Goal: Information Seeking & Learning: Check status

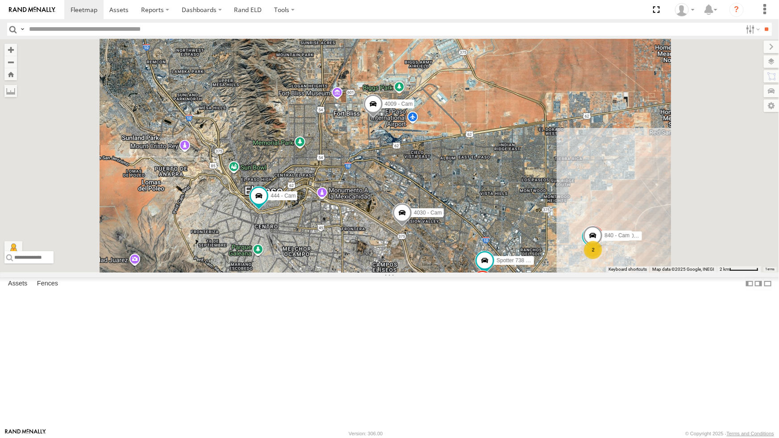
click at [0, 0] on span at bounding box center [0, 0] width 0 height 0
click at [0, 0] on div "442 - Cam" at bounding box center [0, 0] width 0 height 0
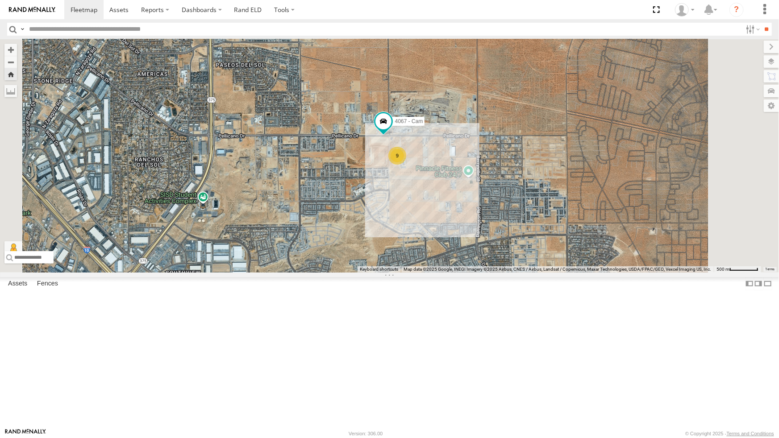
click at [0, 0] on div "442 - Cam" at bounding box center [0, 0] width 0 height 0
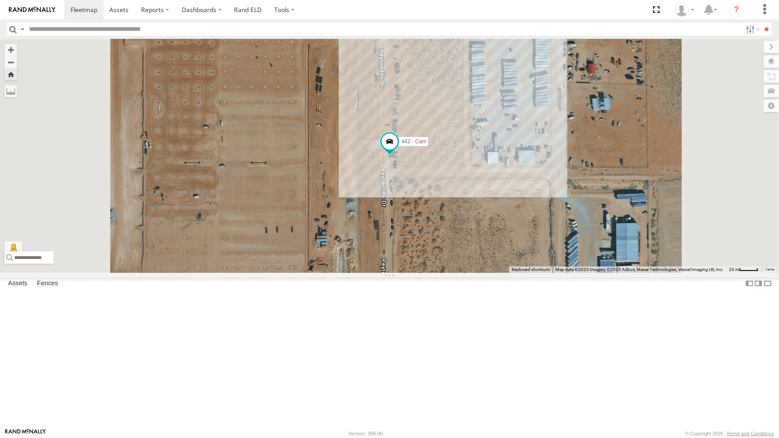
click at [398, 240] on div "442 - Cam" at bounding box center [389, 155] width 779 height 233
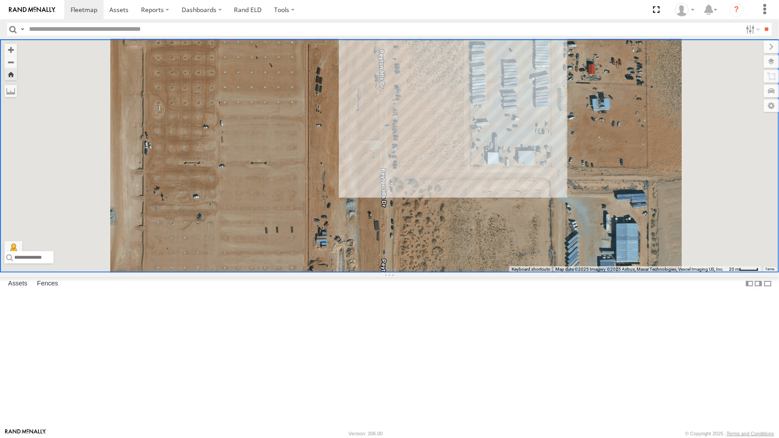
click at [0, 0] on div "442 - Cam" at bounding box center [0, 0] width 0 height 0
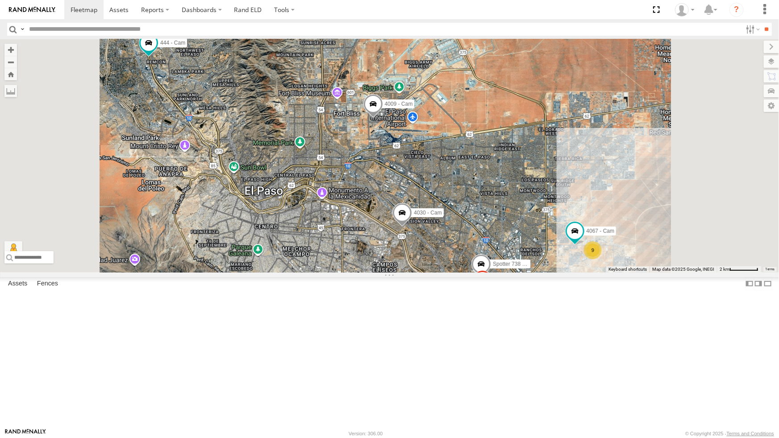
click at [0, 0] on div "442 - Cam" at bounding box center [0, 0] width 0 height 0
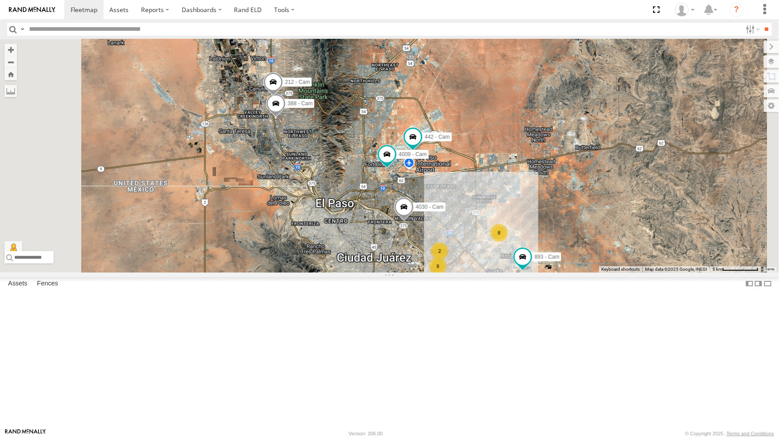
click at [0, 0] on div "4069 - Cam All Assets" at bounding box center [0, 0] width 0 height 0
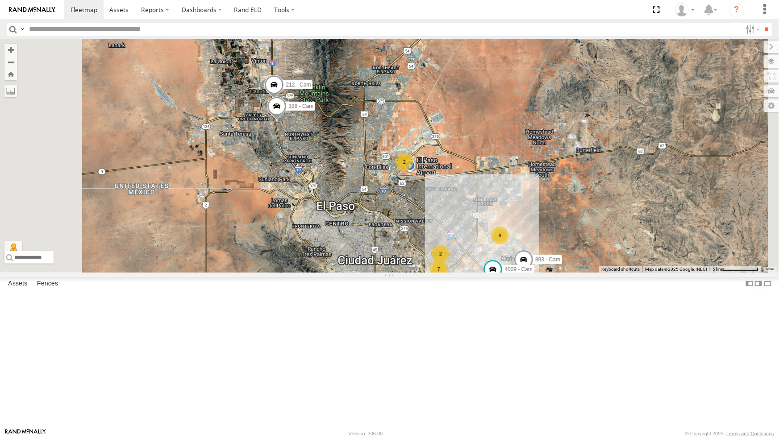
click at [0, 0] on div "All Assets" at bounding box center [0, 0] width 0 height 0
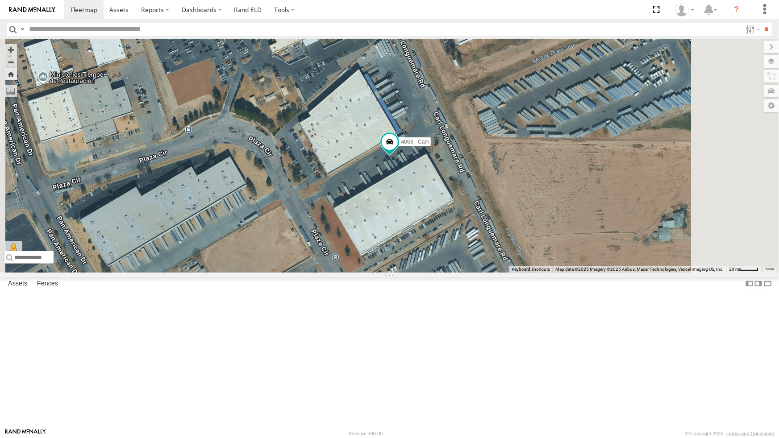
click at [0, 0] on div "4030 - Cam" at bounding box center [0, 0] width 0 height 0
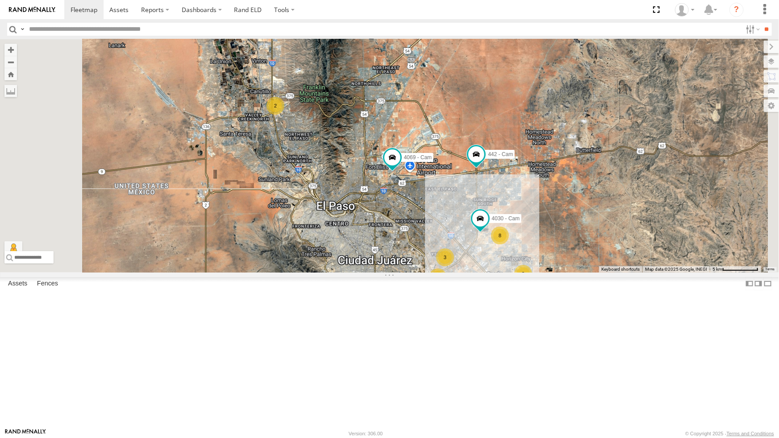
click at [0, 0] on div "442 - Cam" at bounding box center [0, 0] width 0 height 0
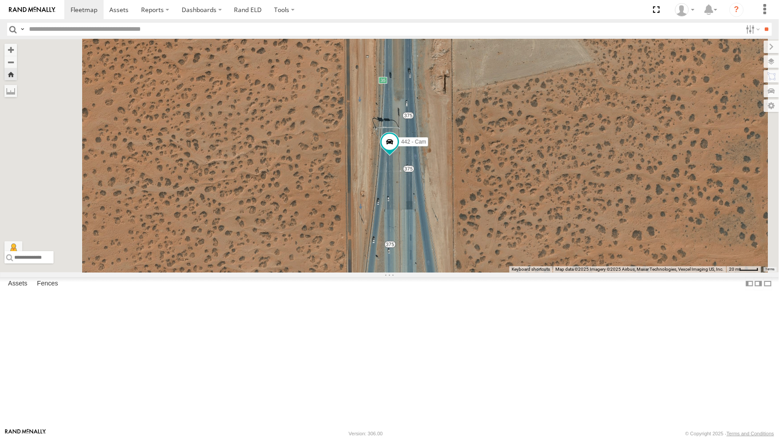
click at [0, 0] on div "4030 - Cam" at bounding box center [0, 0] width 0 height 0
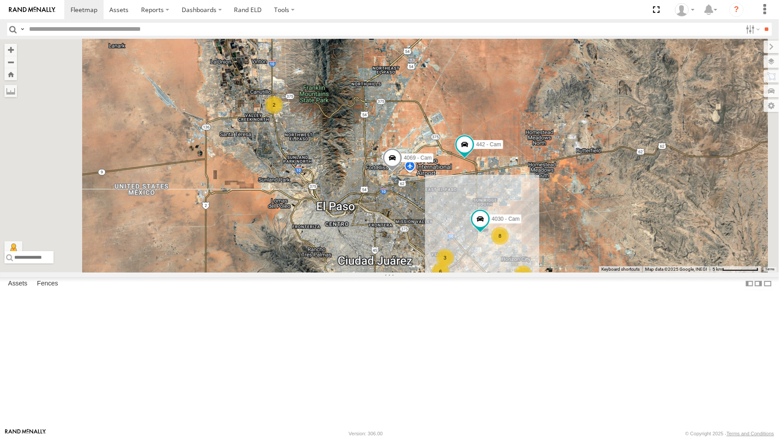
click at [0, 0] on div "4030 - Cam" at bounding box center [0, 0] width 0 height 0
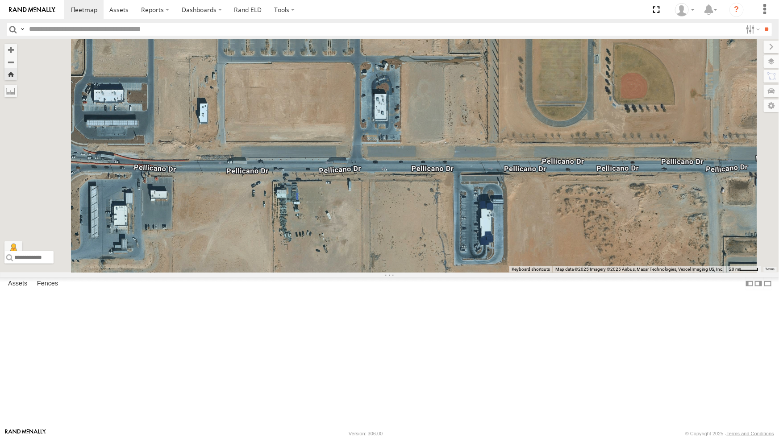
click at [0, 0] on div "4030 - Cam" at bounding box center [0, 0] width 0 height 0
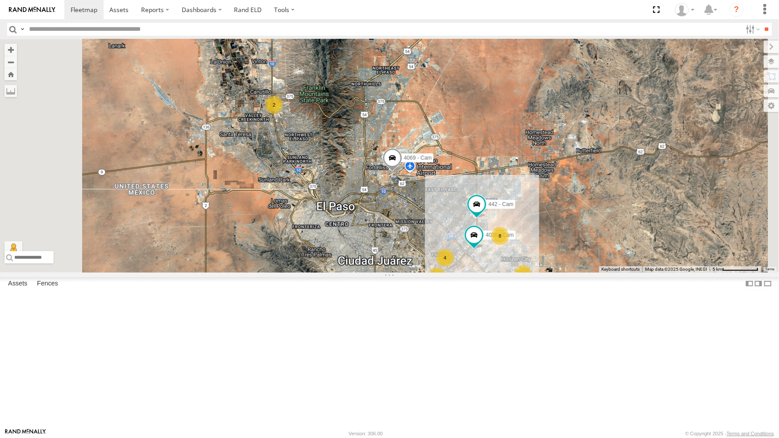
click at [0, 0] on div "All Assets" at bounding box center [0, 0] width 0 height 0
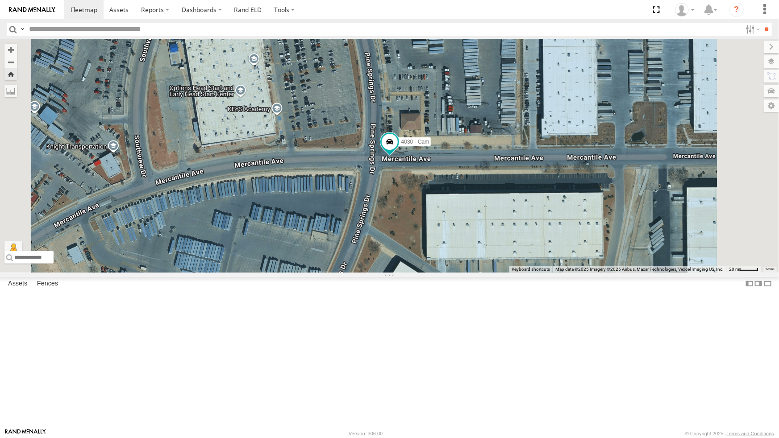
click at [0, 0] on div "All Assets" at bounding box center [0, 0] width 0 height 0
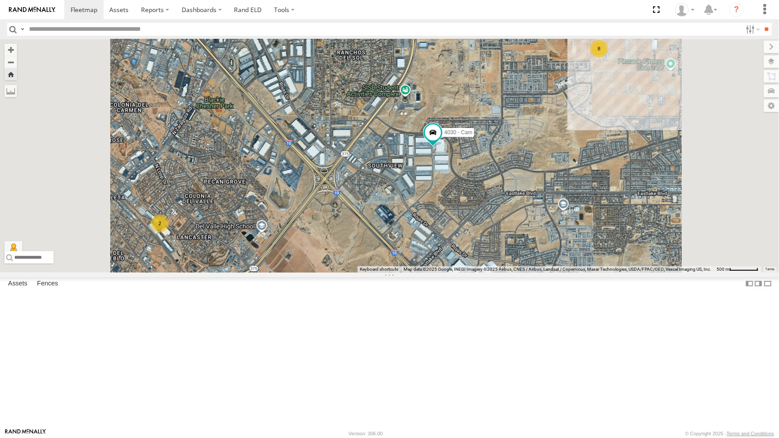
click at [0, 0] on div "4030 - Cam" at bounding box center [0, 0] width 0 height 0
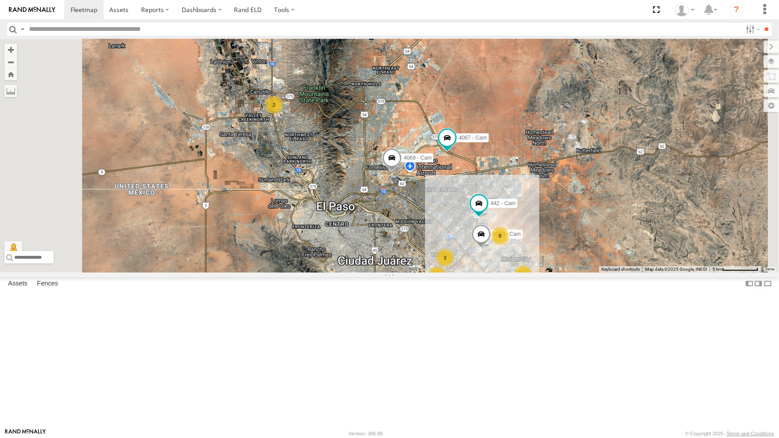
click at [350, 273] on div "4030 - Cam 4069 - Cam 2 8 3 442 - Cam 5 4067 - Cam 444 - Cam 2" at bounding box center [389, 155] width 779 height 233
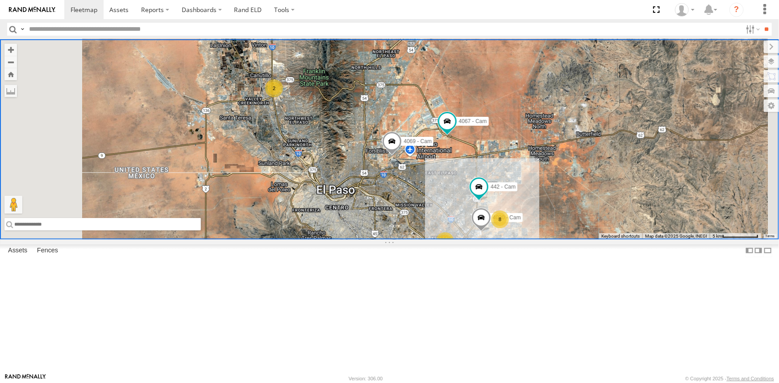
click at [201, 231] on input "text" at bounding box center [102, 224] width 196 height 12
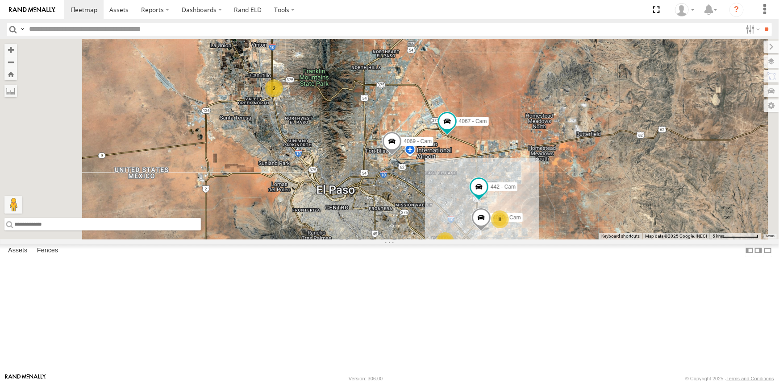
paste input "**********"
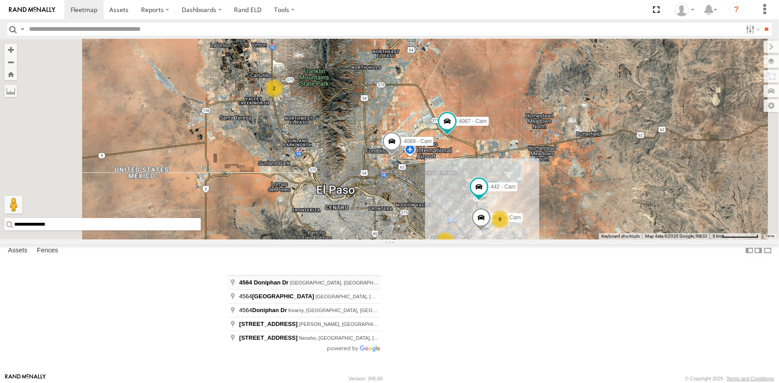
type input "**********"
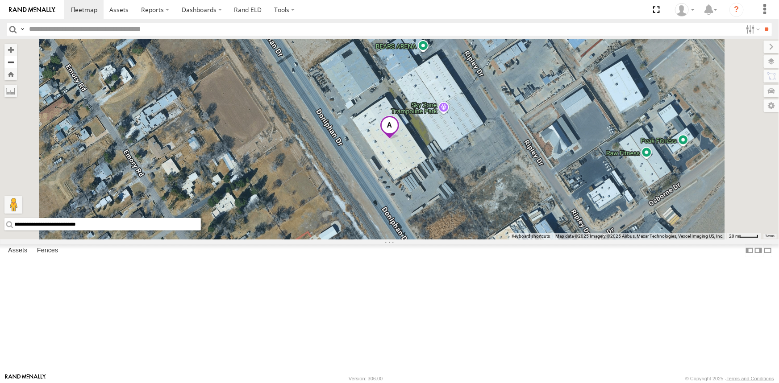
click at [17, 61] on button "Zoom out" at bounding box center [10, 62] width 12 height 12
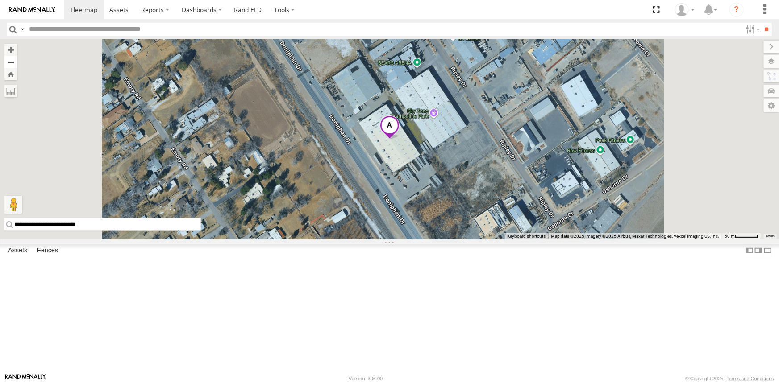
click at [17, 61] on button "Zoom out" at bounding box center [10, 62] width 12 height 12
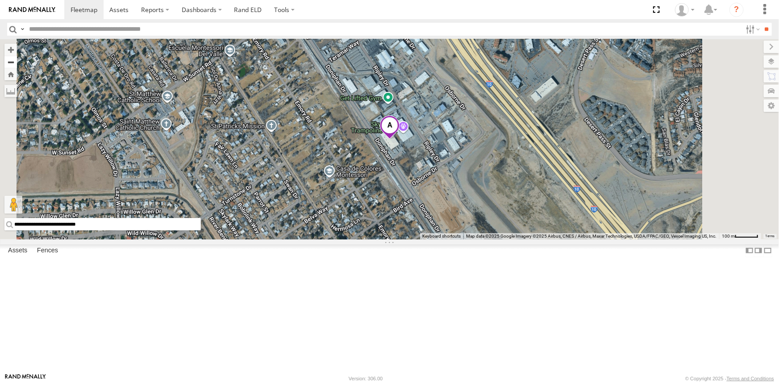
click at [17, 61] on button "Zoom out" at bounding box center [10, 62] width 12 height 12
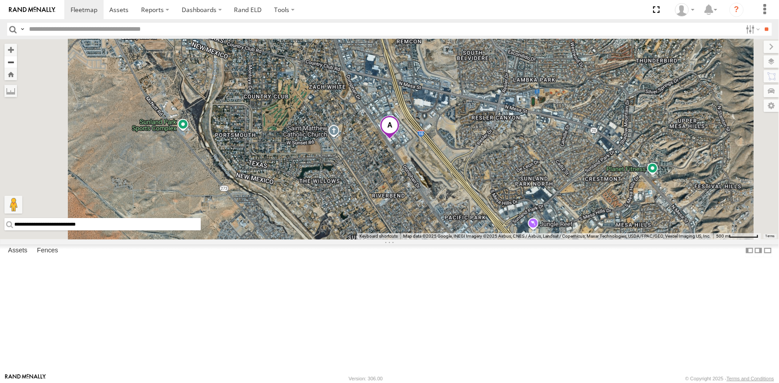
click at [17, 61] on button "Zoom out" at bounding box center [10, 62] width 12 height 12
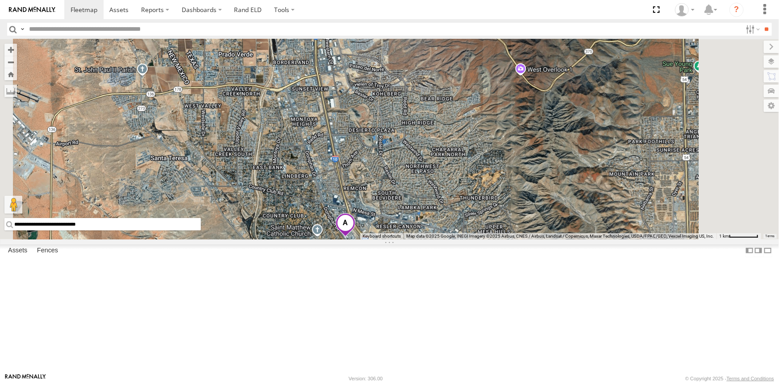
drag, startPoint x: 470, startPoint y: 98, endPoint x: 425, endPoint y: 197, distance: 108.7
click at [425, 197] on div "4030 - Cam 4069 - Cam 442 - Cam 4067 - Cam 444 - Cam" at bounding box center [389, 139] width 779 height 200
click at [446, 107] on div "4030 - Cam 4069 - Cam 442 - Cam 4067 - Cam 444 - Cam 388 - Cam 212 - Cam" at bounding box center [389, 139] width 779 height 200
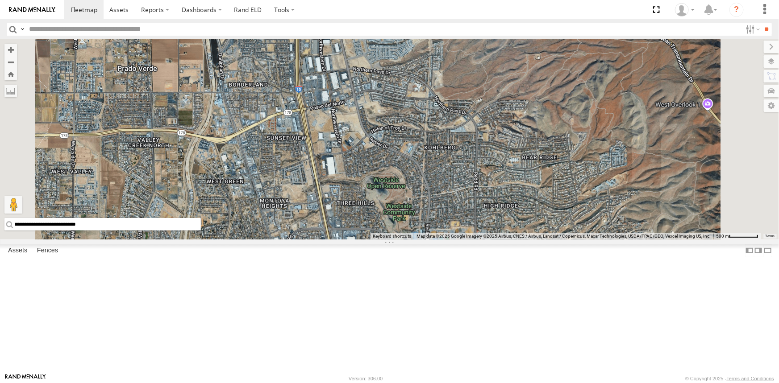
click at [446, 107] on div "4030 - Cam 4069 - Cam 442 - Cam 4067 - Cam 444 - Cam 388 - Cam 212 - Cam" at bounding box center [389, 139] width 779 height 200
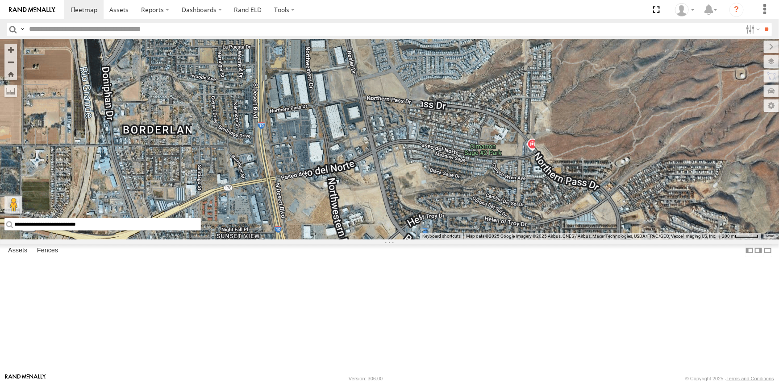
click at [446, 107] on div "4030 - Cam 4069 - Cam 442 - Cam 4067 - Cam 444 - Cam 388 - Cam 212 - Cam" at bounding box center [389, 139] width 779 height 200
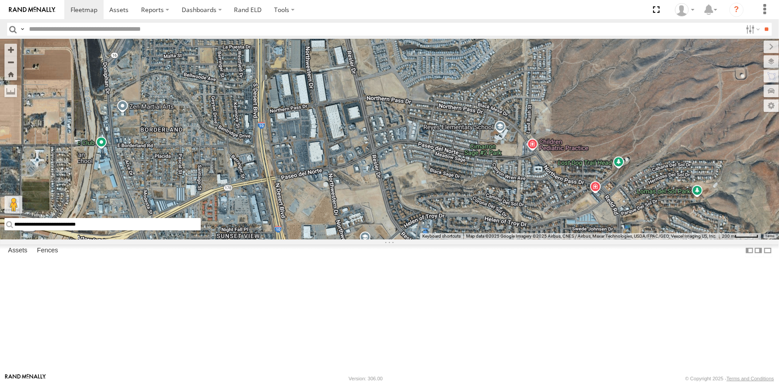
click at [446, 107] on div "4030 - Cam 4069 - Cam 442 - Cam 4067 - Cam 444 - Cam 388 - Cam 212 - Cam" at bounding box center [389, 139] width 779 height 200
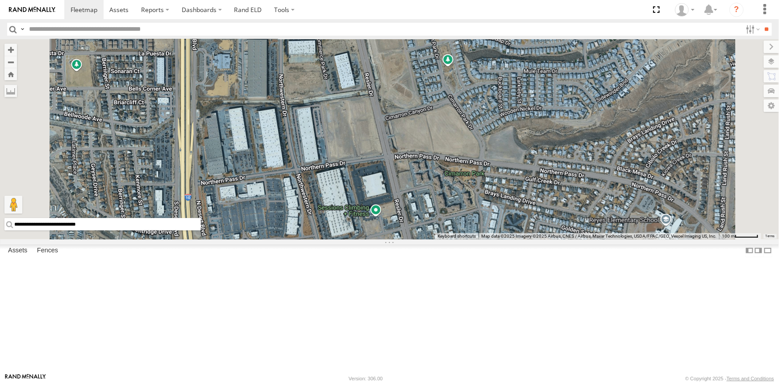
click at [429, 127] on div "4030 - Cam 4069 - Cam 442 - Cam 4067 - Cam 444 - Cam 388 - Cam 212 - Cam" at bounding box center [389, 139] width 779 height 200
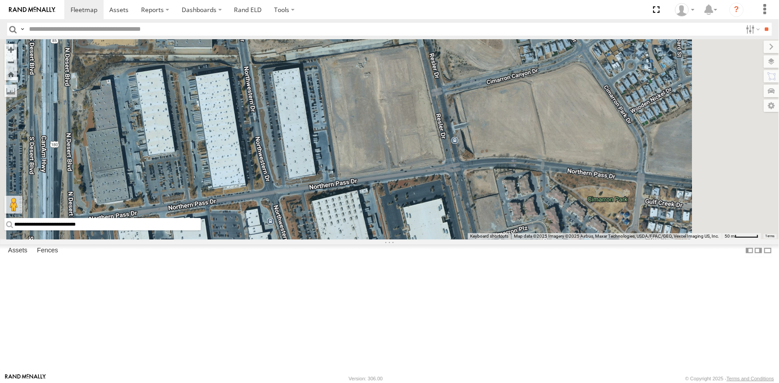
drag, startPoint x: 444, startPoint y: 241, endPoint x: 440, endPoint y: 147, distance: 94.2
click at [440, 147] on div "4030 - Cam 4069 - Cam 442 - Cam 4067 - Cam 444 - Cam 388 - Cam 212 - Cam" at bounding box center [389, 139] width 779 height 200
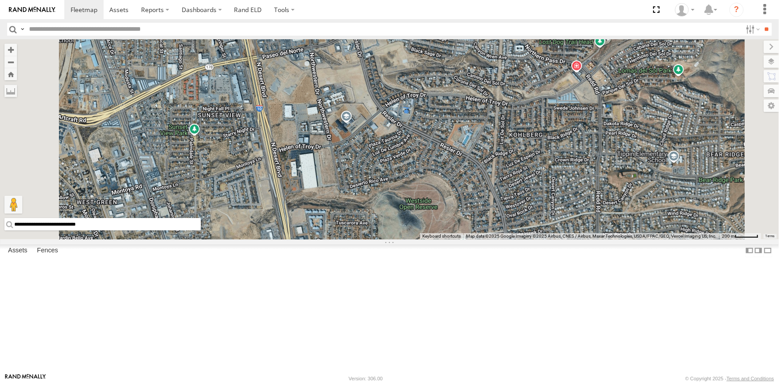
drag, startPoint x: 434, startPoint y: 226, endPoint x: 416, endPoint y: 99, distance: 128.4
click at [416, 99] on div "4030 - Cam 4069 - Cam 442 - Cam 4067 - Cam 444 - Cam 388 - Cam 212 - Cam" at bounding box center [389, 139] width 779 height 200
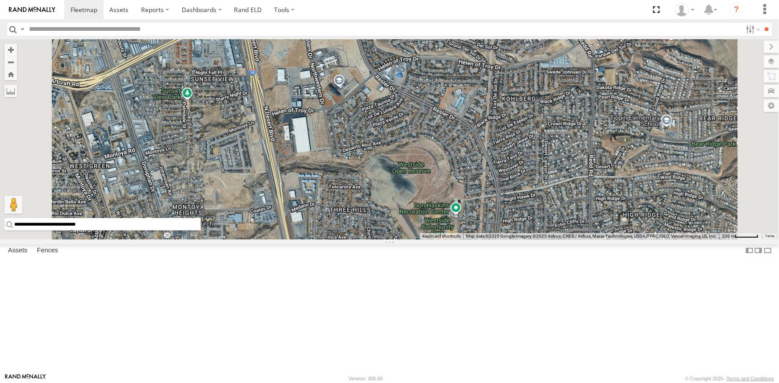
drag, startPoint x: 431, startPoint y: 218, endPoint x: 423, endPoint y: 181, distance: 38.2
click at [423, 181] on div "4030 - Cam 4069 - Cam 442 - Cam 4067 - Cam 444 - Cam 388 - Cam 212 - Cam" at bounding box center [389, 139] width 779 height 200
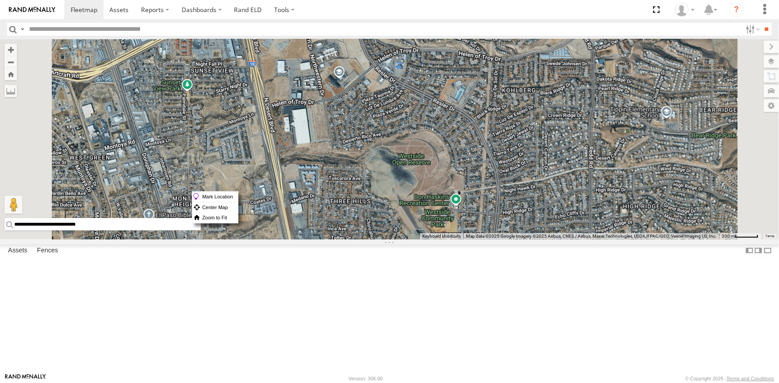
drag, startPoint x: 415, startPoint y: 191, endPoint x: 403, endPoint y: 210, distance: 22.5
click at [403, 210] on div "4030 - Cam 4069 - Cam 442 - Cam 4067 - Cam 444 - Cam 388 - Cam 212 - Cam" at bounding box center [389, 139] width 779 height 200
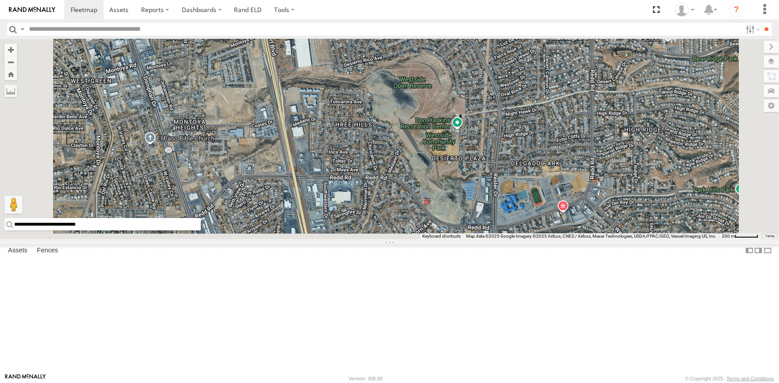
drag, startPoint x: 403, startPoint y: 210, endPoint x: 404, endPoint y: 131, distance: 79.4
click at [404, 131] on div "4030 - Cam 4069 - Cam 442 - Cam 4067 - Cam 444 - Cam 388 - Cam 212 - Cam" at bounding box center [389, 139] width 779 height 200
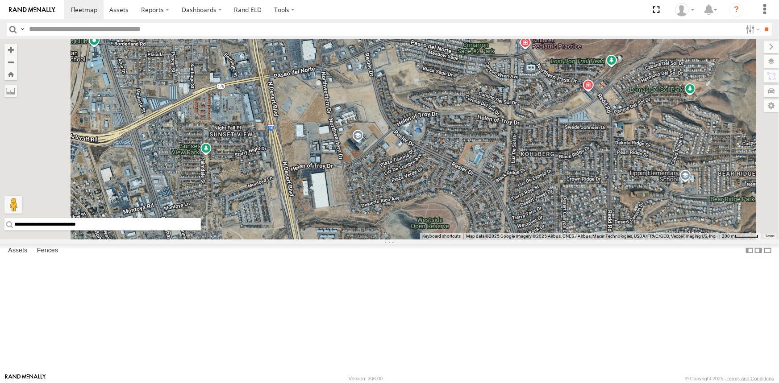
drag, startPoint x: 417, startPoint y: 119, endPoint x: 436, endPoint y: 273, distance: 155.0
click at [436, 240] on div "4030 - Cam 4069 - Cam 442 - Cam 4067 - Cam 444 - Cam 388 - Cam 212 - Cam" at bounding box center [389, 139] width 779 height 200
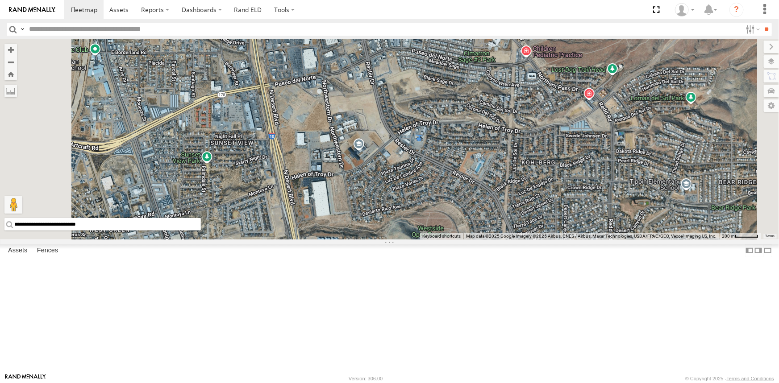
drag, startPoint x: 436, startPoint y: 273, endPoint x: 440, endPoint y: 279, distance: 7.1
click at [258, 279] on label "Mark Location" at bounding box center [236, 279] width 46 height 10
click at [656, 13] on span at bounding box center [656, 9] width 18 height 19
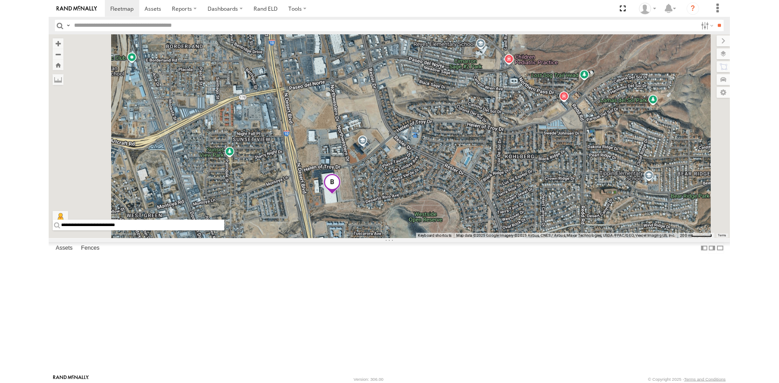
scroll to position [40, 0]
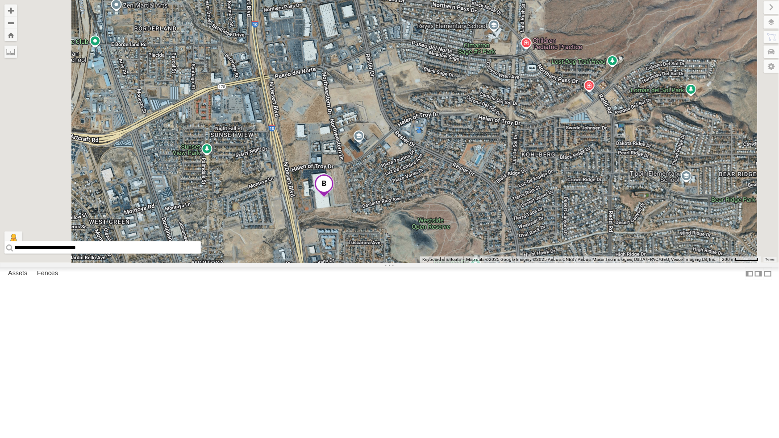
click at [0, 0] on div "4030 - Cam All Assets" at bounding box center [0, 0] width 0 height 0
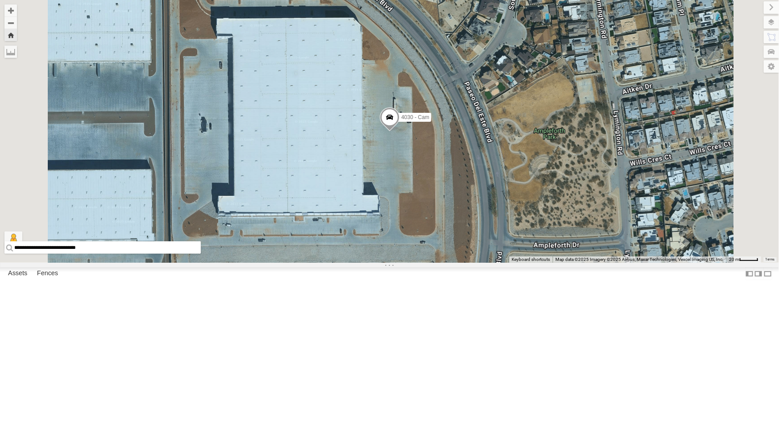
click at [399, 131] on span at bounding box center [389, 119] width 20 height 24
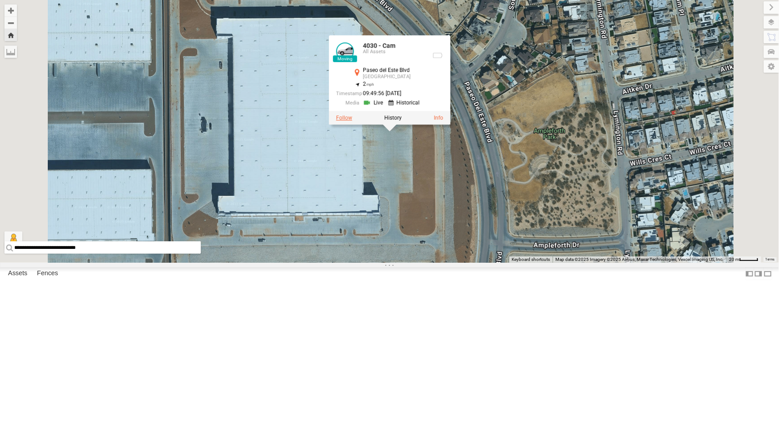
click at [352, 121] on label at bounding box center [344, 118] width 16 height 6
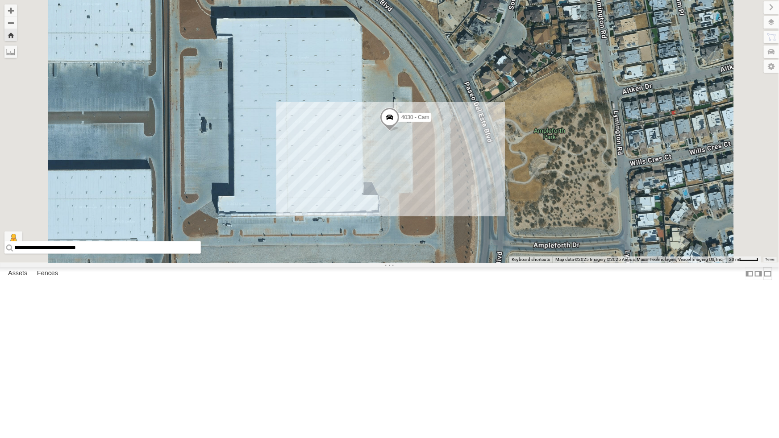
click at [763, 280] on label at bounding box center [767, 273] width 9 height 13
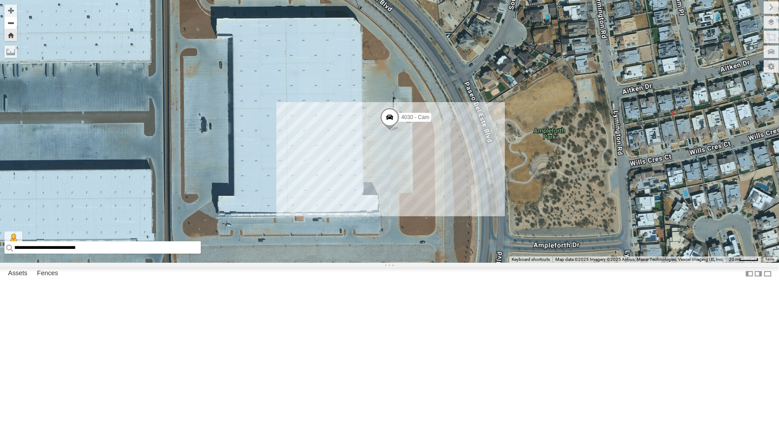
click at [12, 22] on button "Zoom out" at bounding box center [10, 23] width 12 height 12
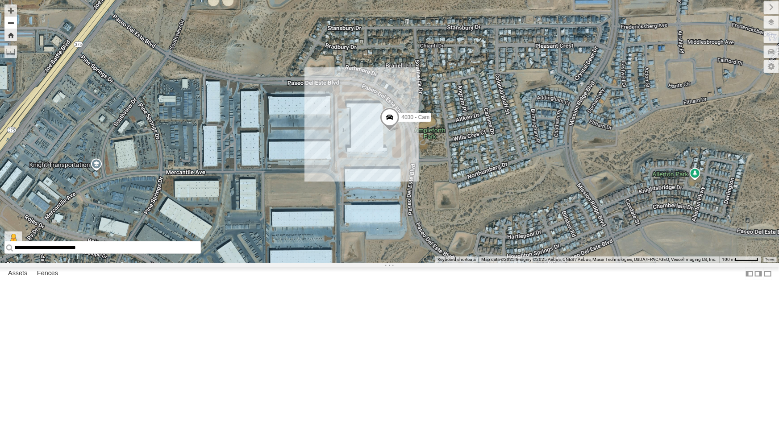
click at [12, 22] on button "Zoom out" at bounding box center [10, 23] width 12 height 12
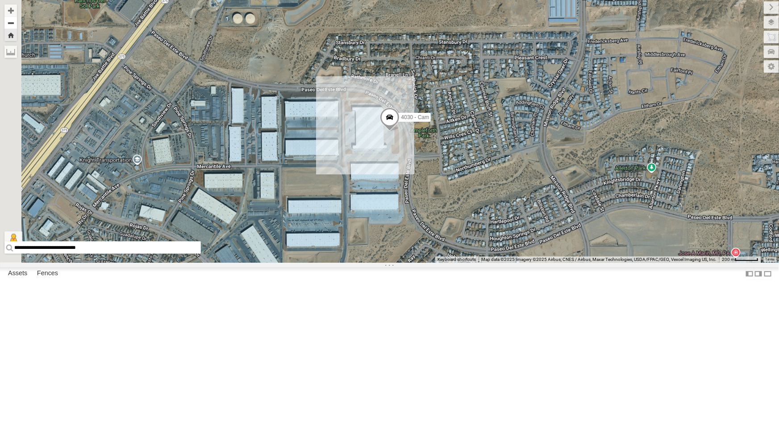
click at [12, 22] on button "Zoom out" at bounding box center [10, 23] width 12 height 12
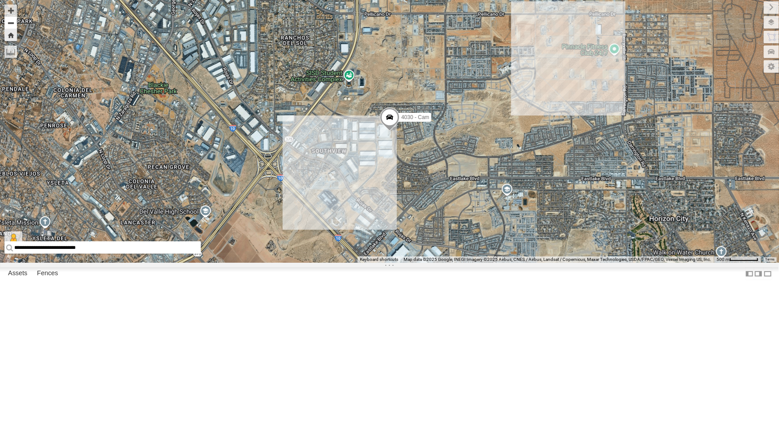
click at [12, 22] on button "Zoom out" at bounding box center [10, 23] width 12 height 12
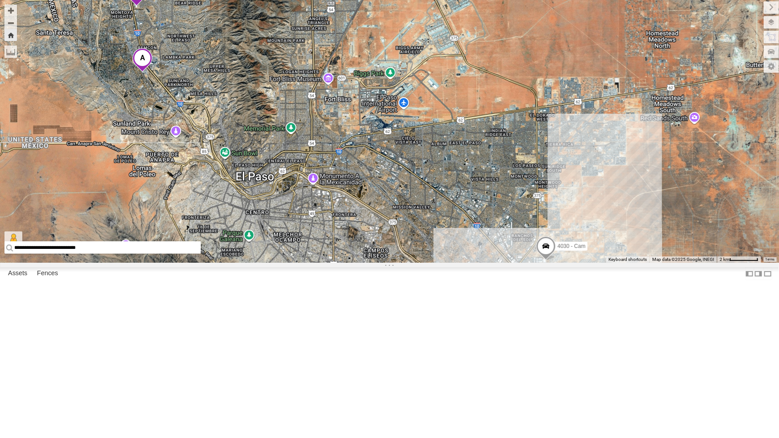
drag, startPoint x: 200, startPoint y: 90, endPoint x: 360, endPoint y: 223, distance: 207.9
click at [360, 223] on div "4030 - Cam" at bounding box center [389, 131] width 779 height 263
click at [549, 263] on div "4030 - Cam" at bounding box center [389, 131] width 779 height 263
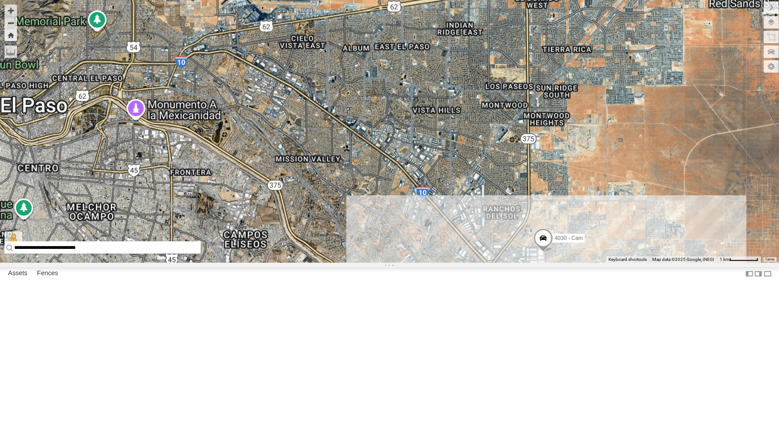
click at [549, 263] on div "4030 - Cam" at bounding box center [389, 131] width 779 height 263
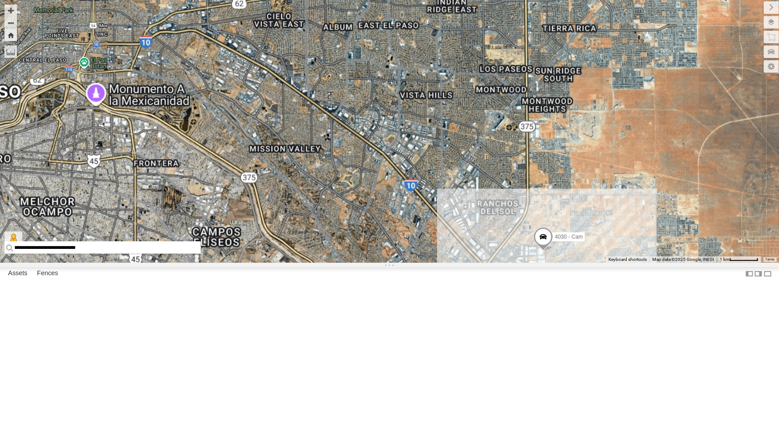
click at [549, 263] on div "4030 - Cam" at bounding box center [389, 131] width 779 height 263
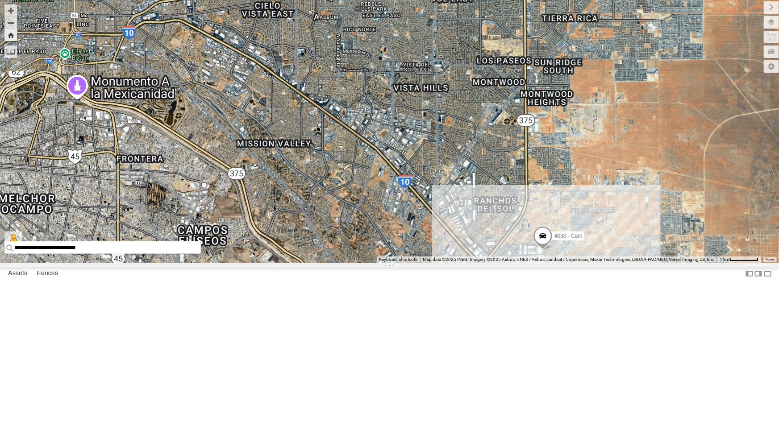
click at [549, 263] on div "4030 - Cam" at bounding box center [389, 131] width 779 height 263
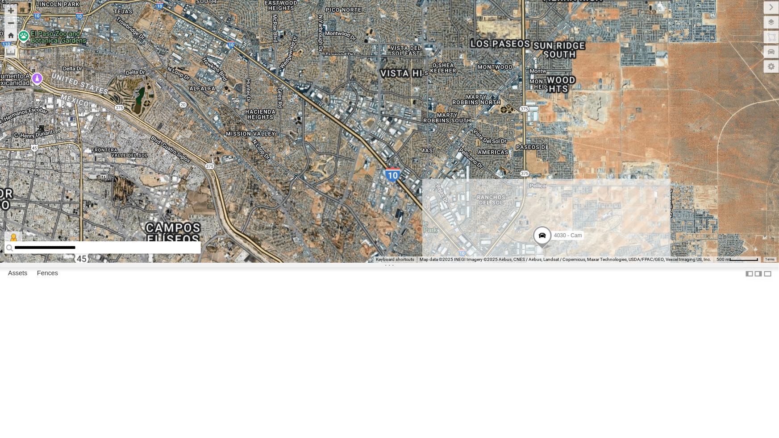
click at [549, 263] on div "4030 - Cam" at bounding box center [389, 131] width 779 height 263
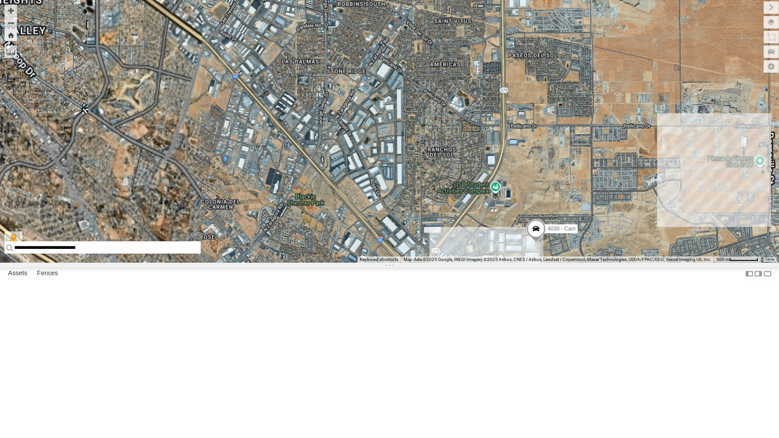
click at [549, 263] on div "4030 - Cam" at bounding box center [389, 131] width 779 height 263
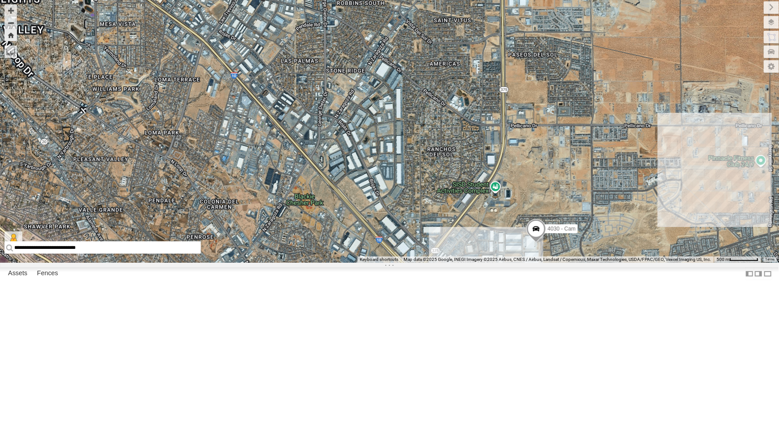
click at [549, 263] on div "4030 - Cam" at bounding box center [389, 131] width 779 height 263
click at [552, 263] on div "4030 - Cam" at bounding box center [389, 131] width 779 height 263
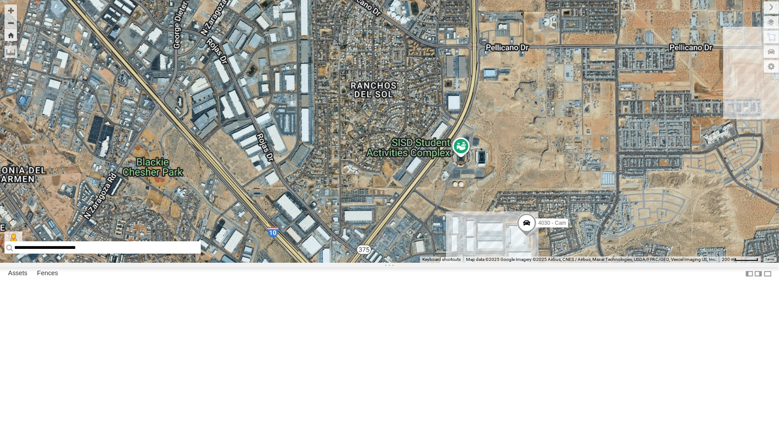
click at [552, 263] on div "4030 - Cam" at bounding box center [389, 131] width 779 height 263
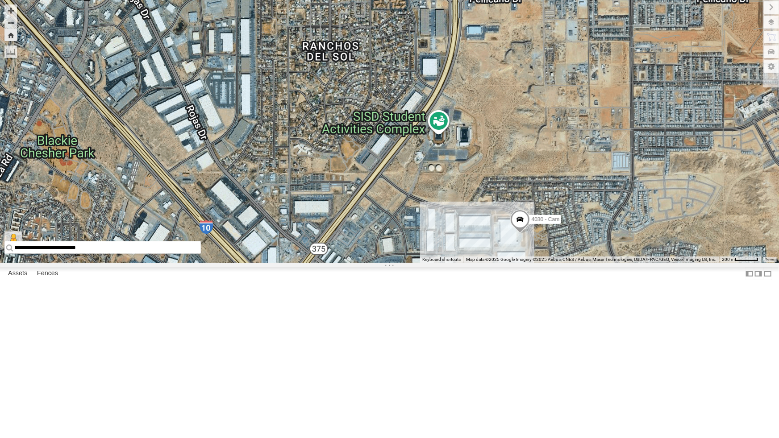
click at [552, 263] on div "4030 - Cam" at bounding box center [389, 131] width 779 height 263
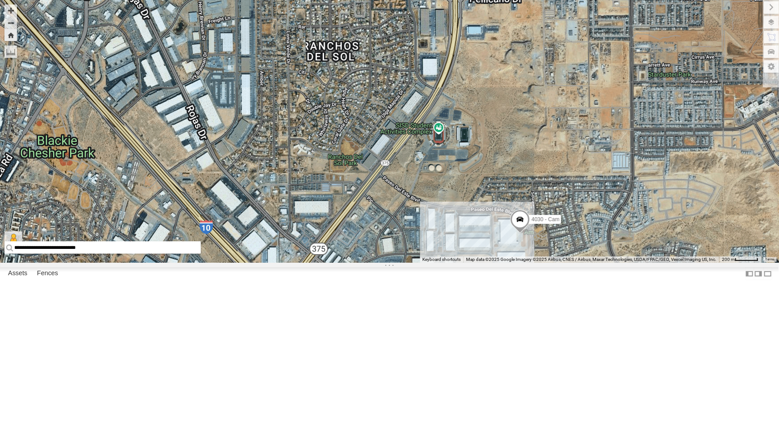
click at [522, 263] on div "4030 - Cam" at bounding box center [389, 131] width 779 height 263
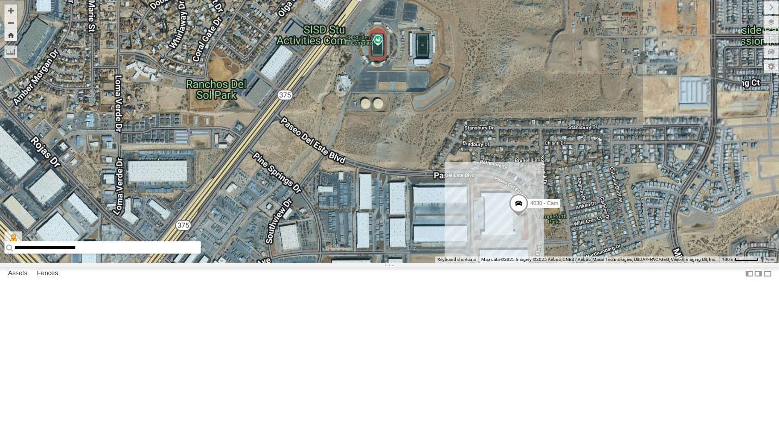
click at [522, 263] on div "4030 - Cam" at bounding box center [389, 131] width 779 height 263
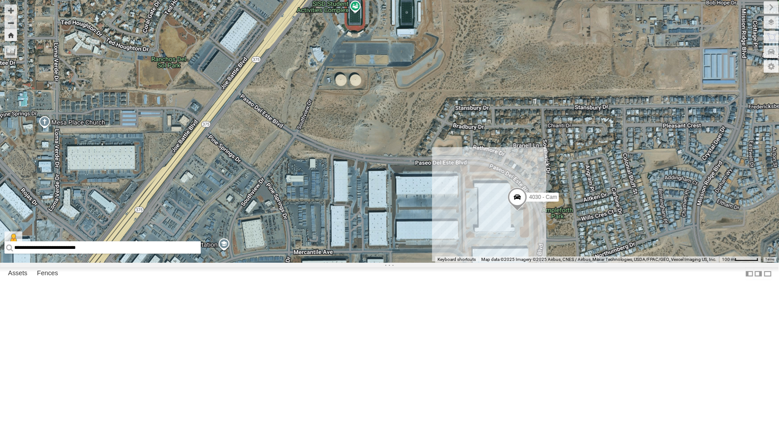
click at [522, 263] on div "4030 - Cam" at bounding box center [389, 131] width 779 height 263
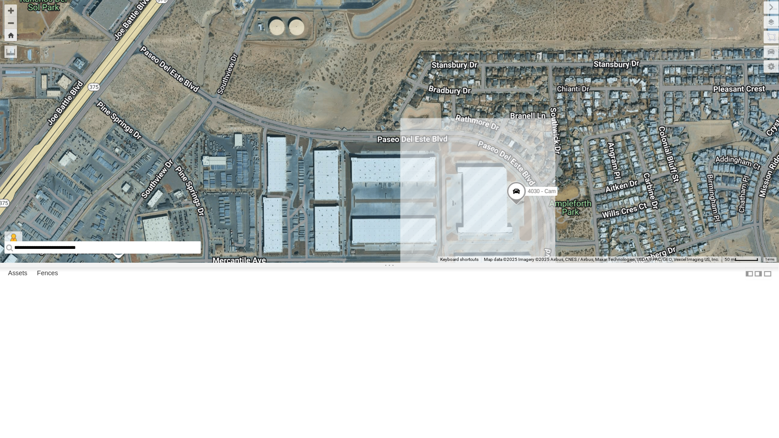
click at [522, 263] on div "4030 - Cam" at bounding box center [389, 131] width 779 height 263
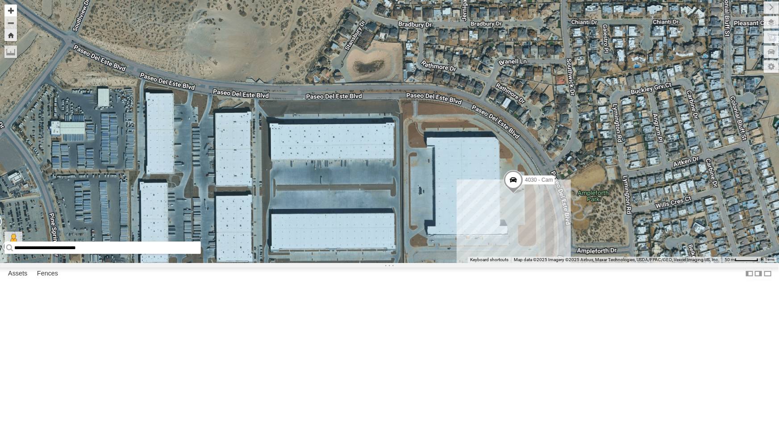
click at [9, 9] on button "Zoom in" at bounding box center [10, 10] width 12 height 12
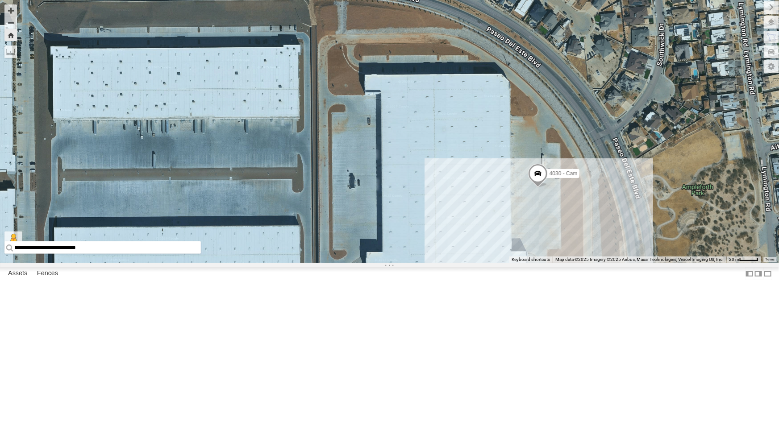
drag, startPoint x: 634, startPoint y: 370, endPoint x: 534, endPoint y: 296, distance: 124.4
click at [534, 263] on div "4030 - Cam" at bounding box center [389, 131] width 779 height 263
click at [11, 35] on button "Zoom Home" at bounding box center [10, 35] width 12 height 12
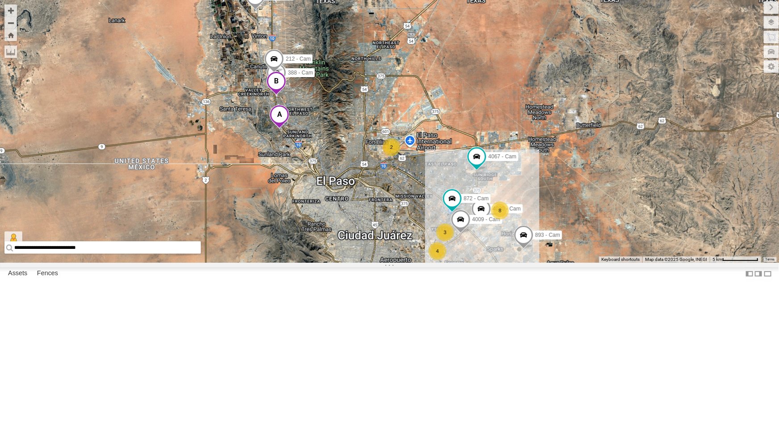
click at [386, 156] on div "2" at bounding box center [391, 147] width 18 height 18
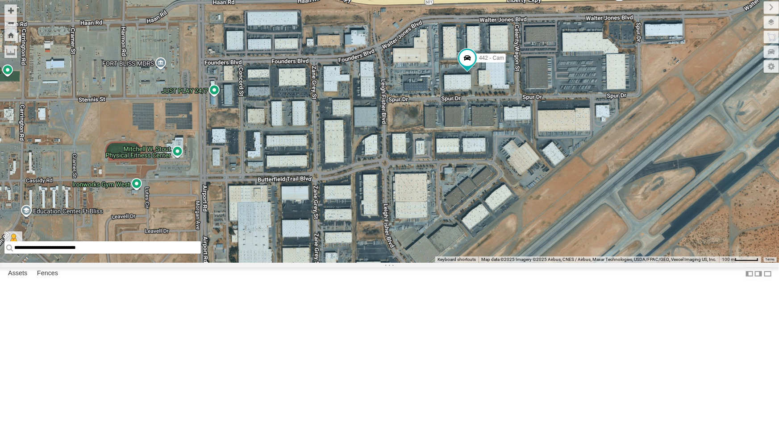
drag, startPoint x: 455, startPoint y: 92, endPoint x: 451, endPoint y: 175, distance: 83.5
click at [451, 175] on div "4030 - Cam 893 - Cam 872 - Cam 4067 - Cam 444 - Cam 388 - Cam 4009 - Cam 212 - …" at bounding box center [389, 131] width 779 height 263
click at [466, 66] on span at bounding box center [467, 58] width 16 height 16
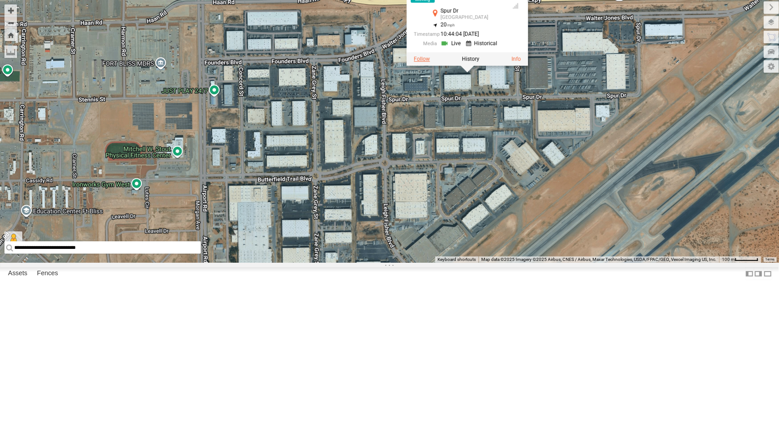
click at [423, 62] on label at bounding box center [422, 58] width 16 height 6
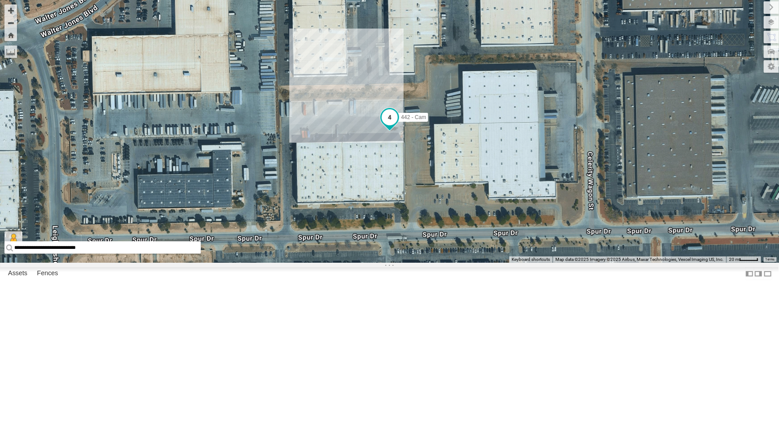
click at [386, 125] on span at bounding box center [389, 117] width 16 height 16
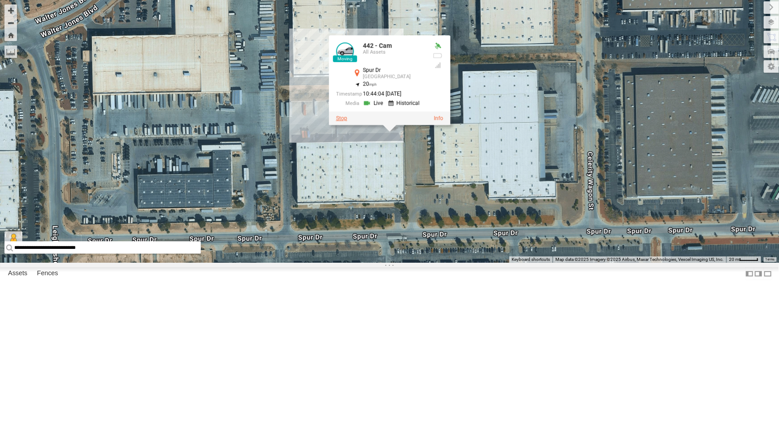
click at [342, 121] on label at bounding box center [341, 118] width 11 height 6
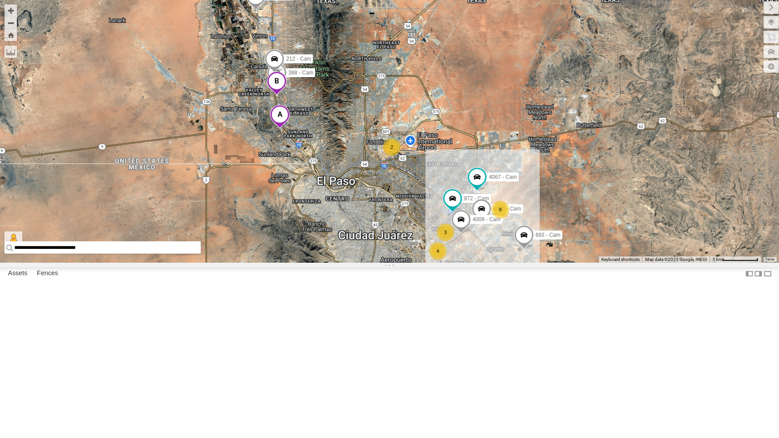
click at [485, 263] on div "2 893 - Cam 8 3 872 - Cam 4030 - Cam 4 4067 - Cam 444 - Cam 388 - Cam 4009 - Ca…" at bounding box center [389, 131] width 779 height 263
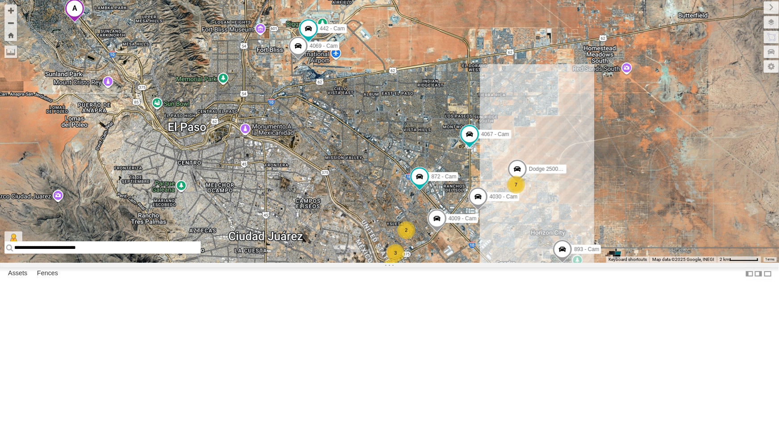
click at [477, 211] on span at bounding box center [478, 199] width 20 height 24
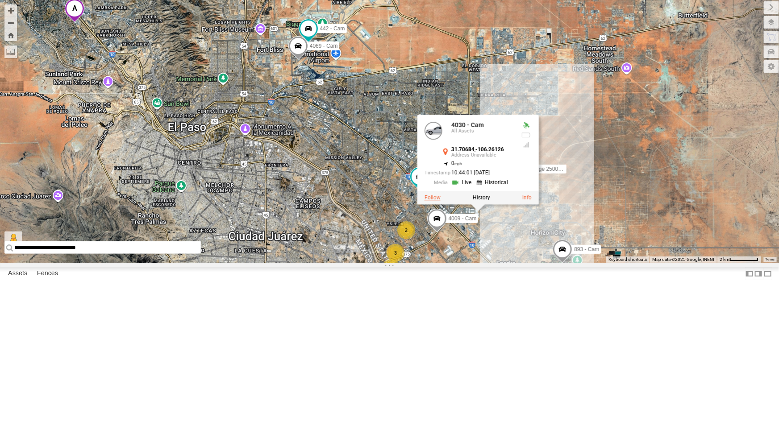
click at [431, 201] on label at bounding box center [432, 198] width 16 height 6
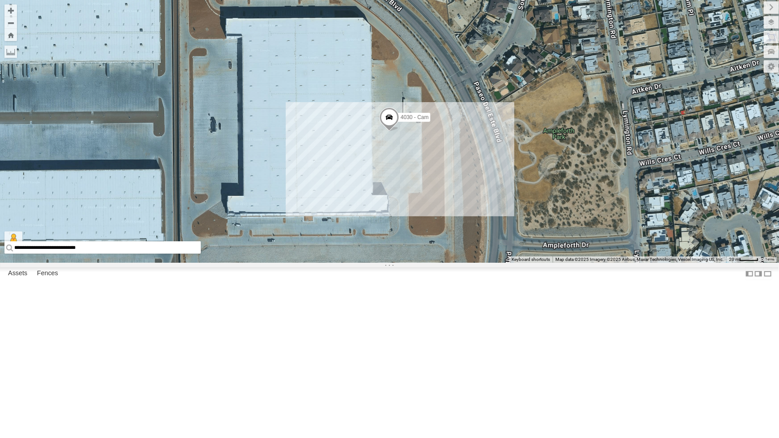
click at [389, 131] on span at bounding box center [389, 119] width 20 height 24
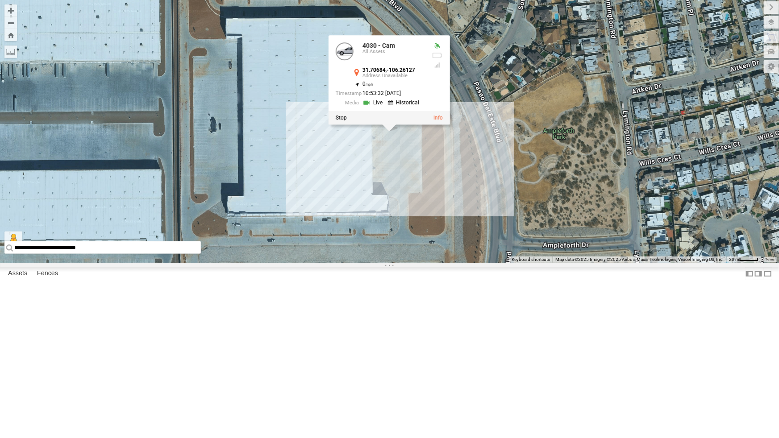
click at [344, 238] on div "4030 - Cam 4030 - Cam All Assets 31.70684 , -106.26127 0 10:53:32 08/28/2025" at bounding box center [389, 131] width 779 height 263
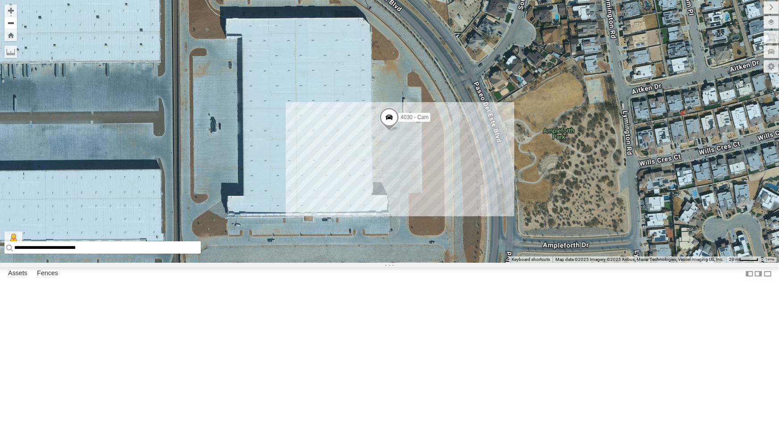
click at [11, 24] on button "Zoom out" at bounding box center [10, 23] width 12 height 12
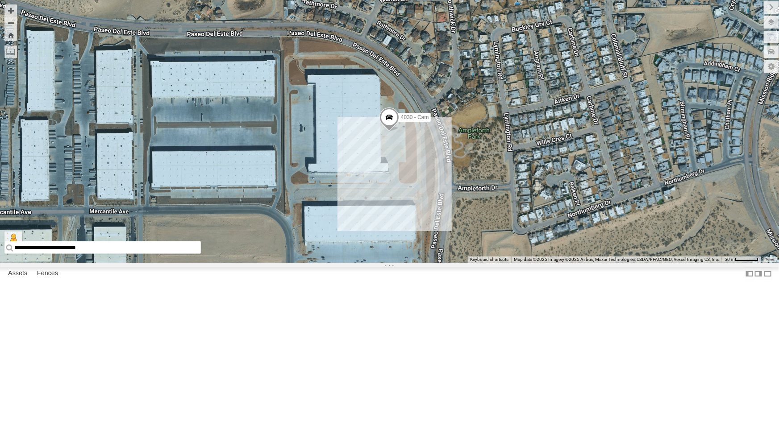
drag, startPoint x: 299, startPoint y: 232, endPoint x: 314, endPoint y: 247, distance: 21.1
click at [299, 232] on div "4030 - Cam" at bounding box center [389, 131] width 779 height 263
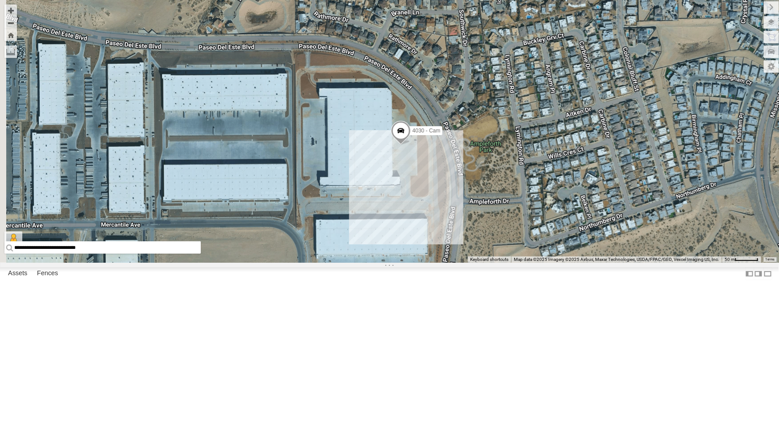
drag, startPoint x: 314, startPoint y: 247, endPoint x: 320, endPoint y: 253, distance: 8.2
click at [320, 253] on div "4030 - Cam" at bounding box center [389, 131] width 779 height 263
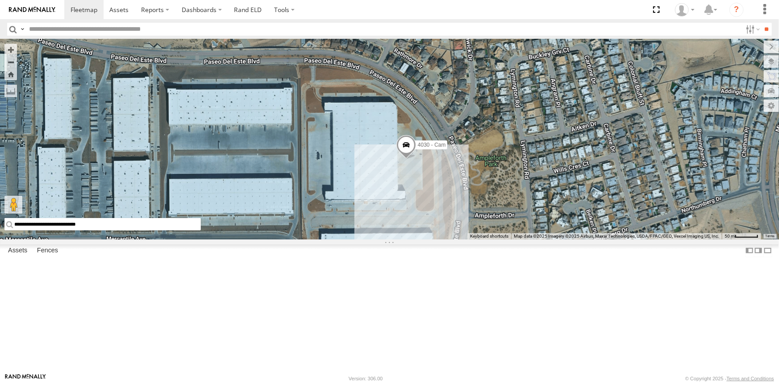
click at [409, 240] on div "4030 - Cam" at bounding box center [389, 139] width 779 height 200
click at [403, 159] on span at bounding box center [406, 147] width 20 height 24
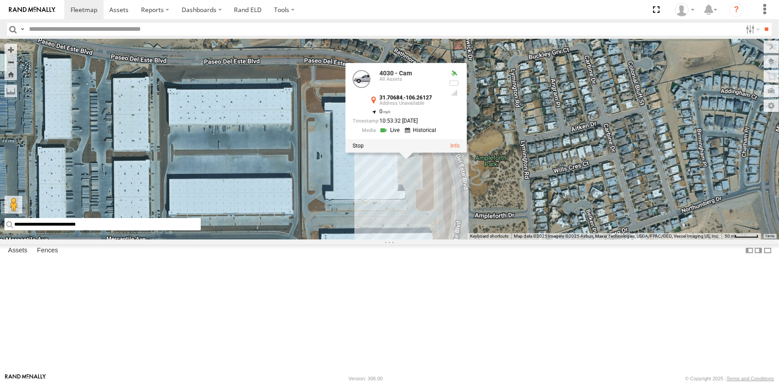
click at [392, 135] on link at bounding box center [390, 130] width 23 height 8
click at [388, 240] on div "4030 - Cam 4030 - Cam All Assets 31.70684 , -106.26127 0 10:53:32 08/28/2025" at bounding box center [389, 139] width 779 height 200
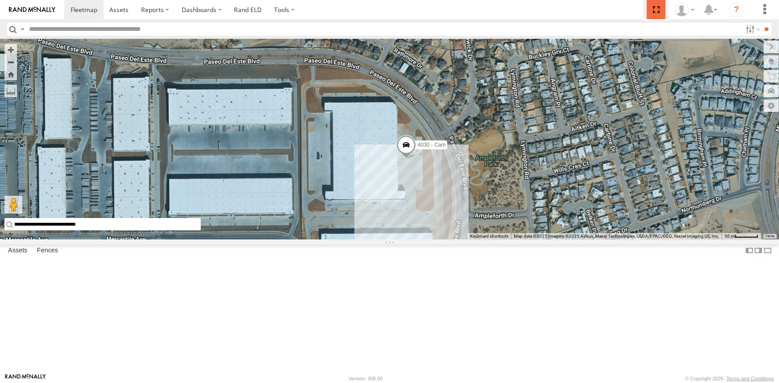
click at [653, 6] on span at bounding box center [656, 9] width 18 height 19
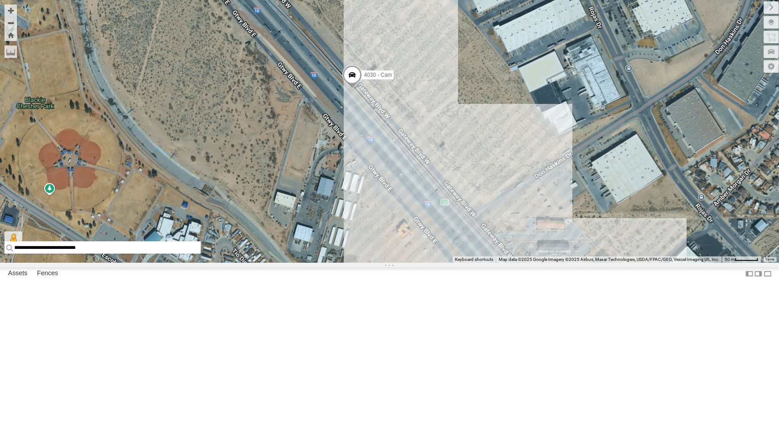
click at [120, 223] on div "4030 - Cam" at bounding box center [389, 131] width 779 height 263
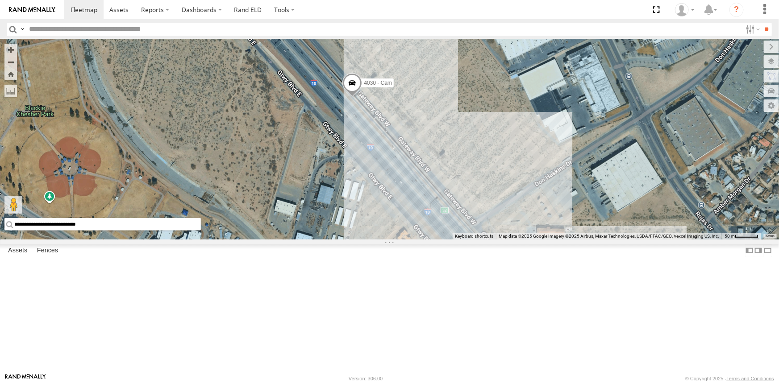
click at [0, 0] on label at bounding box center [0, 0] width 0 height 0
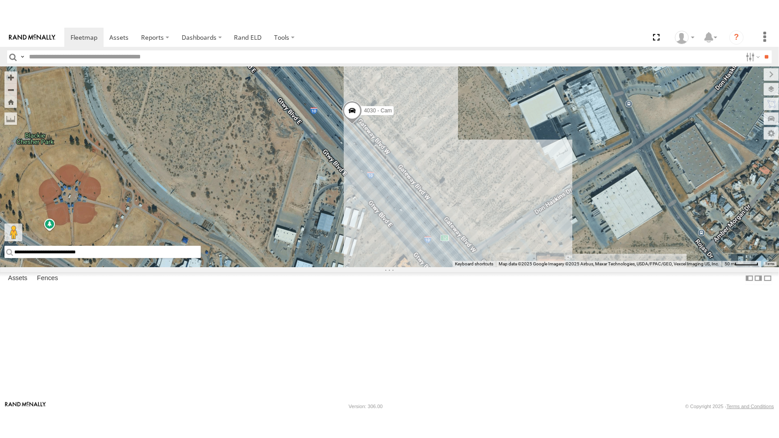
scroll to position [0, 0]
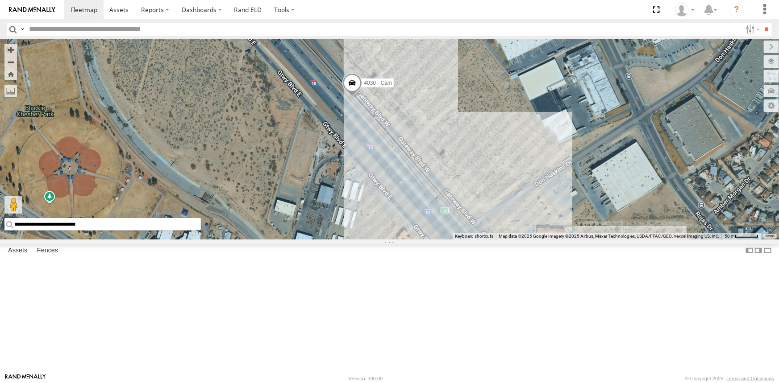
click at [0, 0] on div "442 - Cam" at bounding box center [0, 0] width 0 height 0
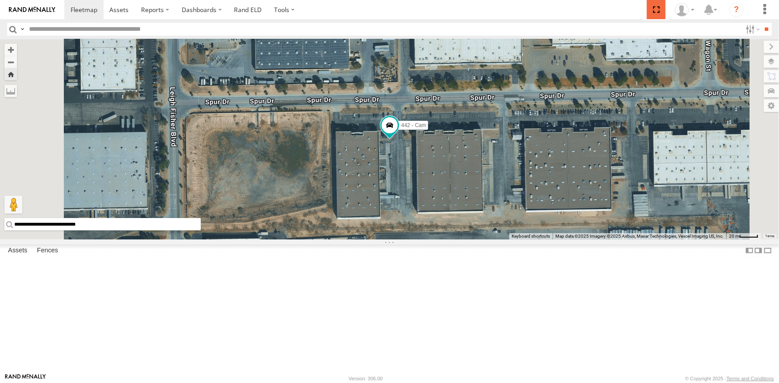
drag, startPoint x: 657, startPoint y: 9, endPoint x: 657, endPoint y: 44, distance: 35.3
click at [657, 9] on span at bounding box center [656, 9] width 18 height 19
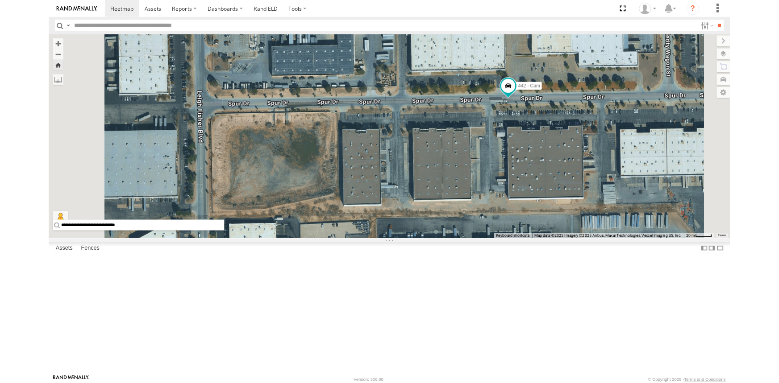
scroll to position [40, 0]
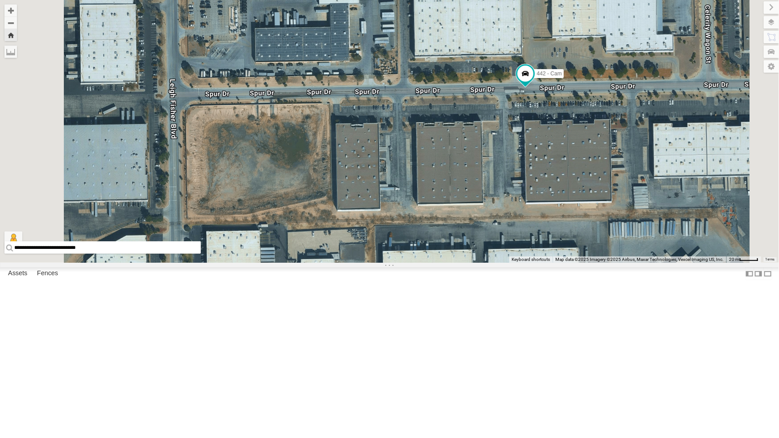
click at [0, 0] on div "4069 - Cam" at bounding box center [0, 0] width 0 height 0
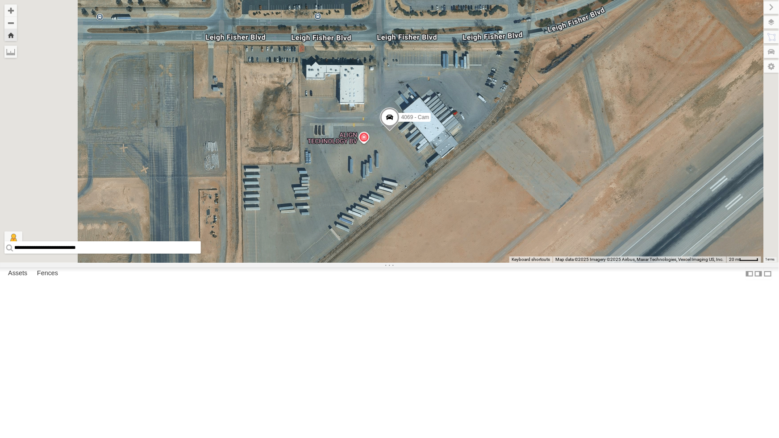
click at [0, 0] on div "4030 - Cam" at bounding box center [0, 0] width 0 height 0
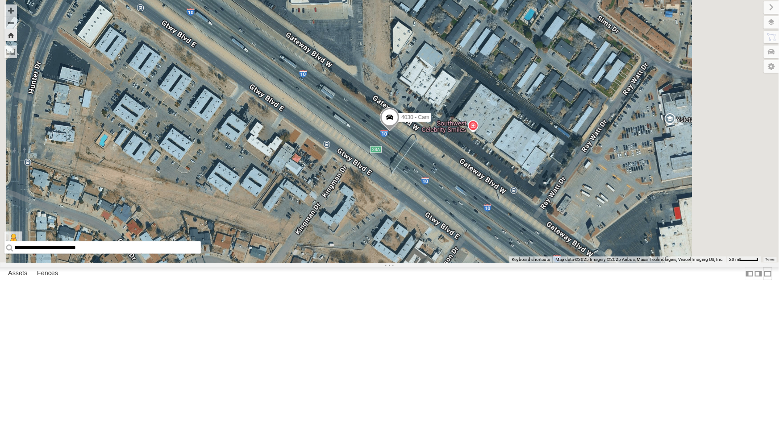
click at [763, 280] on label at bounding box center [767, 273] width 9 height 13
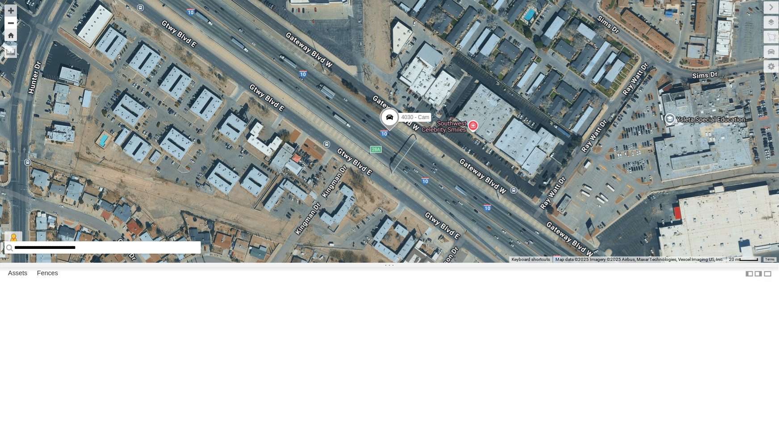
click at [15, 27] on button "Zoom out" at bounding box center [10, 23] width 12 height 12
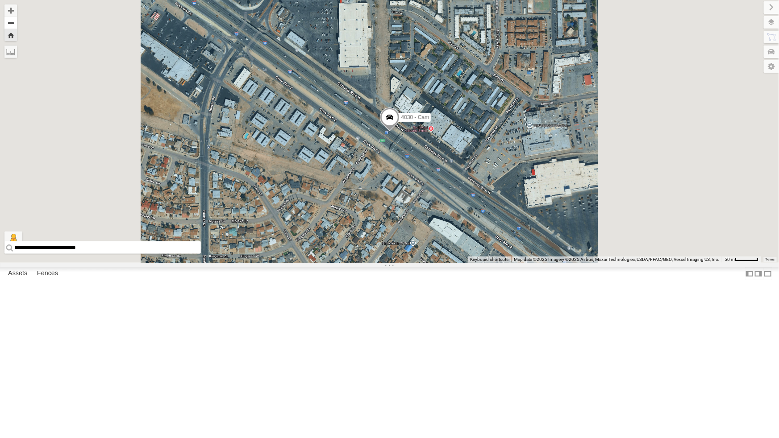
click at [15, 27] on button "Zoom out" at bounding box center [10, 23] width 12 height 12
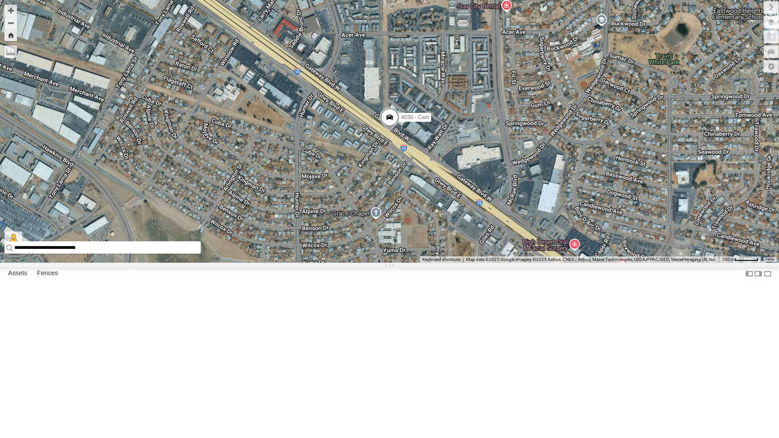
click at [388, 259] on div "4030 - Cam" at bounding box center [389, 131] width 779 height 263
click at [386, 132] on span at bounding box center [389, 120] width 20 height 24
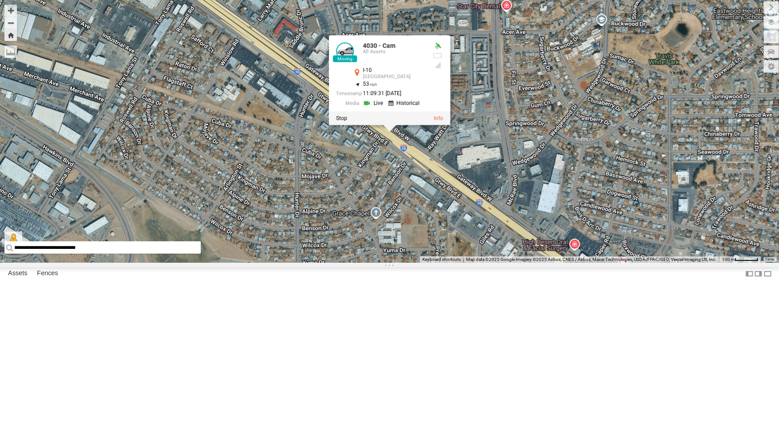
click at [375, 107] on link at bounding box center [373, 103] width 23 height 8
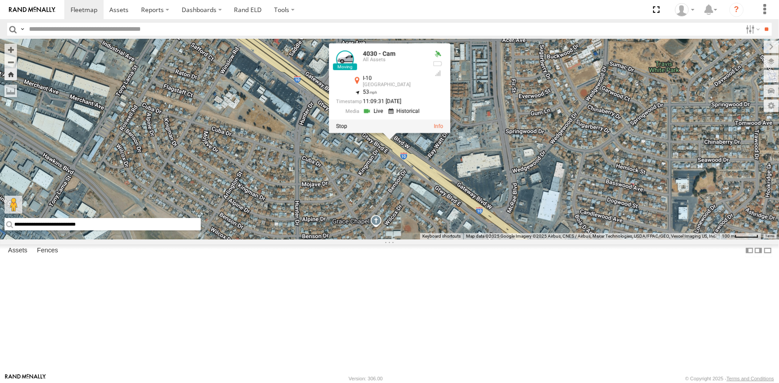
drag, startPoint x: 401, startPoint y: 272, endPoint x: 277, endPoint y: 207, distance: 139.7
click at [401, 240] on div "4030 - Cam 4030 - Cam All Assets I-10 Stonehaven 31.7624 , -106.3609 53 11:09:3…" at bounding box center [389, 139] width 779 height 200
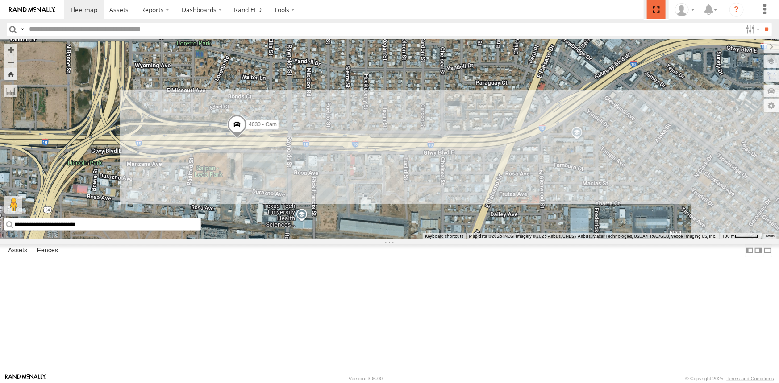
click at [653, 8] on span at bounding box center [656, 9] width 18 height 19
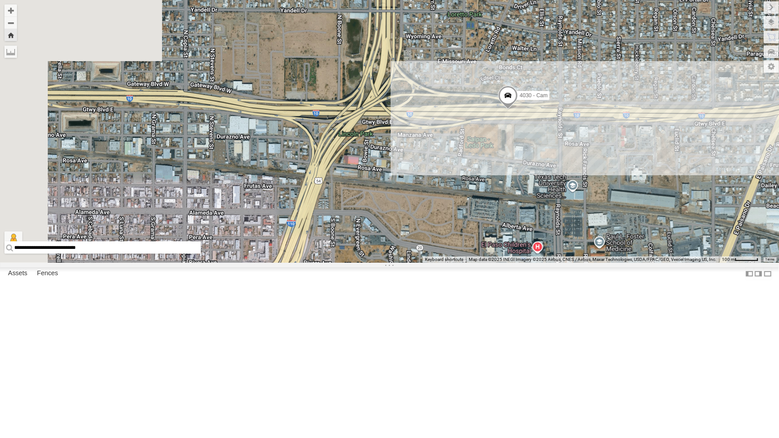
drag, startPoint x: 215, startPoint y: 267, endPoint x: 490, endPoint y: 246, distance: 275.7
click at [490, 246] on div "4030 - Cam" at bounding box center [389, 131] width 779 height 263
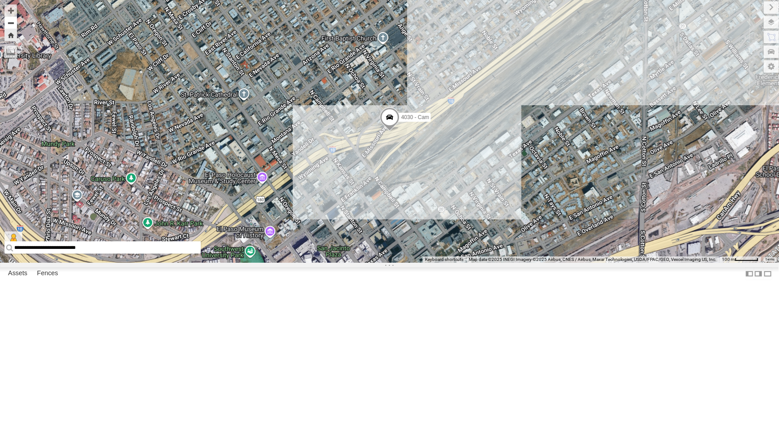
click at [11, 25] on button "Zoom out" at bounding box center [10, 23] width 12 height 12
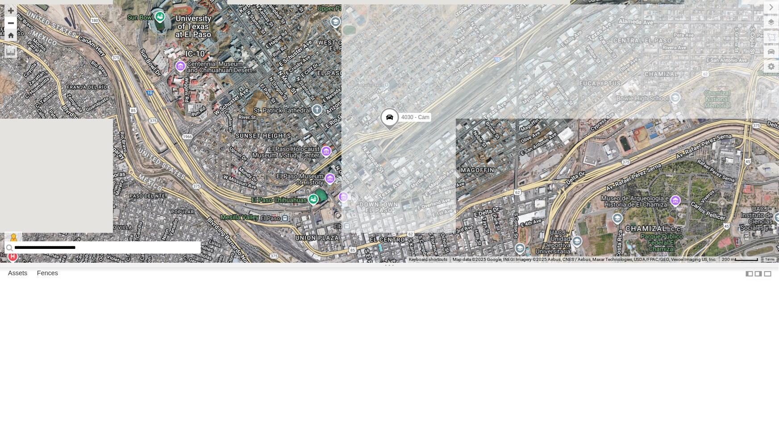
click at [11, 25] on button "Zoom out" at bounding box center [10, 23] width 12 height 12
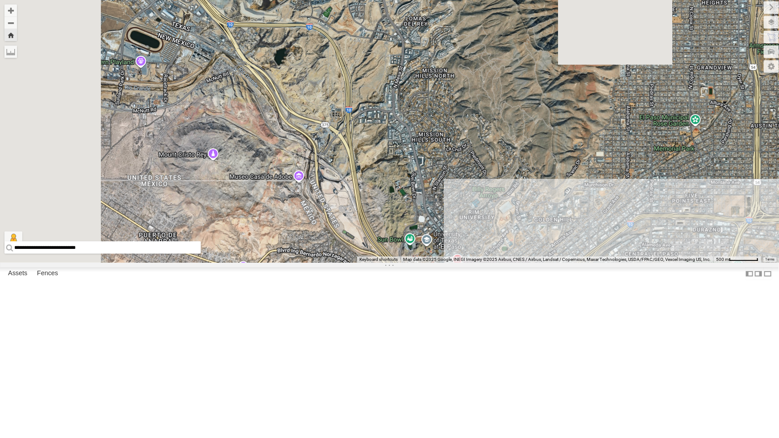
drag, startPoint x: 217, startPoint y: 173, endPoint x: 353, endPoint y: 344, distance: 217.9
click at [353, 263] on div "4030 - Cam" at bounding box center [389, 131] width 779 height 263
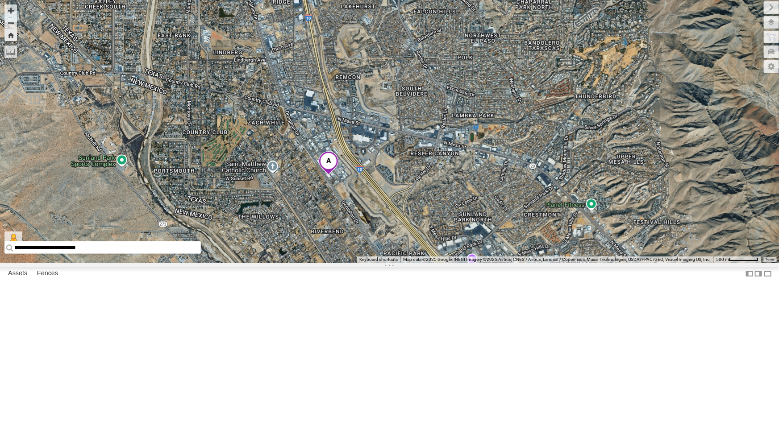
drag, startPoint x: 174, startPoint y: 154, endPoint x: 423, endPoint y: 431, distance: 373.2
click at [423, 263] on div "4030 - Cam" at bounding box center [389, 131] width 779 height 263
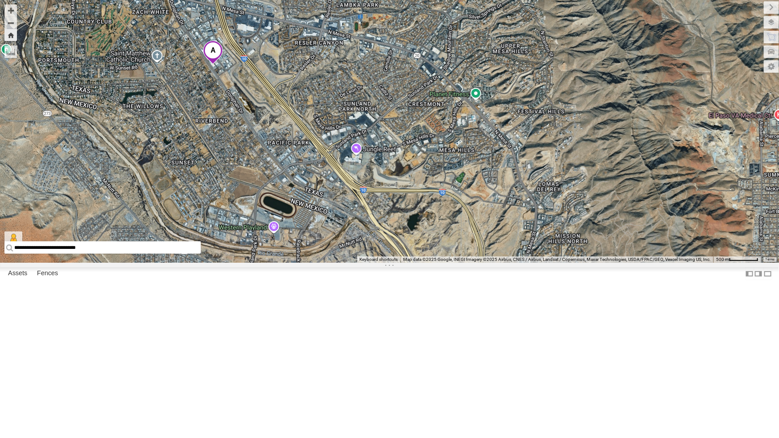
drag, startPoint x: 375, startPoint y: 307, endPoint x: 259, endPoint y: 199, distance: 158.8
click at [259, 199] on div "4030 - Cam" at bounding box center [389, 131] width 779 height 263
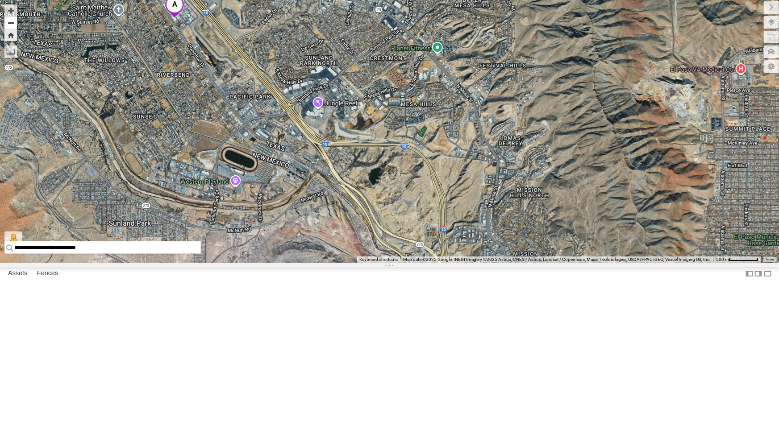
click at [9, 19] on button "Zoom out" at bounding box center [10, 23] width 12 height 12
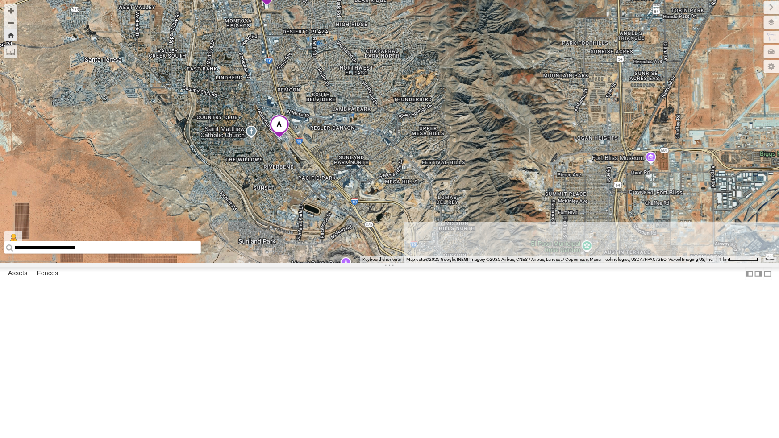
drag, startPoint x: 353, startPoint y: 101, endPoint x: 349, endPoint y: 180, distance: 79.0
click at [349, 180] on div "4030 - Cam" at bounding box center [389, 131] width 779 height 263
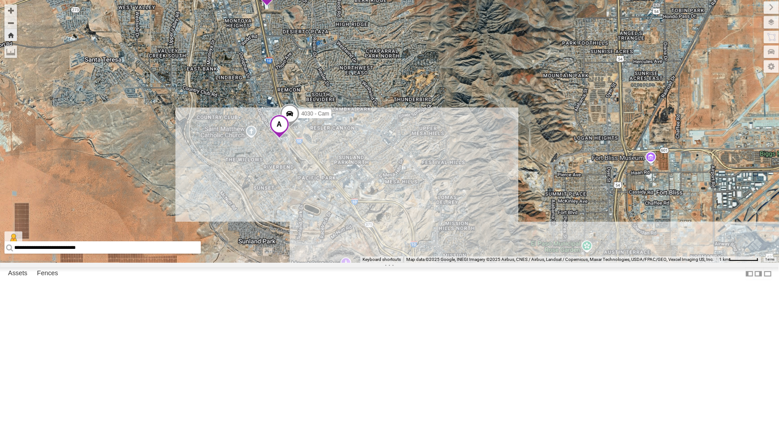
click at [336, 239] on div "4030 - Cam" at bounding box center [389, 131] width 779 height 263
click at [249, 184] on div "4030 - Cam" at bounding box center [389, 131] width 779 height 263
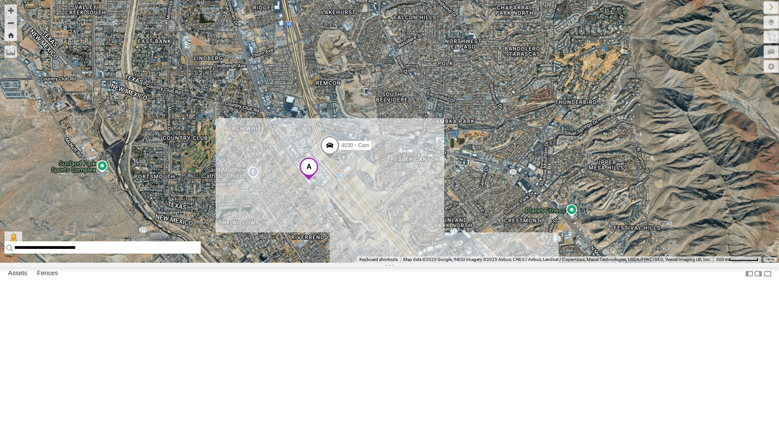
click at [296, 263] on div "4030 - Cam" at bounding box center [389, 131] width 779 height 263
click at [361, 259] on div "4030 - Cam" at bounding box center [389, 131] width 779 height 263
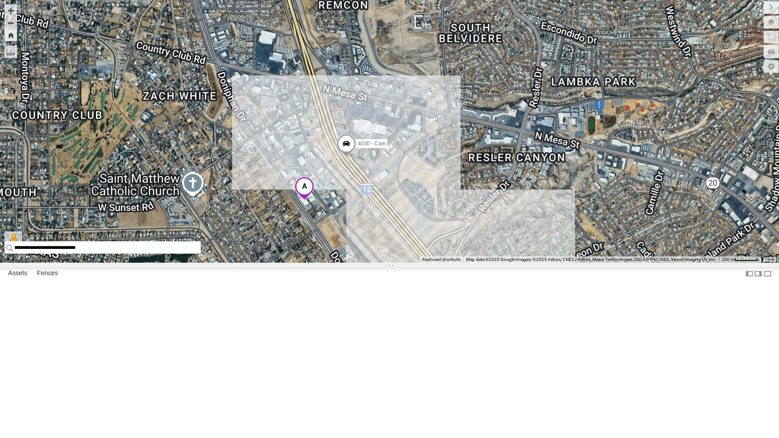
drag, startPoint x: 353, startPoint y: 267, endPoint x: 402, endPoint y: 278, distance: 50.3
click at [402, 263] on div "4030 - Cam" at bounding box center [389, 131] width 779 height 263
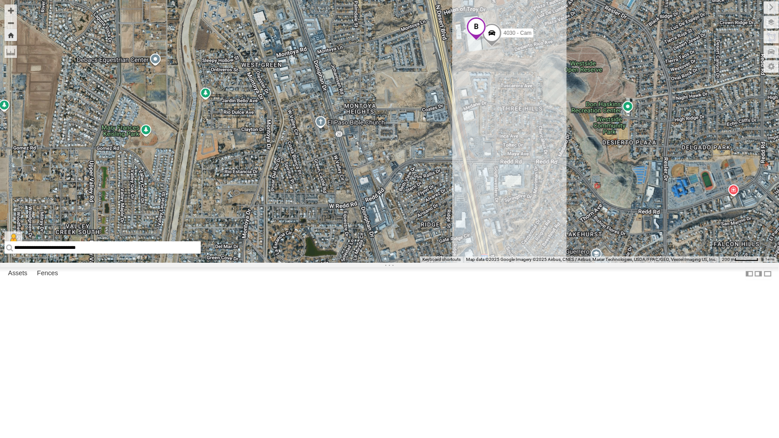
drag, startPoint x: 424, startPoint y: 251, endPoint x: 527, endPoint y: 166, distance: 133.4
click at [527, 166] on div "4030 - Cam" at bounding box center [389, 131] width 779 height 263
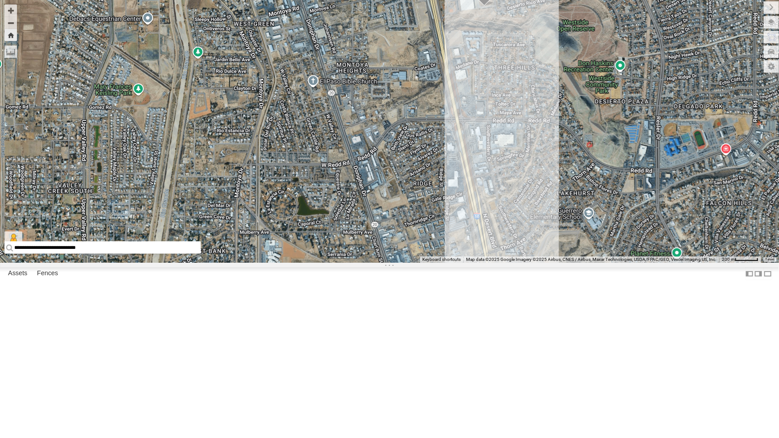
drag, startPoint x: 484, startPoint y: 246, endPoint x: 477, endPoint y: 202, distance: 44.4
click at [477, 202] on div "4030 - Cam" at bounding box center [389, 131] width 779 height 263
drag, startPoint x: 476, startPoint y: 265, endPoint x: 479, endPoint y: 284, distance: 19.4
click at [479, 263] on div "4030 - Cam" at bounding box center [389, 131] width 779 height 263
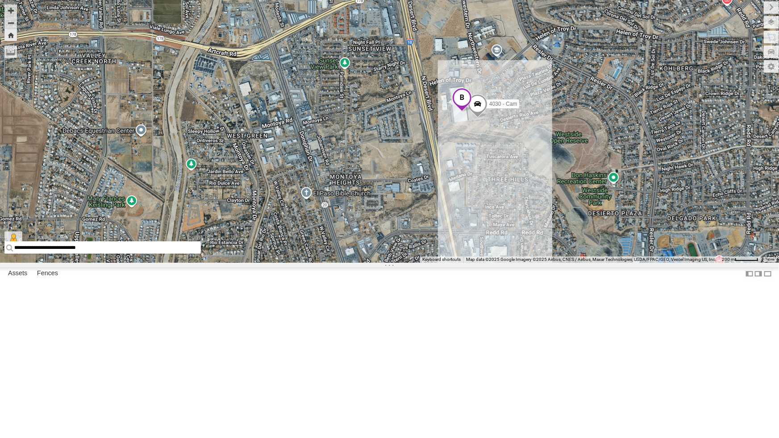
drag, startPoint x: 470, startPoint y: 138, endPoint x: 458, endPoint y: 253, distance: 115.8
click at [458, 253] on div "4030 - Cam" at bounding box center [389, 131] width 779 height 263
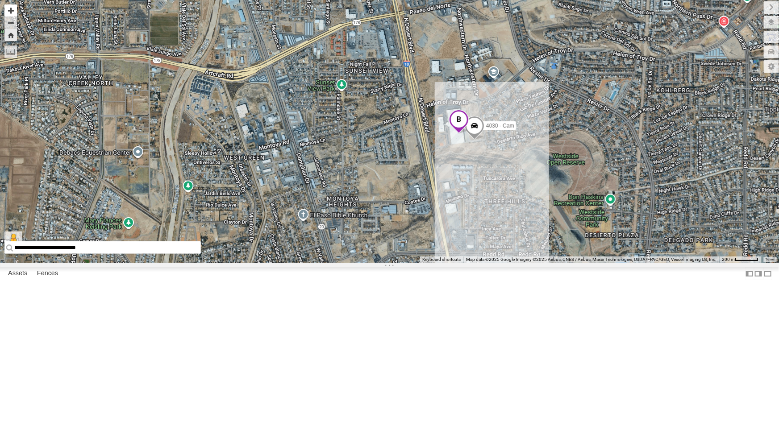
click at [12, 13] on button "Zoom in" at bounding box center [10, 10] width 12 height 12
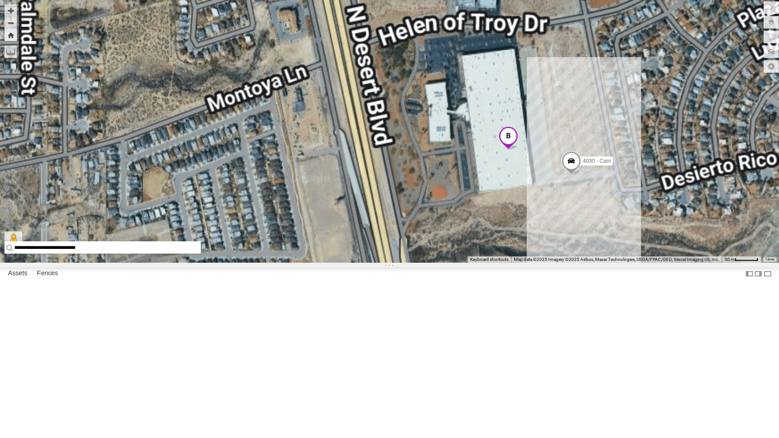
drag, startPoint x: 523, startPoint y: 290, endPoint x: 342, endPoint y: 299, distance: 180.9
click at [342, 263] on div "4030 - Cam" at bounding box center [389, 131] width 779 height 263
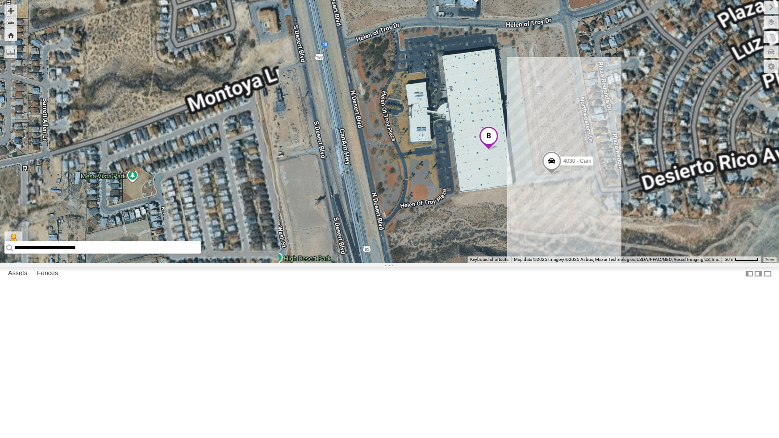
click at [515, 263] on div "4030 - Cam" at bounding box center [389, 131] width 779 height 263
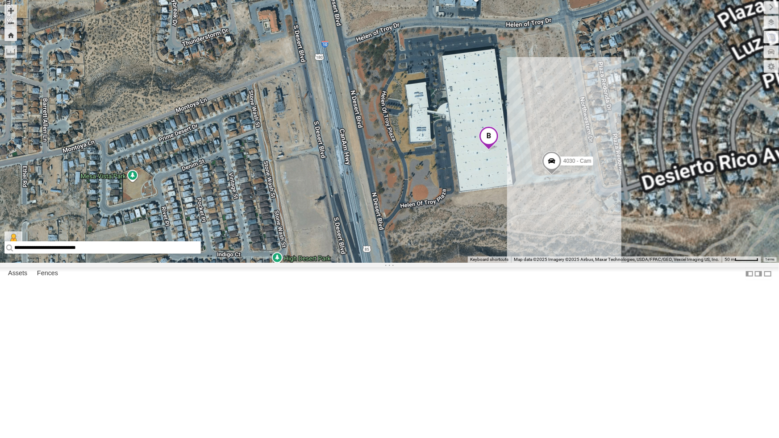
click at [515, 263] on div "4030 - Cam" at bounding box center [389, 131] width 779 height 263
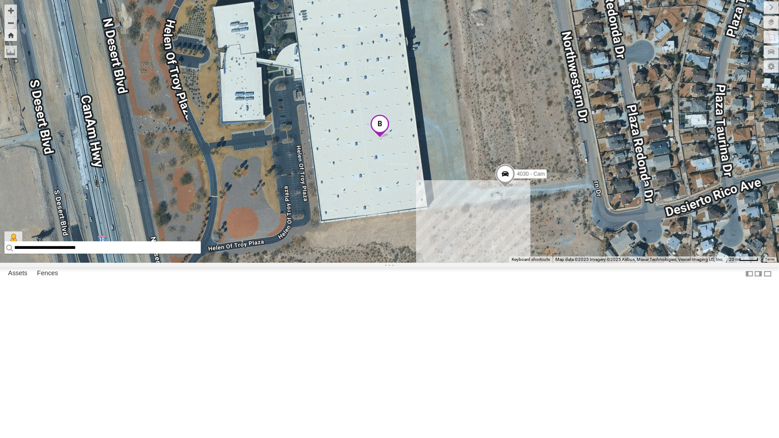
drag, startPoint x: 536, startPoint y: 283, endPoint x: 451, endPoint y: 332, distance: 97.5
click at [451, 263] on div "4030 - Cam" at bounding box center [389, 131] width 779 height 263
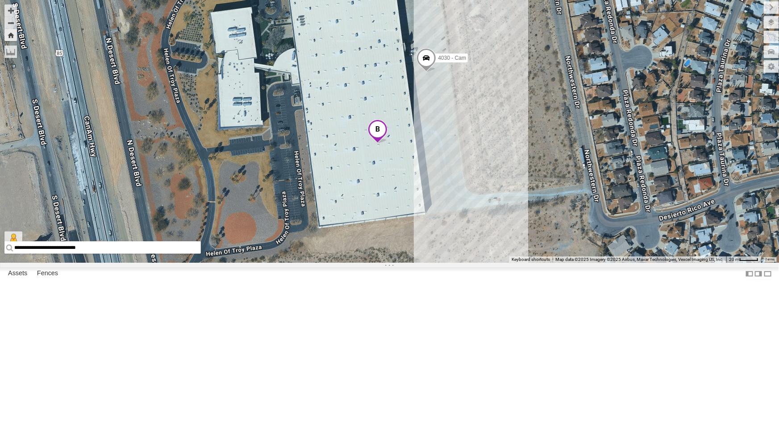
click at [12, 33] on button "Zoom Home" at bounding box center [10, 35] width 12 height 12
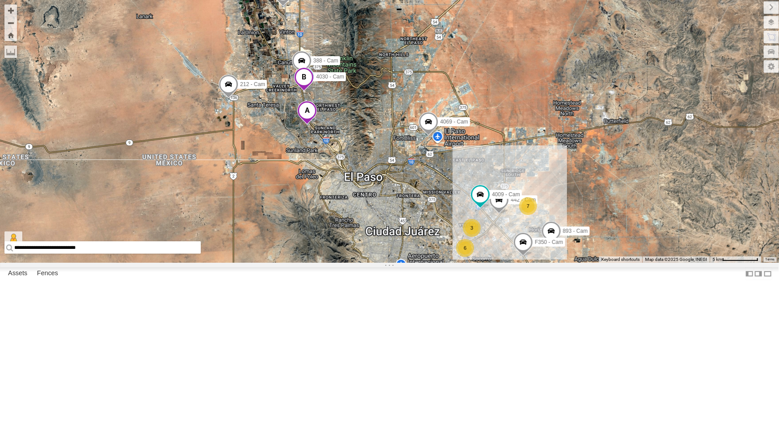
click at [327, 180] on div "4069 - Cam 893 - Cam F350 - Cam 7 3 442 - Cam 6 4030 - Cam 444 - Cam 388 - Cam …" at bounding box center [389, 131] width 779 height 263
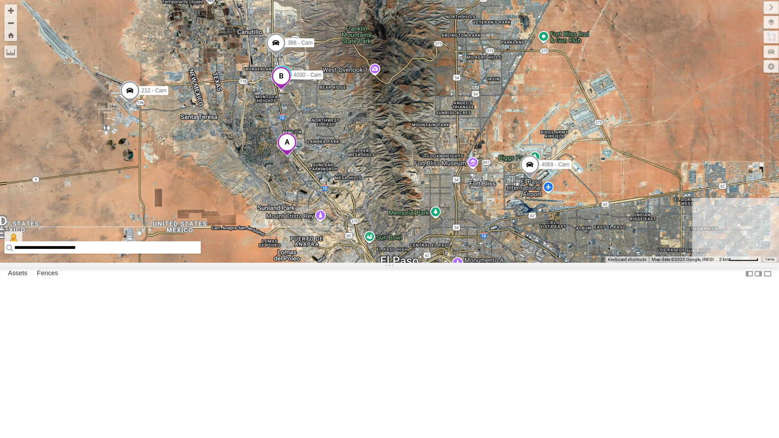
click at [300, 179] on div "4069 - Cam 893 - Cam F350 - Cam 442 - Cam 4030 - Cam 444 - Cam 388 - Cam 4009 -…" at bounding box center [389, 131] width 779 height 263
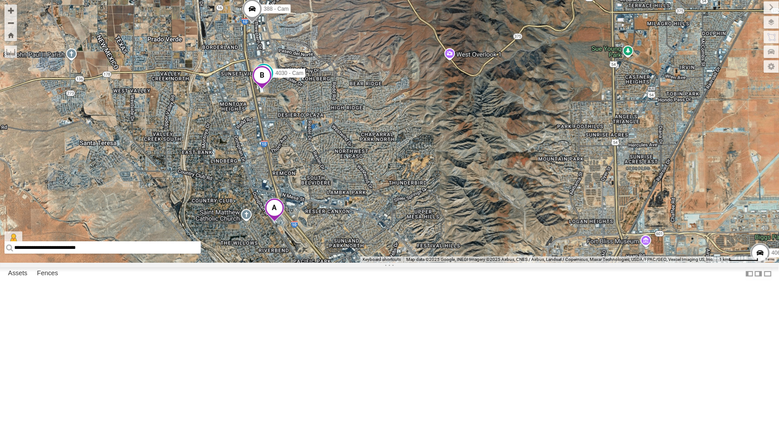
click at [269, 179] on div "4069 - Cam 893 - Cam F350 - Cam 442 - Cam 4030 - Cam 444 - Cam 388 - Cam 4009 -…" at bounding box center [389, 131] width 779 height 263
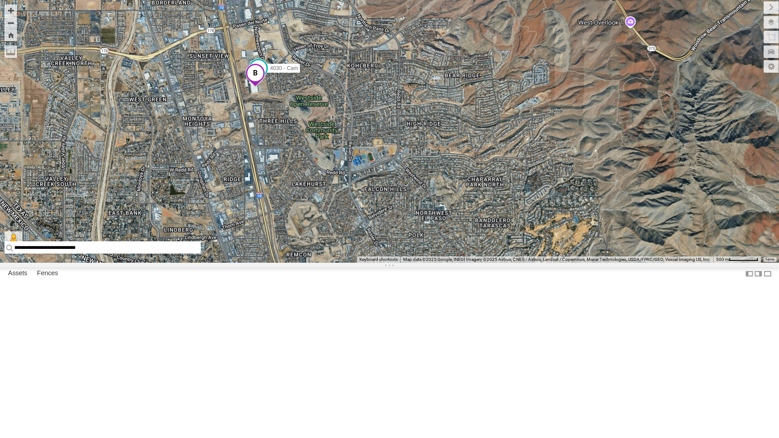
click at [272, 178] on div "4069 - Cam 893 - Cam F350 - Cam 442 - Cam 4030 - Cam 444 - Cam 388 - Cam 4009 -…" at bounding box center [389, 131] width 779 height 263
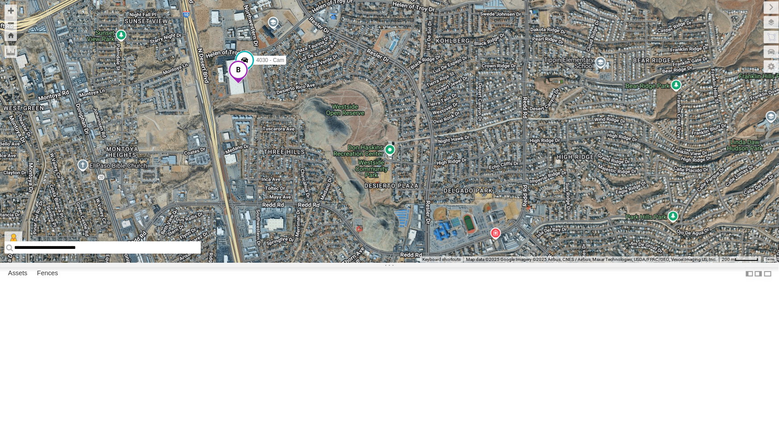
click at [272, 178] on div "4069 - Cam 893 - Cam F350 - Cam 442 - Cam 4030 - Cam 444 - Cam 388 - Cam 4009 -…" at bounding box center [389, 131] width 779 height 263
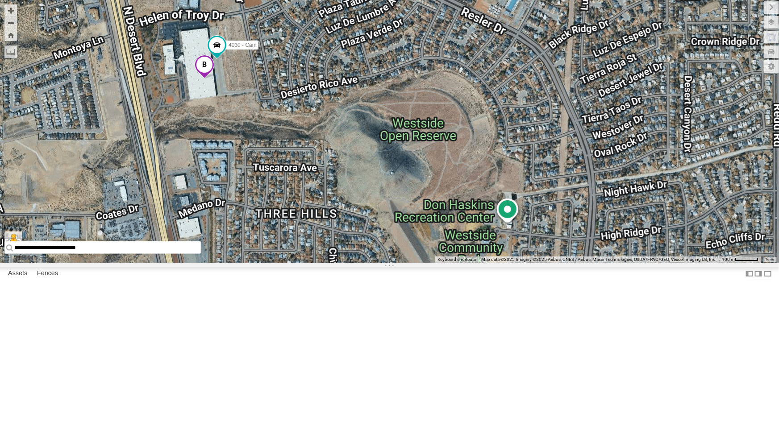
drag, startPoint x: 254, startPoint y: 173, endPoint x: 281, endPoint y: 174, distance: 26.8
click at [281, 174] on div "4069 - Cam 893 - Cam F350 - Cam 442 - Cam 4030 - Cam 444 - Cam 388 - Cam 4009 -…" at bounding box center [389, 131] width 779 height 263
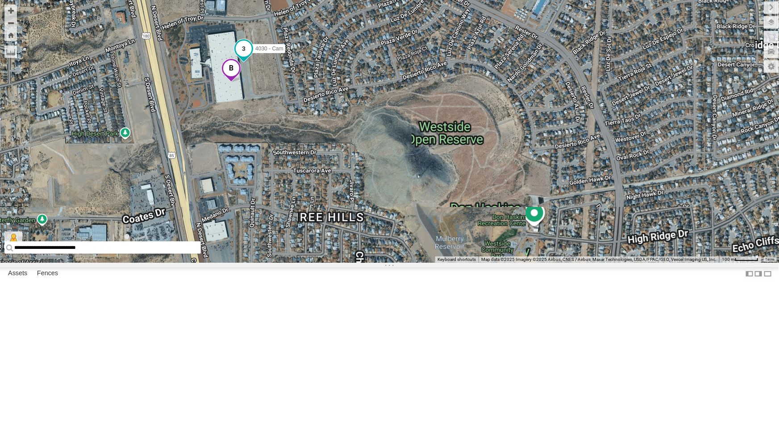
click at [243, 56] on span at bounding box center [244, 48] width 16 height 16
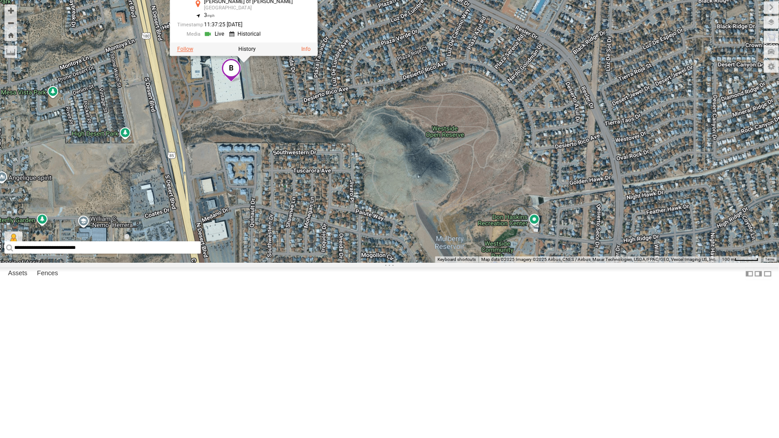
click at [193, 52] on label at bounding box center [185, 49] width 16 height 6
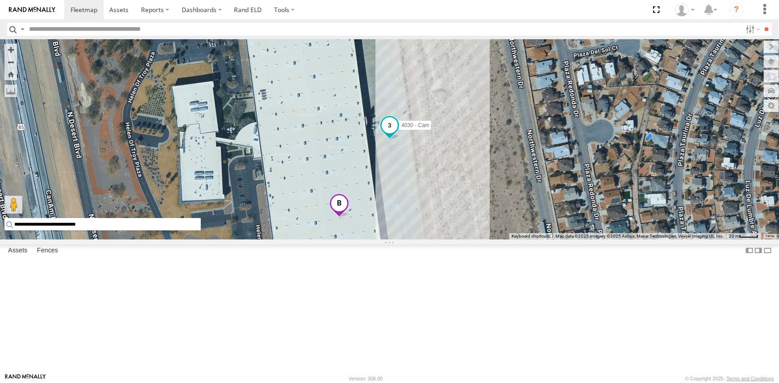
click at [388, 133] on span at bounding box center [390, 125] width 16 height 16
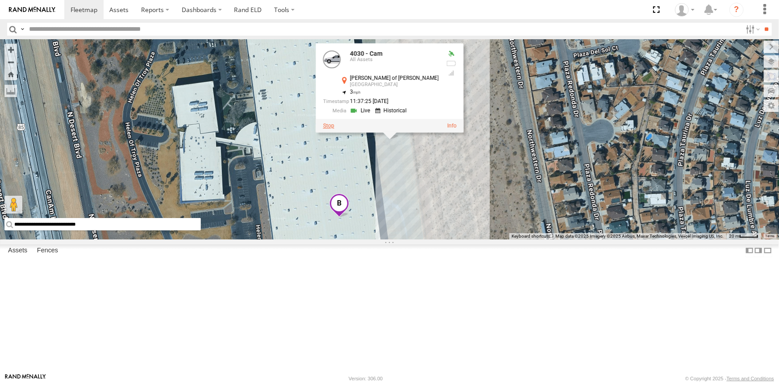
click at [334, 129] on label at bounding box center [328, 126] width 11 height 6
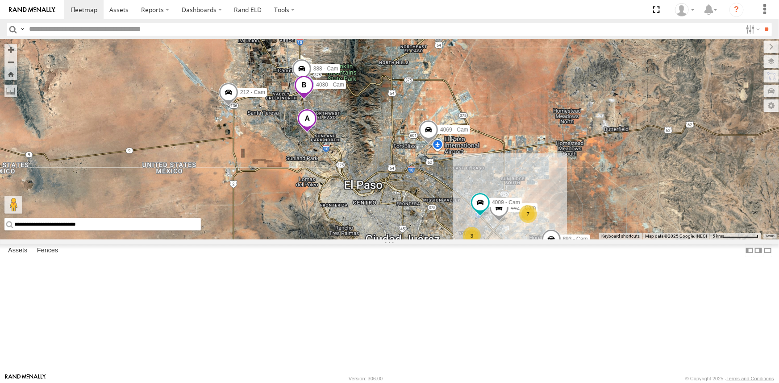
click at [0, 0] on label at bounding box center [0, 0] width 0 height 0
click at [0, 0] on div "442 - Cam" at bounding box center [0, 0] width 0 height 0
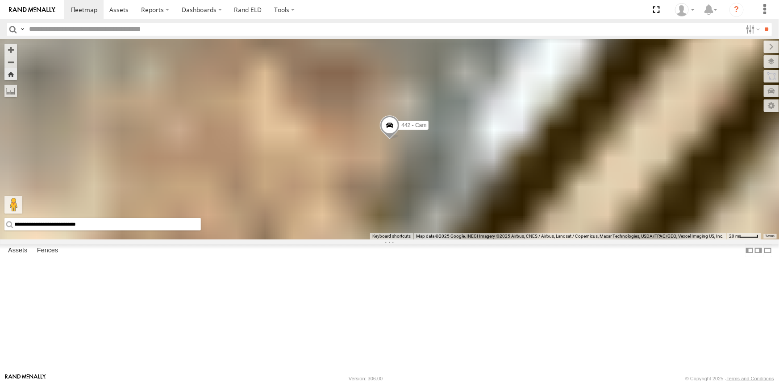
click at [0, 0] on div "442 - Cam" at bounding box center [0, 0] width 0 height 0
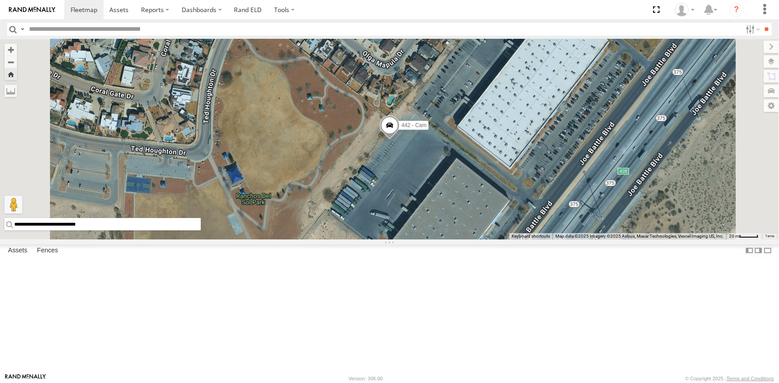
scroll to position [0, 0]
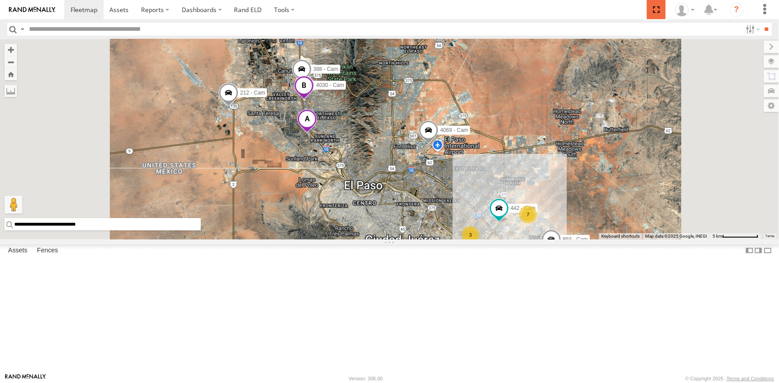
drag, startPoint x: 656, startPoint y: 8, endPoint x: 656, endPoint y: 44, distance: 35.3
click at [656, 8] on span at bounding box center [656, 9] width 18 height 19
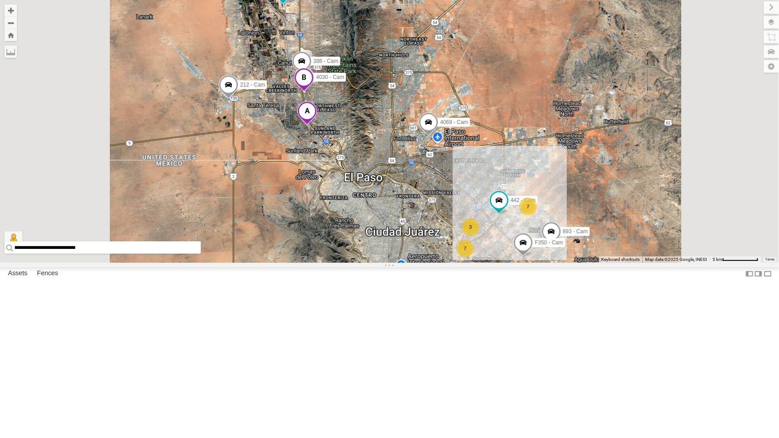
click at [438, 178] on div "442 - Cam 4069 - Cam 893 - Cam F350 - Cam 7 3 7 4030 - Cam 444 - Cam 388 - Cam …" at bounding box center [389, 131] width 779 height 263
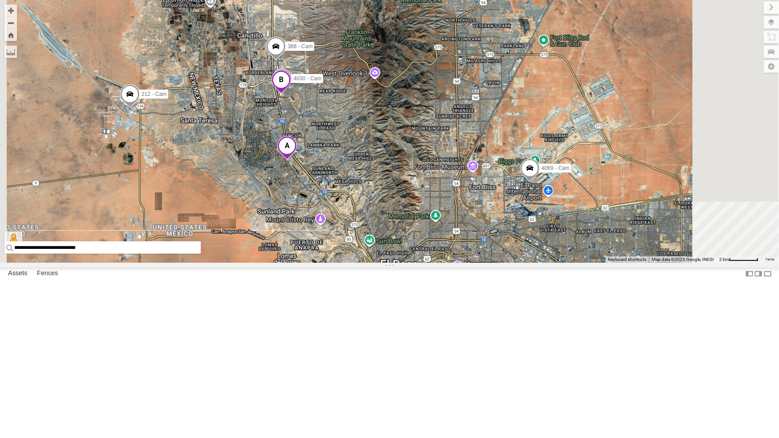
click at [418, 195] on div "442 - Cam 4069 - Cam 893 - Cam F350 - Cam 4030 - Cam 444 - Cam 388 - Cam 212 - …" at bounding box center [389, 131] width 779 height 263
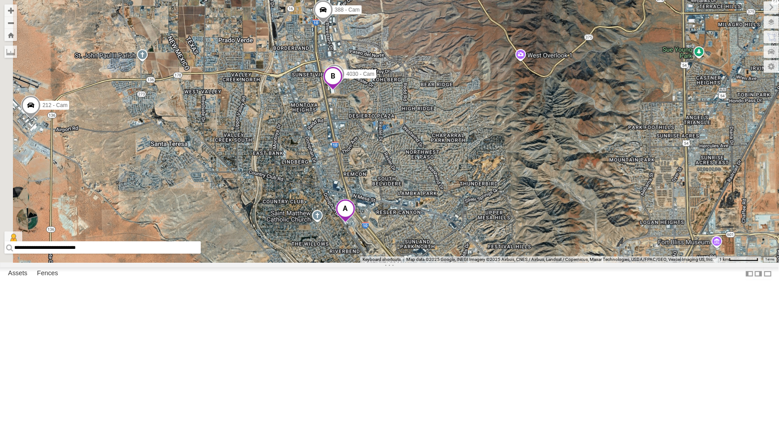
drag, startPoint x: 408, startPoint y: 197, endPoint x: 490, endPoint y: 207, distance: 82.3
click at [490, 207] on div "442 - Cam 4069 - Cam 893 - Cam F350 - Cam 4030 - Cam 444 - Cam 388 - Cam 212 - …" at bounding box center [389, 131] width 779 height 263
click at [477, 190] on div "442 - Cam 4069 - Cam 893 - Cam F350 - Cam 4030 - Cam 444 - Cam 388 - Cam 212 - …" at bounding box center [389, 131] width 779 height 263
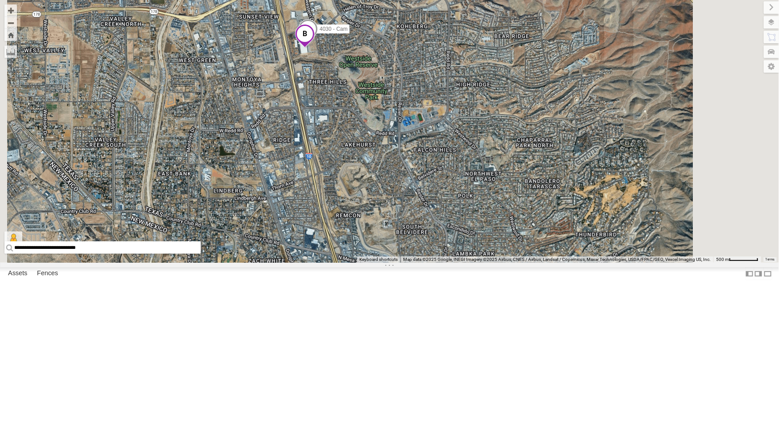
drag, startPoint x: 472, startPoint y: 246, endPoint x: 477, endPoint y: 211, distance: 36.1
click at [477, 211] on div "442 - Cam 4069 - Cam 893 - Cam F350 - Cam 4030 - Cam 444 - Cam 388 - Cam 212 - …" at bounding box center [389, 131] width 779 height 263
click at [454, 145] on div "442 - Cam 4069 - Cam 893 - Cam F350 - Cam 4030 - Cam 444 - Cam 388 - Cam 212 - …" at bounding box center [389, 131] width 779 height 263
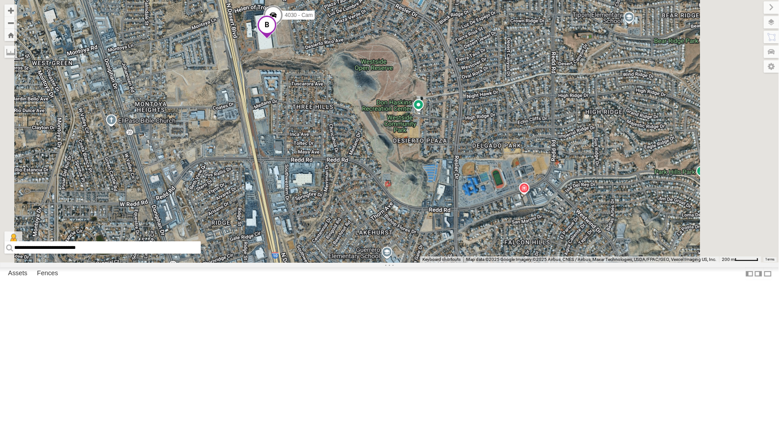
click at [403, 142] on div "442 - Cam 4069 - Cam 893 - Cam F350 - Cam 4030 - Cam 444 - Cam 388 - Cam 212 - …" at bounding box center [389, 131] width 779 height 263
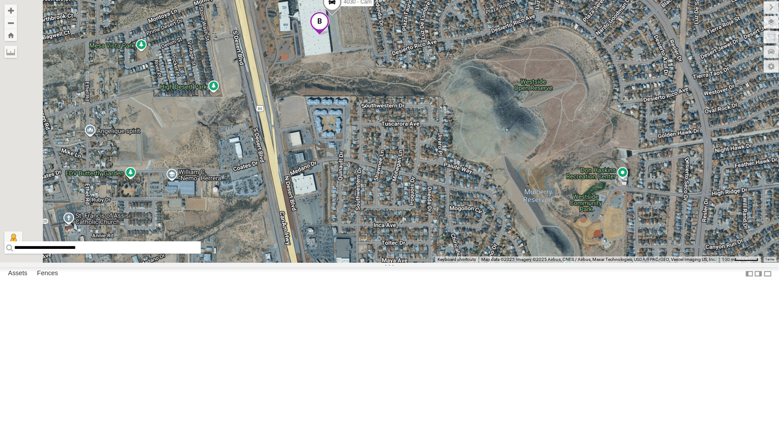
drag, startPoint x: 400, startPoint y: 124, endPoint x: 480, endPoint y: 135, distance: 80.3
click at [480, 135] on div "442 - Cam 4069 - Cam 893 - Cam F350 - Cam 4030 - Cam 444 - Cam 388 - Cam 212 - …" at bounding box center [389, 131] width 779 height 263
click at [17, 24] on button "Zoom out" at bounding box center [10, 23] width 12 height 12
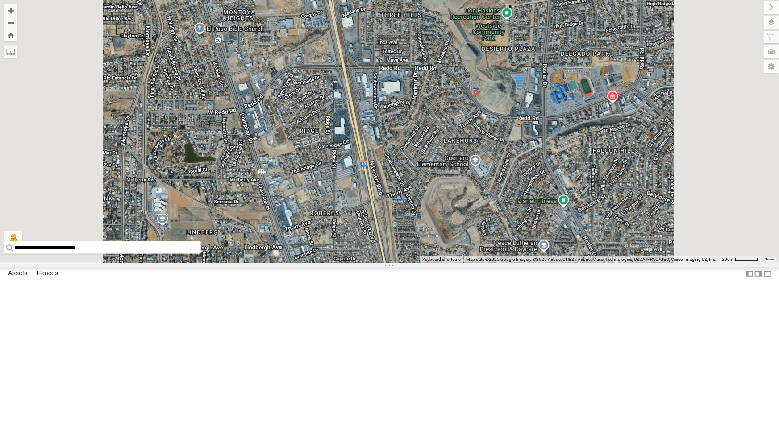
drag, startPoint x: 461, startPoint y: 251, endPoint x: 461, endPoint y: 163, distance: 87.5
click at [461, 163] on div "442 - Cam 4069 - Cam 893 - Cam F350 - Cam 4030 - Cam 444 - Cam 388 - Cam 212 - …" at bounding box center [389, 131] width 779 height 263
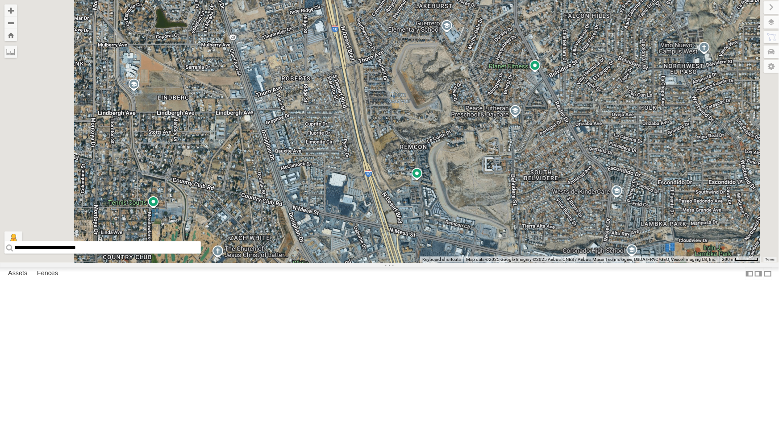
drag, startPoint x: 498, startPoint y: 368, endPoint x: 465, endPoint y: 209, distance: 161.7
click at [465, 209] on div "442 - Cam 4069 - Cam 893 - Cam F350 - Cam 4030 - Cam 444 - Cam 388 - Cam 212 - …" at bounding box center [389, 131] width 779 height 263
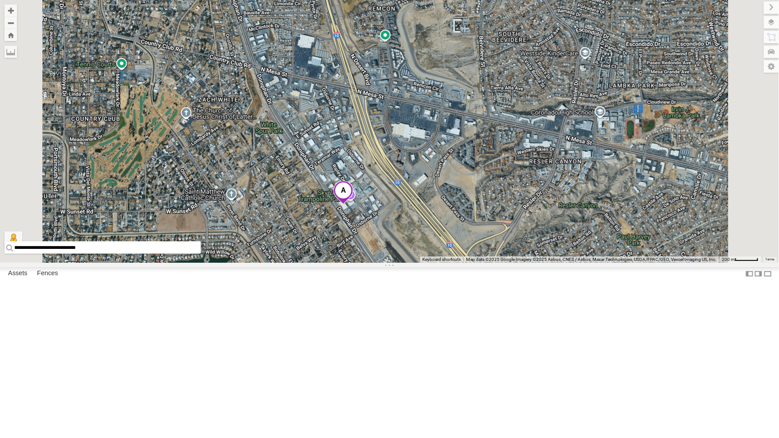
drag, startPoint x: 509, startPoint y: 344, endPoint x: 480, endPoint y: 227, distance: 120.8
click at [480, 227] on div "442 - Cam 4069 - Cam 893 - Cam F350 - Cam 4030 - Cam 444 - Cam 388 - Cam 212 - …" at bounding box center [389, 131] width 779 height 263
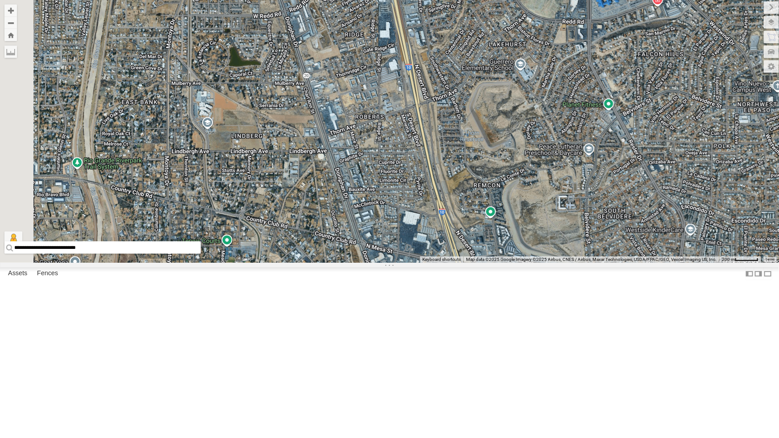
drag, startPoint x: 402, startPoint y: 96, endPoint x: 508, endPoint y: 274, distance: 207.3
click at [508, 263] on div "442 - Cam 4069 - Cam 893 - Cam F350 - Cam 4030 - Cam 444 - Cam 388 - Cam 212 - …" at bounding box center [389, 131] width 779 height 263
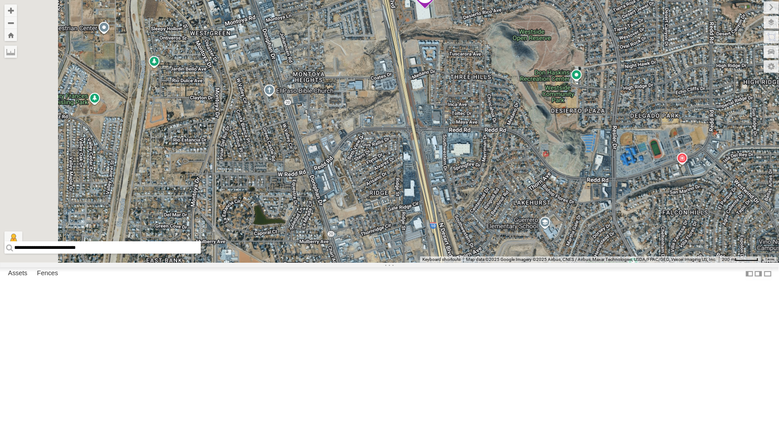
drag, startPoint x: 461, startPoint y: 128, endPoint x: 485, endPoint y: 292, distance: 165.6
click at [485, 263] on div "442 - Cam 4069 - Cam 893 - Cam F350 - Cam 4030 - Cam 444 - Cam 388 - Cam 212 - …" at bounding box center [389, 131] width 779 height 263
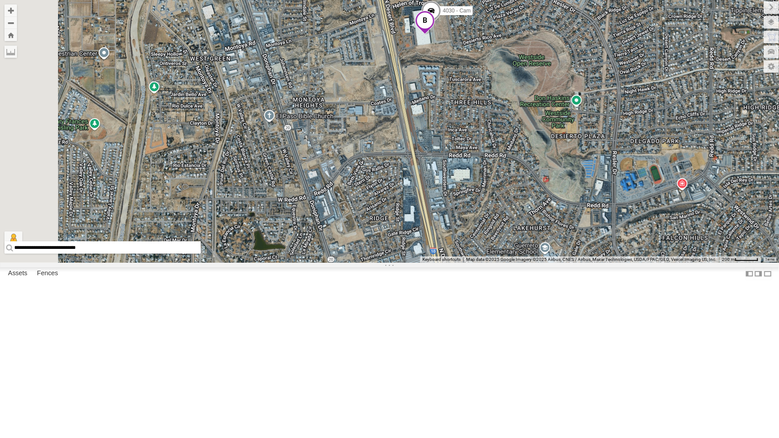
drag, startPoint x: 527, startPoint y: 129, endPoint x: 527, endPoint y: 157, distance: 27.7
click at [527, 157] on div "442 - Cam 4069 - Cam 893 - Cam F350 - Cam 4030 - Cam 444 - Cam 388 - Cam 212 - …" at bounding box center [389, 131] width 779 height 263
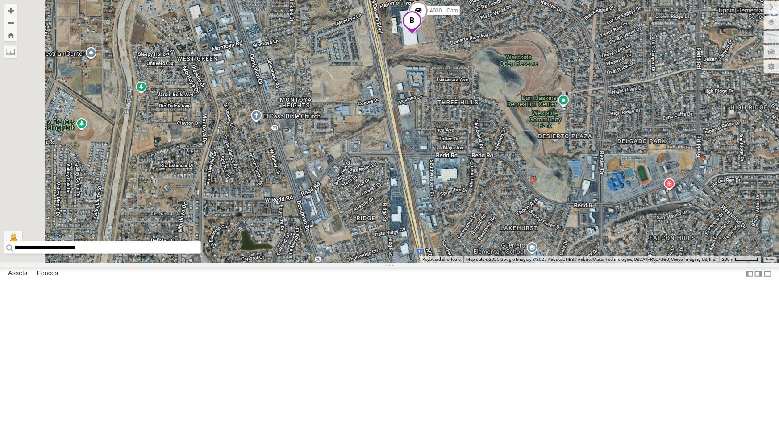
drag, startPoint x: 452, startPoint y: 265, endPoint x: 419, endPoint y: 266, distance: 33.0
click at [419, 263] on div "442 - Cam 4069 - Cam 893 - Cam F350 - Cam 4030 - Cam 444 - Cam 388 - Cam 212 - …" at bounding box center [389, 131] width 779 height 263
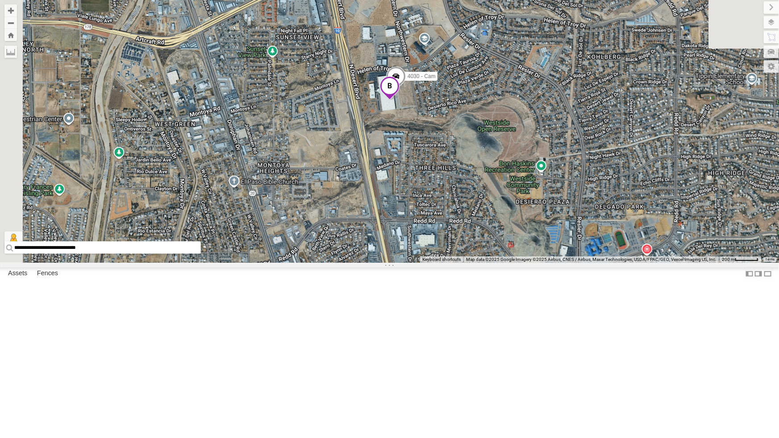
drag, startPoint x: 479, startPoint y: 169, endPoint x: 479, endPoint y: 253, distance: 84.3
click at [479, 253] on div "442 - Cam 4069 - Cam 893 - Cam F350 - Cam 4030 - Cam 444 - Cam 388 - Cam 212 - …" at bounding box center [389, 131] width 779 height 263
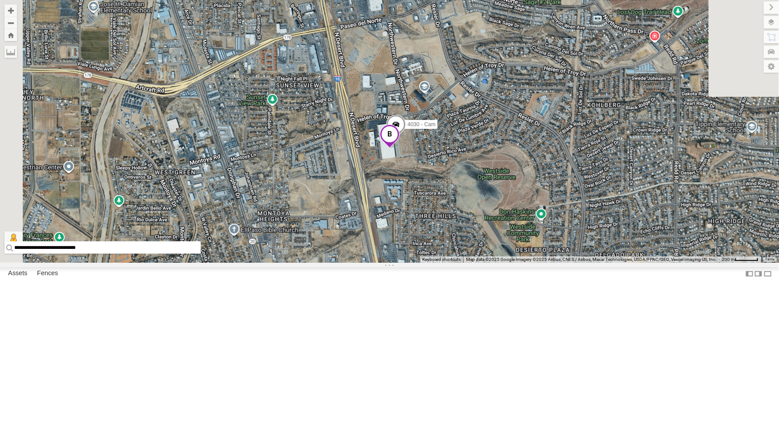
click at [406, 139] on span at bounding box center [396, 127] width 20 height 24
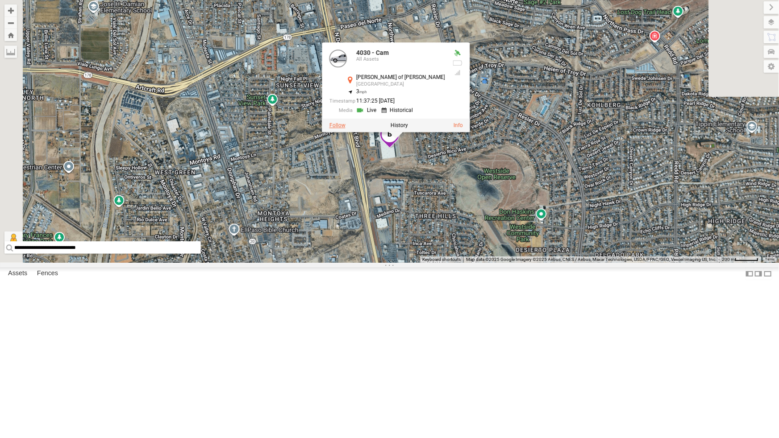
click at [345, 129] on label at bounding box center [337, 125] width 16 height 6
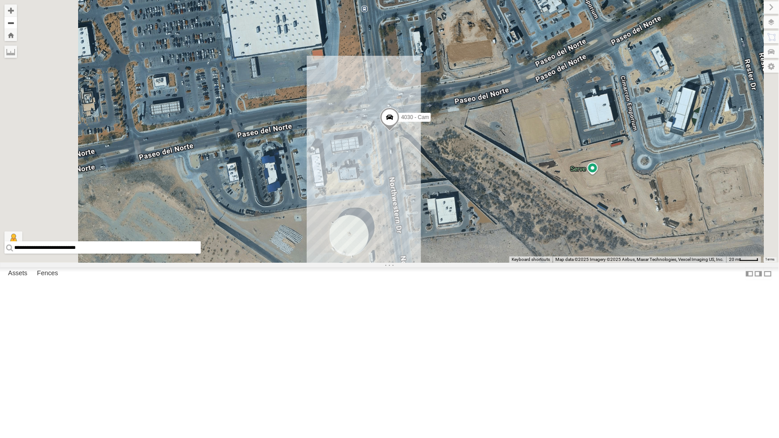
click at [17, 22] on button "Zoom out" at bounding box center [10, 23] width 12 height 12
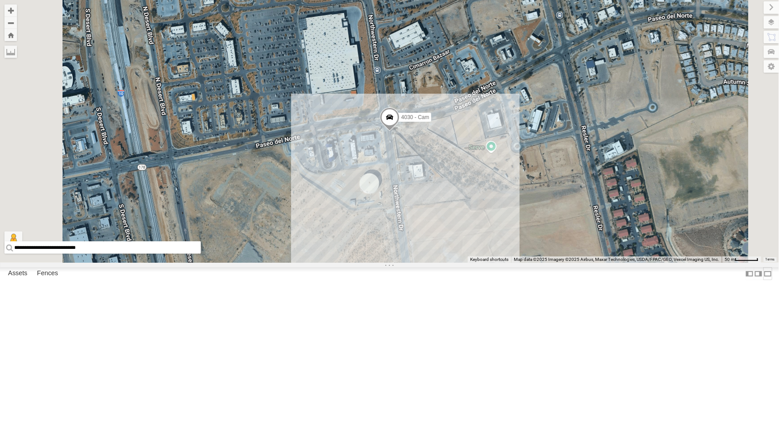
click at [763, 280] on label at bounding box center [767, 273] width 9 height 13
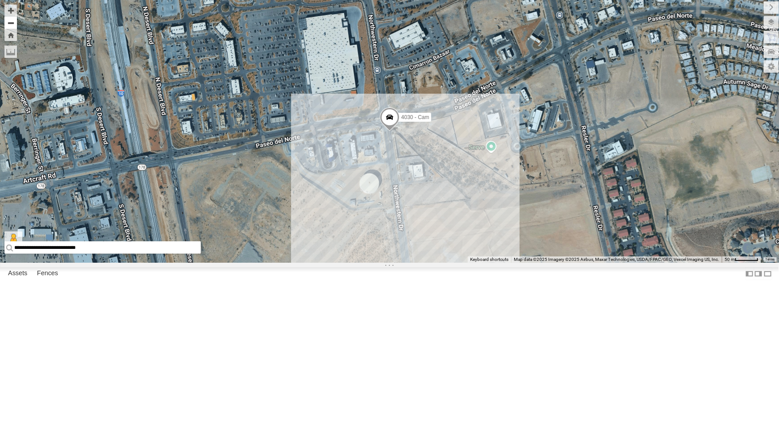
click at [8, 24] on button "Zoom out" at bounding box center [10, 23] width 12 height 12
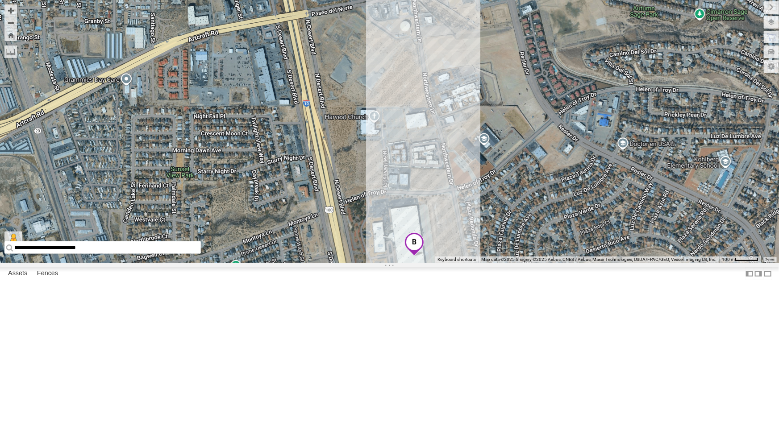
drag, startPoint x: 443, startPoint y: 249, endPoint x: 462, endPoint y: 172, distance: 79.5
click at [462, 172] on div "4030 - Cam" at bounding box center [389, 131] width 779 height 263
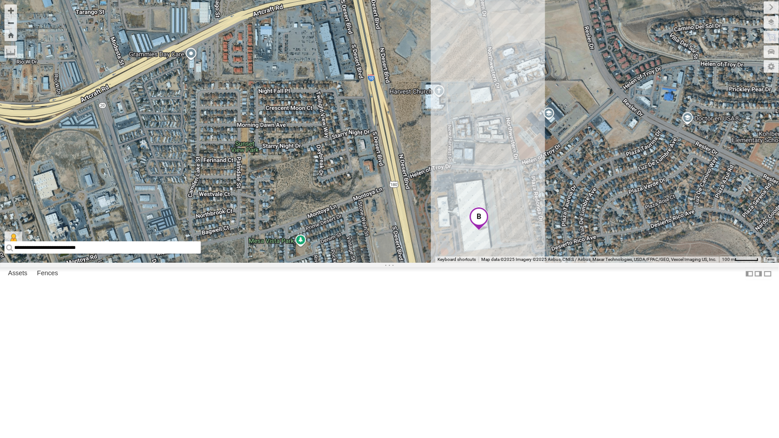
drag, startPoint x: 377, startPoint y: 194, endPoint x: 445, endPoint y: 166, distance: 74.4
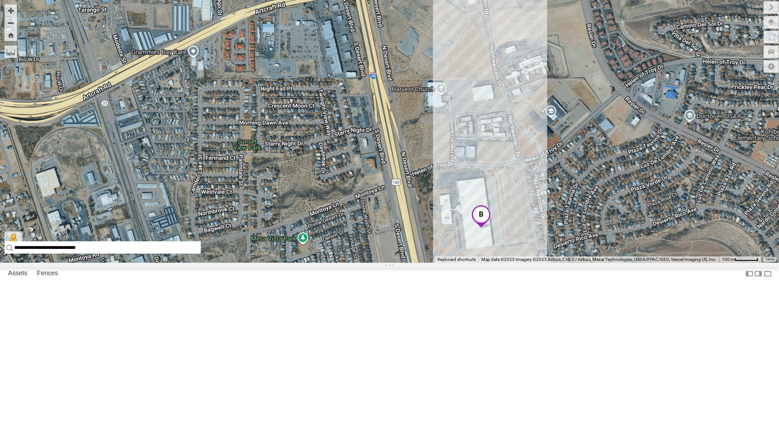
click at [445, 166] on div "4030 - Cam" at bounding box center [389, 131] width 779 height 263
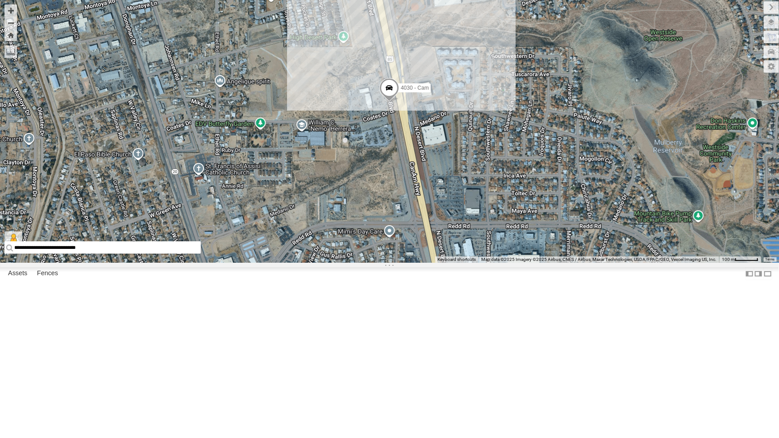
drag, startPoint x: 365, startPoint y: 266, endPoint x: 365, endPoint y: 241, distance: 24.5
click at [365, 241] on div "4030 - Cam" at bounding box center [389, 131] width 779 height 263
click at [14, 27] on button "Zoom out" at bounding box center [10, 23] width 12 height 12
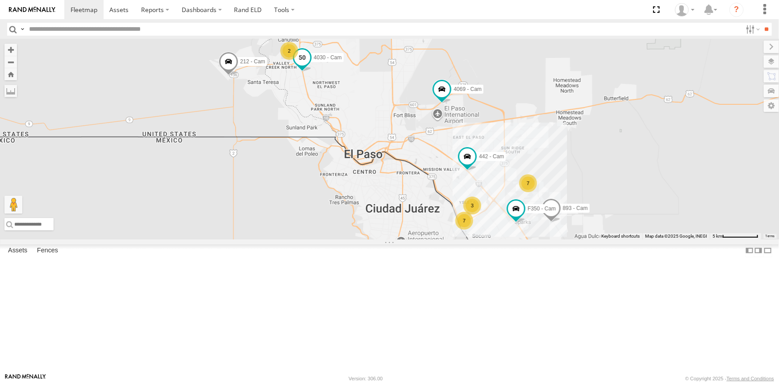
click at [303, 66] on span at bounding box center [302, 58] width 16 height 16
click at [253, 62] on label at bounding box center [245, 58] width 16 height 6
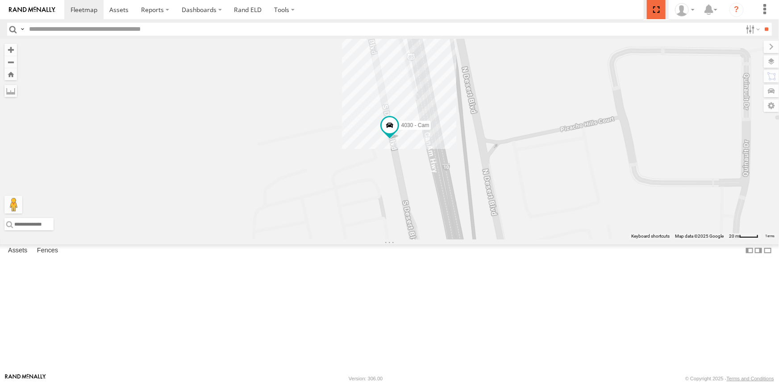
click at [657, 8] on span at bounding box center [656, 9] width 18 height 19
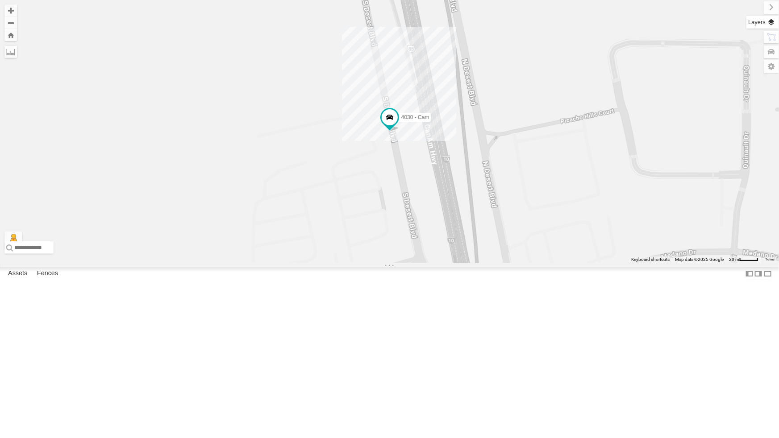
click at [769, 18] on label at bounding box center [762, 22] width 33 height 12
click at [0, 0] on span "Basemaps" at bounding box center [0, 0] width 0 height 0
click at [0, 0] on span "Satellite + Roadmap" at bounding box center [0, 0] width 0 height 0
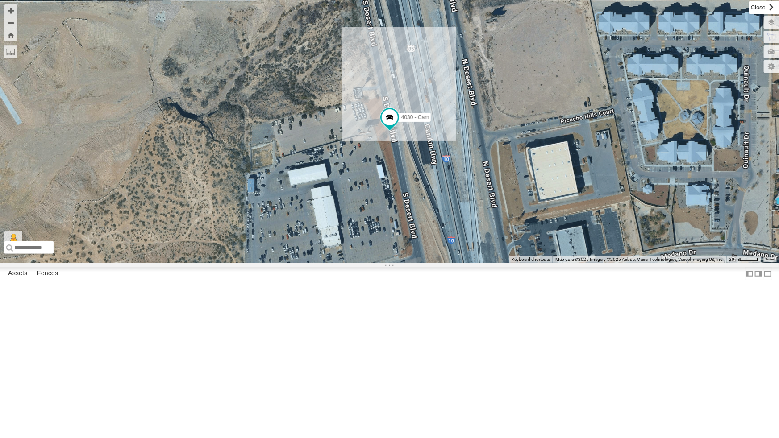
click at [749, 4] on label at bounding box center [764, 7] width 30 height 12
click at [14, 25] on button "Zoom out" at bounding box center [10, 23] width 12 height 12
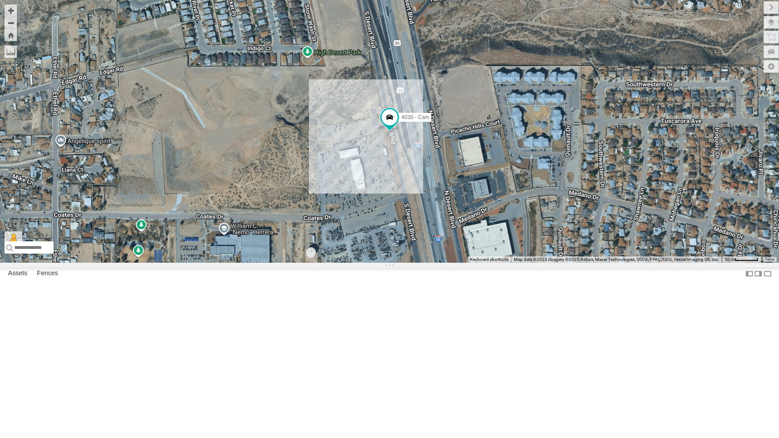
click at [299, 174] on div "4030 - Cam" at bounding box center [389, 131] width 779 height 263
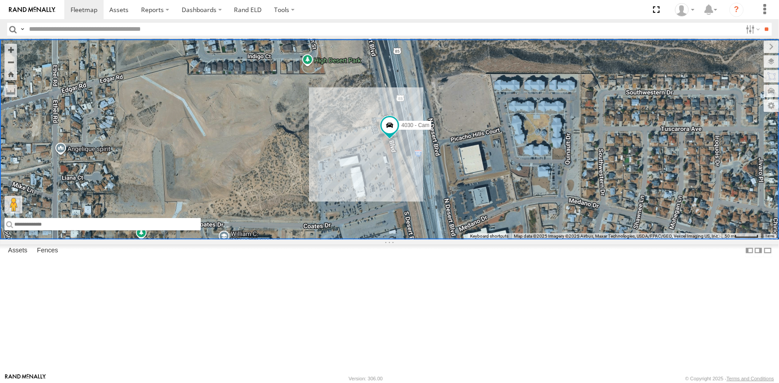
click at [33, 231] on input "text" at bounding box center [102, 224] width 196 height 12
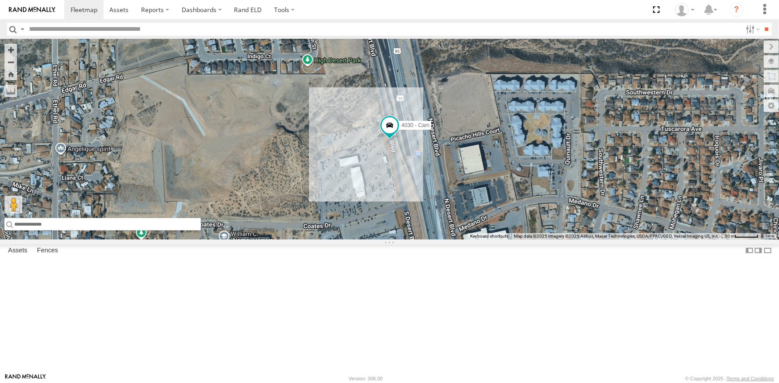
paste input "**********"
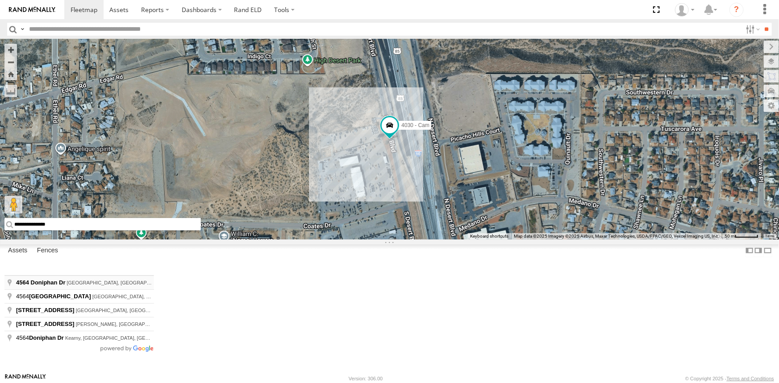
type input "**********"
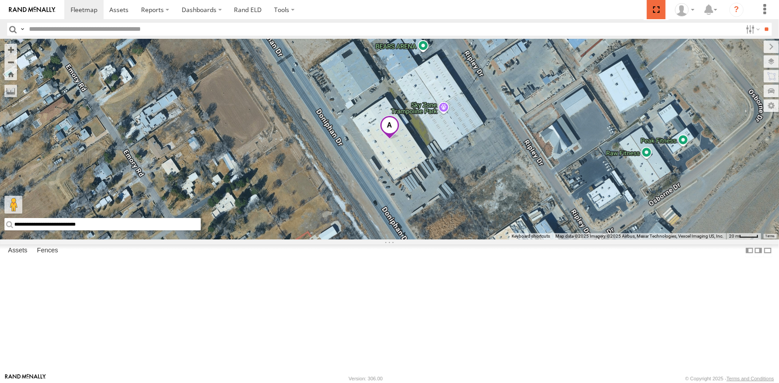
drag, startPoint x: 659, startPoint y: 8, endPoint x: 659, endPoint y: 44, distance: 35.3
click at [659, 8] on span at bounding box center [656, 9] width 18 height 19
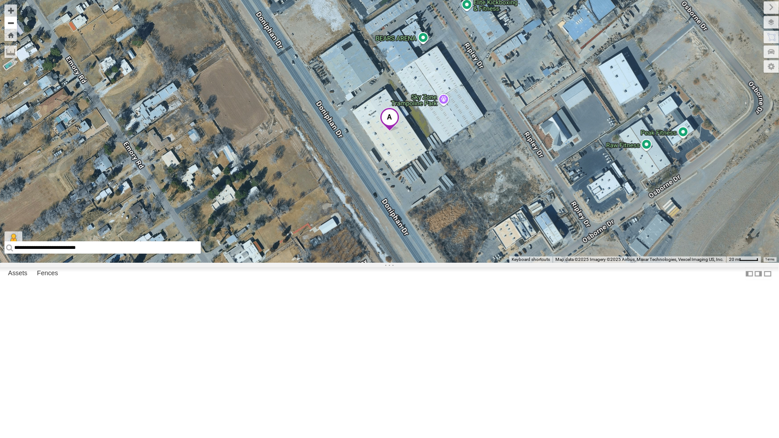
click at [9, 23] on button "Zoom out" at bounding box center [10, 23] width 12 height 12
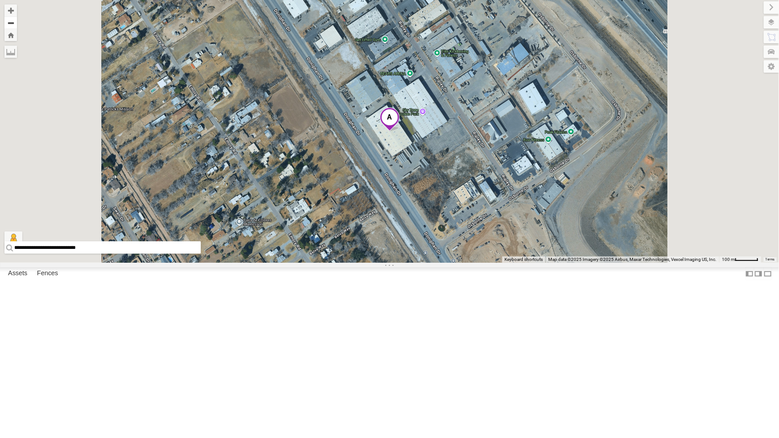
click at [9, 23] on button "Zoom out" at bounding box center [10, 23] width 12 height 12
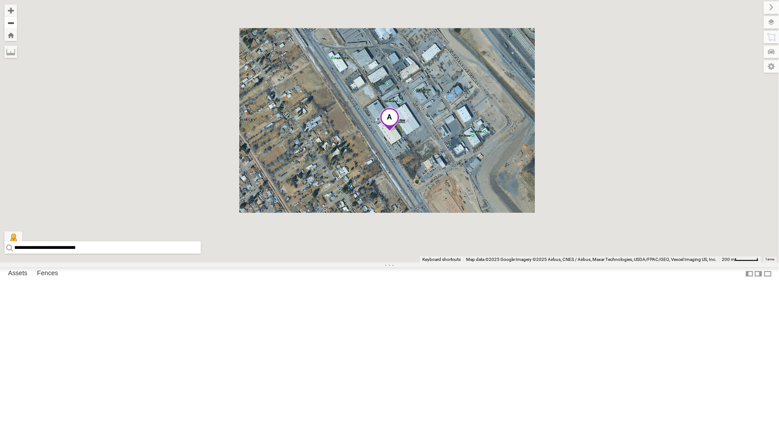
click at [9, 23] on button "Zoom out" at bounding box center [10, 23] width 12 height 12
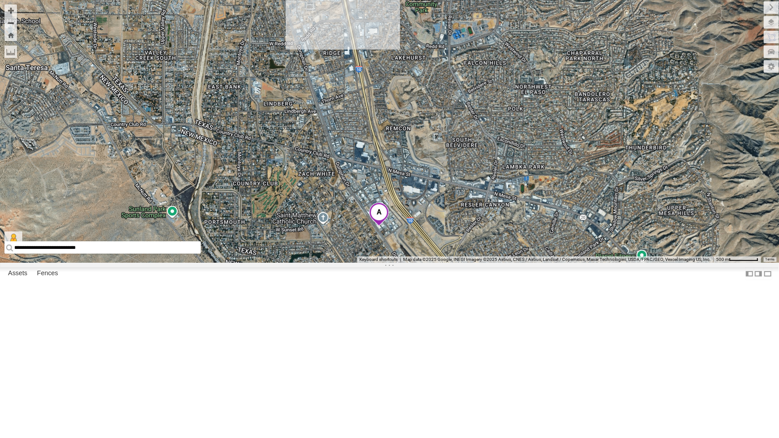
drag, startPoint x: 328, startPoint y: 125, endPoint x: 317, endPoint y: 221, distance: 96.5
click at [317, 221] on div "4030 - Cam" at bounding box center [389, 131] width 779 height 263
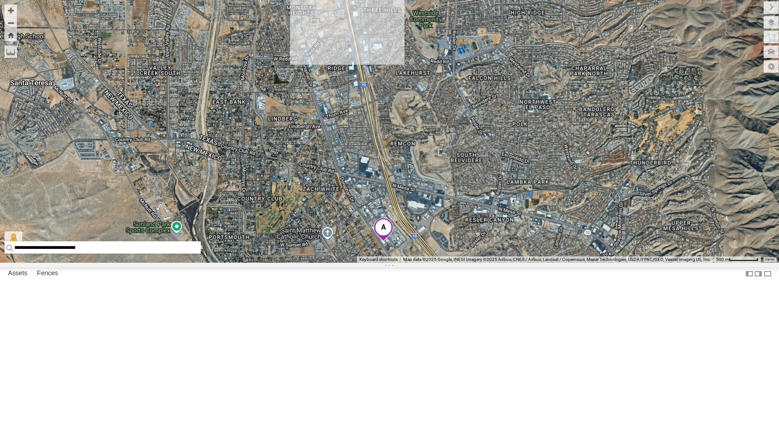
drag, startPoint x: 325, startPoint y: 196, endPoint x: 330, endPoint y: 212, distance: 16.7
click at [330, 212] on div "4030 - Cam" at bounding box center [389, 131] width 779 height 263
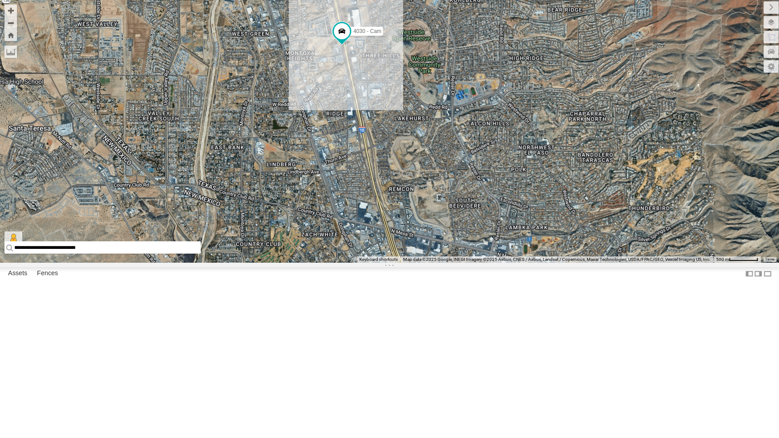
drag, startPoint x: 329, startPoint y: 190, endPoint x: 328, endPoint y: 237, distance: 46.9
click at [328, 237] on div "4030 - Cam" at bounding box center [389, 131] width 779 height 263
click at [338, 39] on span at bounding box center [341, 31] width 16 height 16
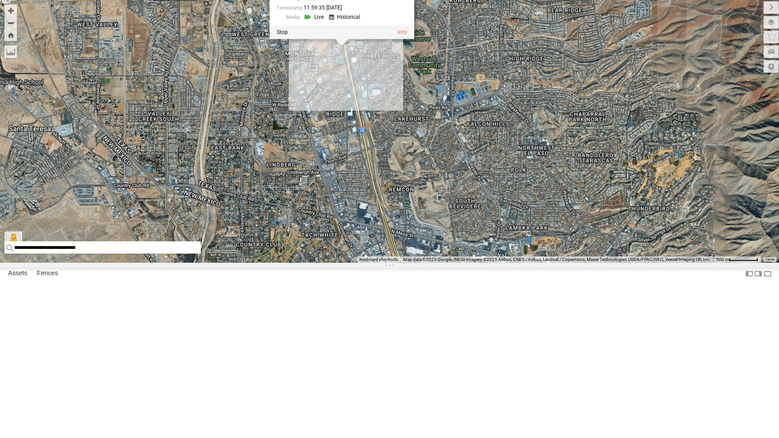
click at [317, 198] on div "4030 - Cam 4030 - Cam All Assets S Desert Blvd Montoya Heights 31.86949 , -106.…" at bounding box center [389, 131] width 779 height 263
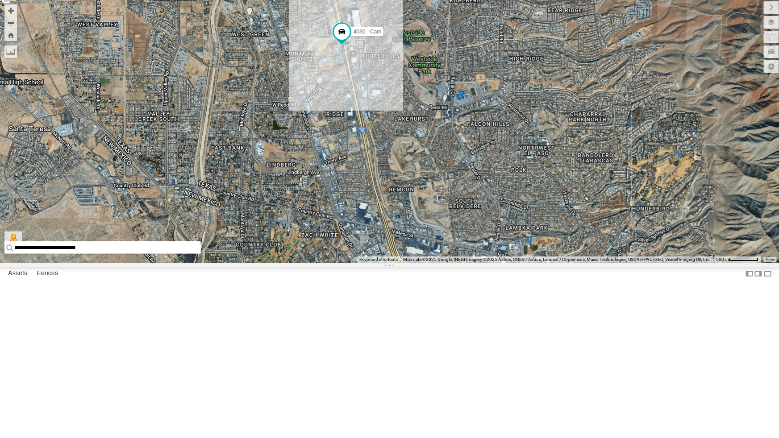
click at [349, 176] on div "4030 - Cam" at bounding box center [389, 131] width 779 height 263
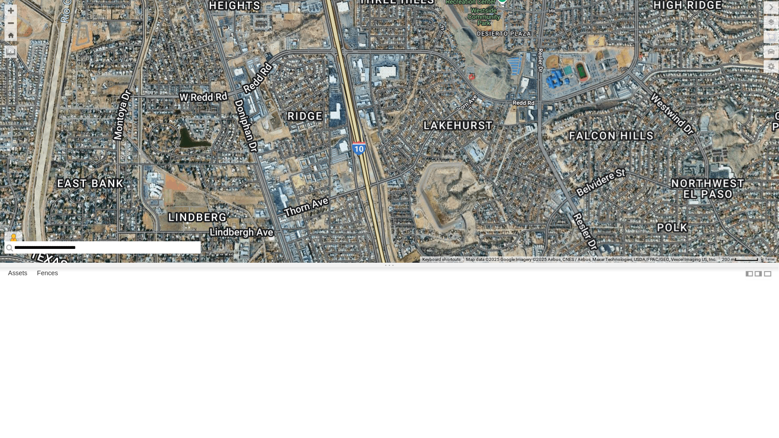
drag, startPoint x: 367, startPoint y: 198, endPoint x: 353, endPoint y: 173, distance: 29.0
click at [353, 173] on div "4030 - Cam" at bounding box center [389, 131] width 779 height 263
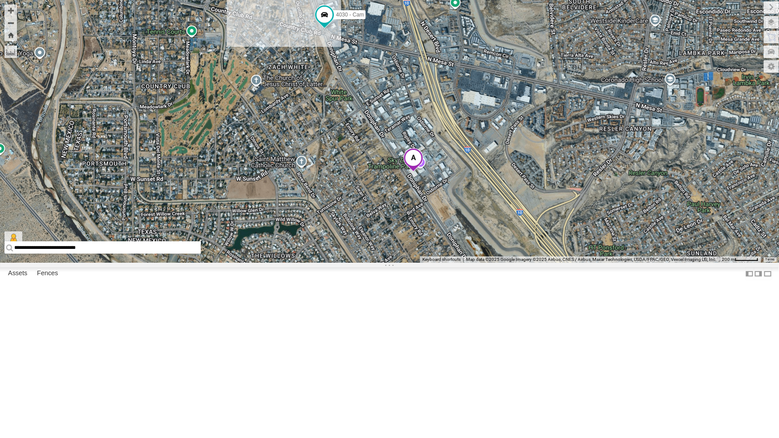
drag, startPoint x: 447, startPoint y: 256, endPoint x: 381, endPoint y: 153, distance: 122.0
click at [381, 153] on div "4030 - Cam" at bounding box center [389, 131] width 779 height 263
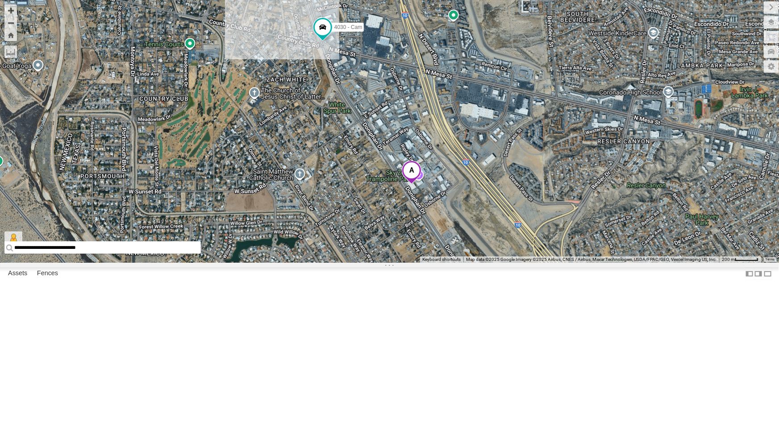
drag, startPoint x: 370, startPoint y: 191, endPoint x: 367, endPoint y: 216, distance: 25.2
click at [367, 216] on div "4030 - Cam" at bounding box center [389, 131] width 779 height 263
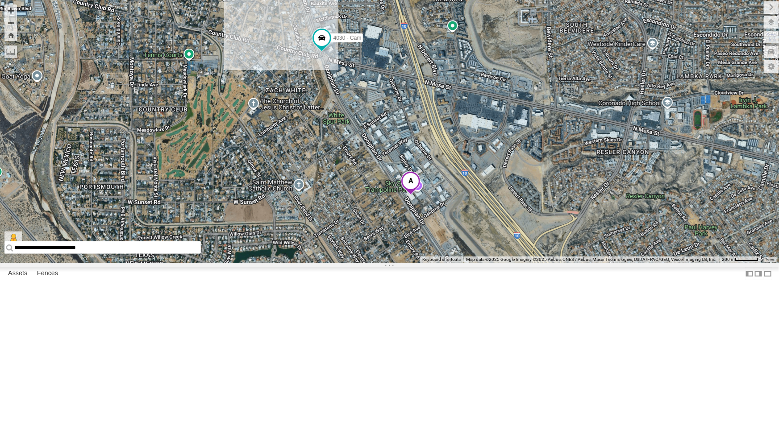
click at [367, 216] on div "4030 - Cam" at bounding box center [389, 131] width 779 height 263
click at [361, 241] on div "4030 - Cam" at bounding box center [389, 131] width 779 height 263
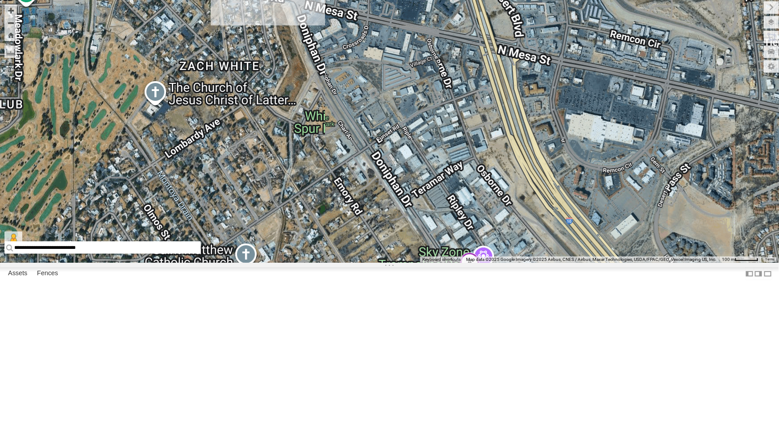
drag, startPoint x: 368, startPoint y: 245, endPoint x: 370, endPoint y: 266, distance: 21.1
click at [370, 263] on div "4030 - Cam" at bounding box center [389, 131] width 779 height 263
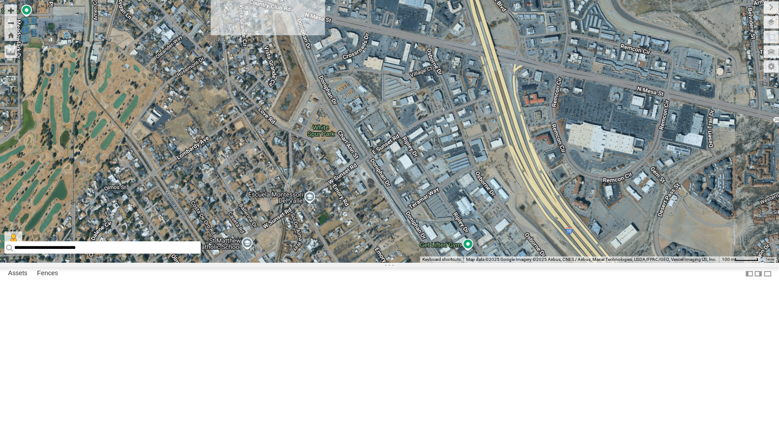
drag, startPoint x: 369, startPoint y: 292, endPoint x: 370, endPoint y: 302, distance: 9.8
click at [370, 263] on div "4030 - Cam" at bounding box center [389, 131] width 779 height 263
click at [281, 152] on div "4030 - Cam" at bounding box center [389, 131] width 779 height 263
click at [9, 25] on button "Zoom out" at bounding box center [10, 23] width 12 height 12
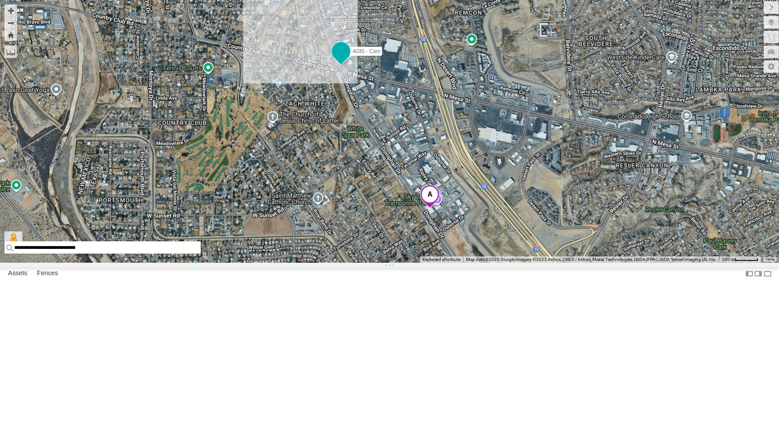
click at [336, 59] on span at bounding box center [340, 51] width 16 height 16
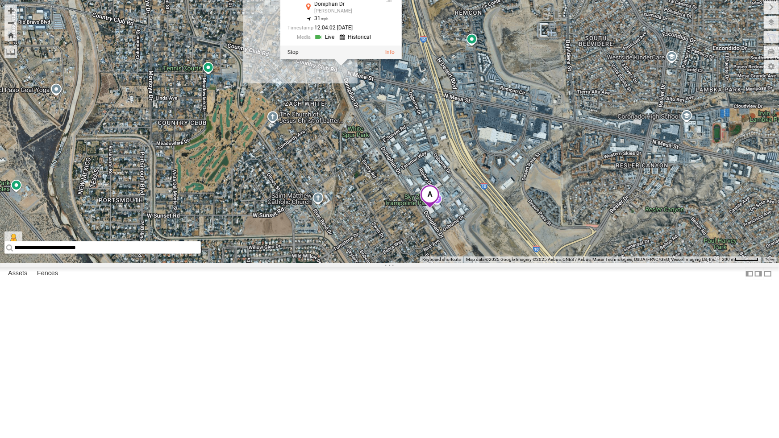
click at [331, 41] on link at bounding box center [325, 37] width 23 height 8
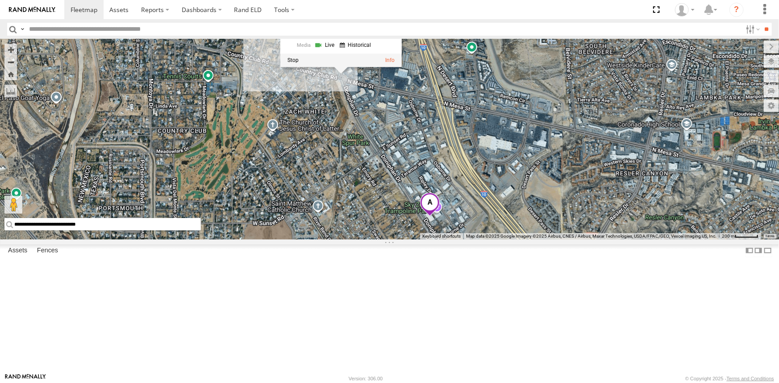
click at [279, 197] on div "4030 - Cam 4030 - Cam All Assets Doniphan Dr Roberts 31.84168 , -106.57997 31 1…" at bounding box center [389, 139] width 779 height 200
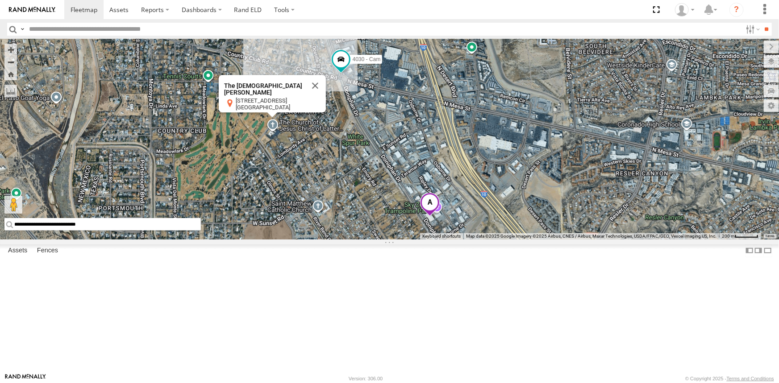
click at [383, 201] on div "4030 - Cam The Church of Jesus Christ of Latter-day Saints The Church of Jesus …" at bounding box center [389, 139] width 779 height 200
click at [317, 96] on button "Close" at bounding box center [314, 85] width 21 height 21
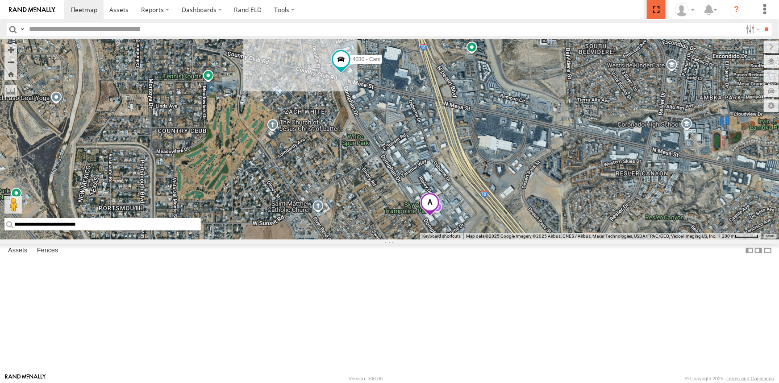
click at [651, 6] on span at bounding box center [656, 9] width 18 height 19
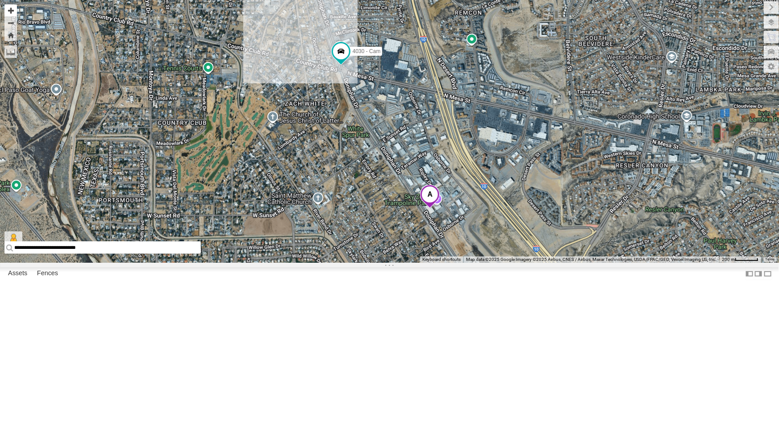
click at [13, 10] on button "Zoom in" at bounding box center [10, 10] width 12 height 12
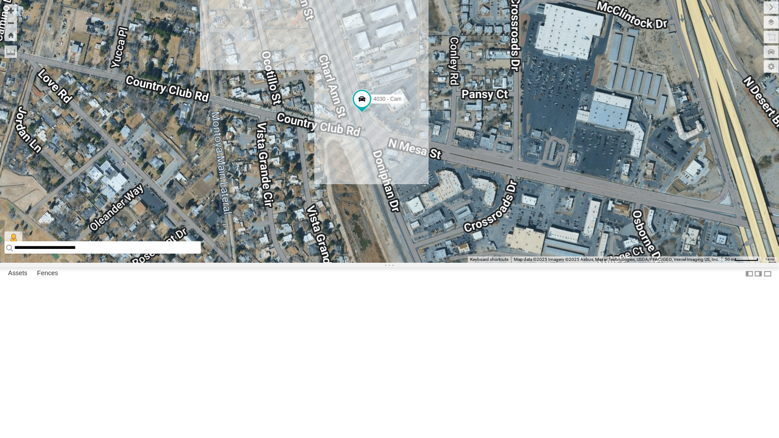
drag, startPoint x: 198, startPoint y: 104, endPoint x: 365, endPoint y: 349, distance: 296.9
click at [365, 263] on div "4030 - Cam" at bounding box center [389, 131] width 779 height 263
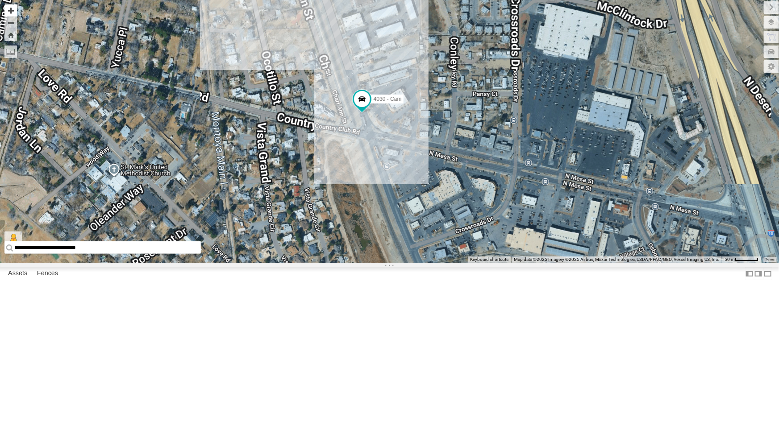
click at [12, 8] on button "Zoom in" at bounding box center [10, 10] width 12 height 12
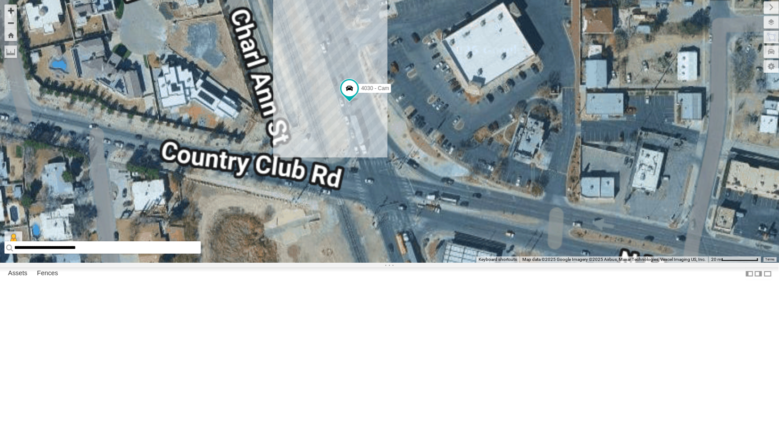
drag, startPoint x: 228, startPoint y: 205, endPoint x: 269, endPoint y: 230, distance: 47.7
click at [269, 230] on div "4030 - Cam" at bounding box center [389, 131] width 779 height 263
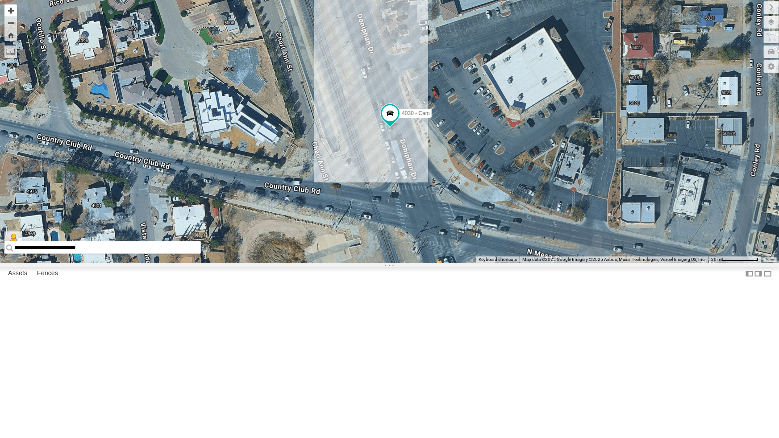
click at [13, 13] on button "Zoom in" at bounding box center [10, 10] width 12 height 12
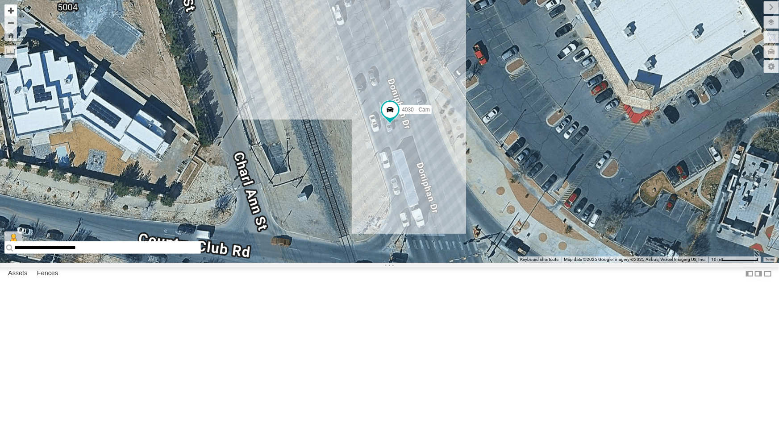
click at [13, 13] on button "Zoom in" at bounding box center [10, 10] width 12 height 12
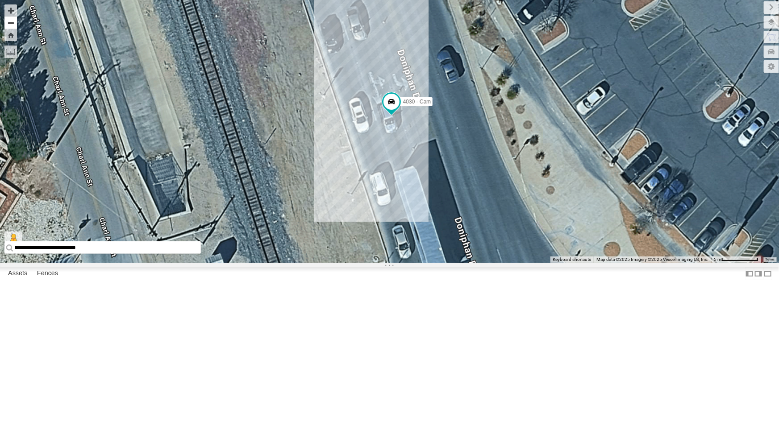
click at [14, 22] on button "Zoom out" at bounding box center [10, 23] width 12 height 12
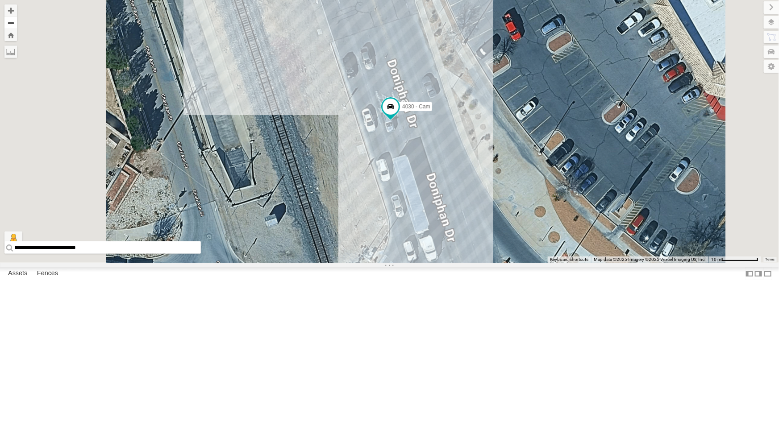
click at [14, 22] on button "Zoom out" at bounding box center [10, 23] width 12 height 12
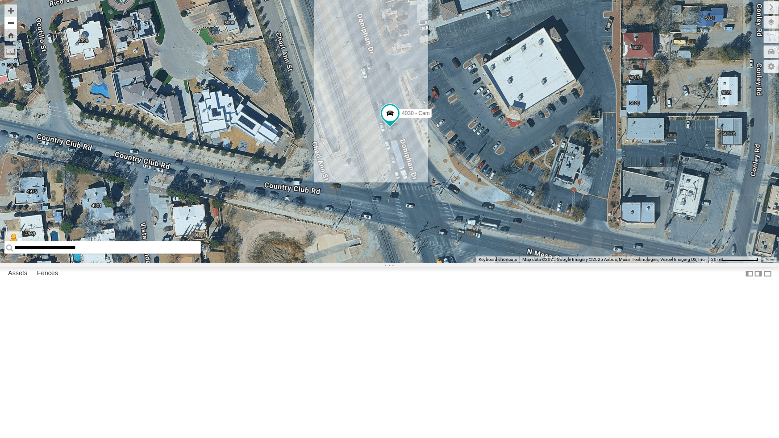
click at [10, 20] on button "Zoom out" at bounding box center [10, 23] width 12 height 12
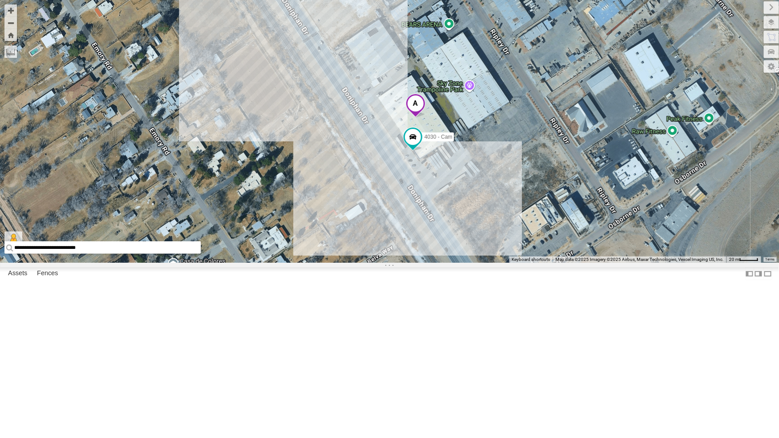
drag, startPoint x: 420, startPoint y: 244, endPoint x: 434, endPoint y: 288, distance: 46.3
click at [434, 263] on div "4030 - Cam" at bounding box center [389, 131] width 779 height 263
click at [12, 12] on button "Zoom in" at bounding box center [10, 10] width 12 height 12
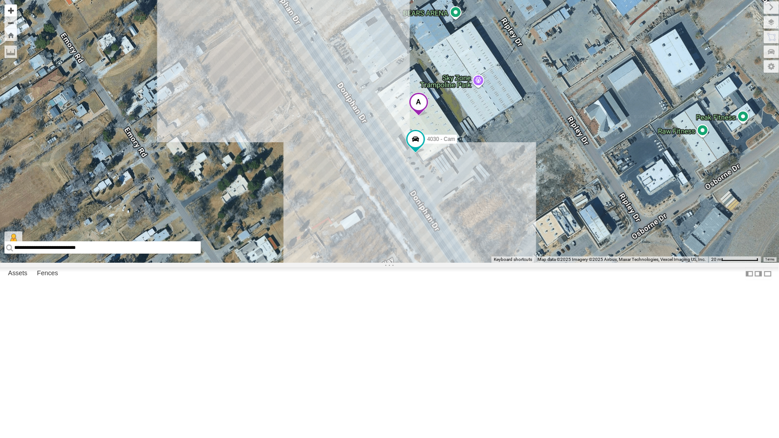
click at [12, 12] on button "Zoom in" at bounding box center [10, 10] width 12 height 12
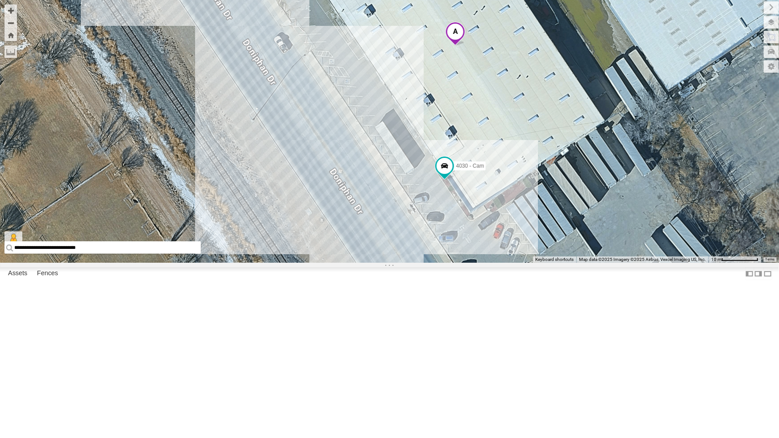
drag, startPoint x: 292, startPoint y: 187, endPoint x: 251, endPoint y: 149, distance: 55.6
click at [251, 149] on div "4030 - Cam" at bounding box center [389, 131] width 779 height 263
click at [13, 26] on button "Zoom out" at bounding box center [10, 23] width 12 height 12
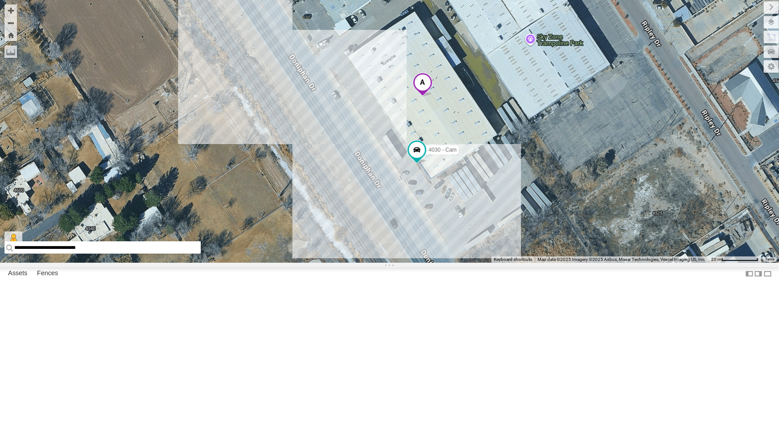
drag, startPoint x: 224, startPoint y: 156, endPoint x: 224, endPoint y: 172, distance: 16.1
click at [224, 172] on div "4030 - Cam" at bounding box center [389, 131] width 779 height 263
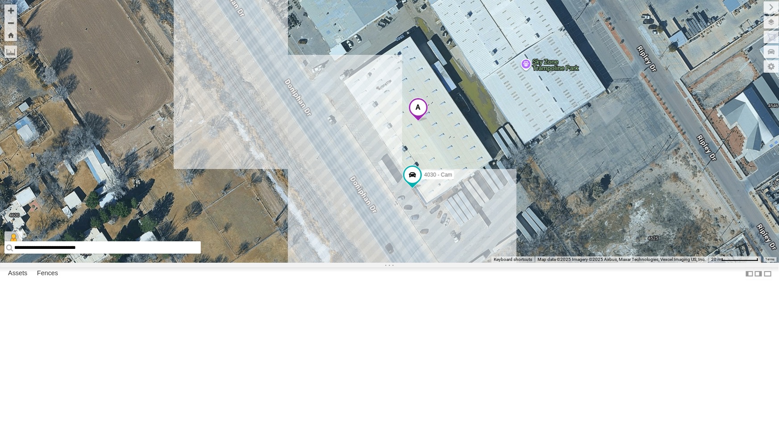
drag, startPoint x: 238, startPoint y: 161, endPoint x: 234, endPoint y: 182, distance: 21.4
click at [234, 182] on div "4030 - Cam" at bounding box center [389, 131] width 779 height 263
click at [8, 33] on button "Zoom Home" at bounding box center [10, 35] width 12 height 12
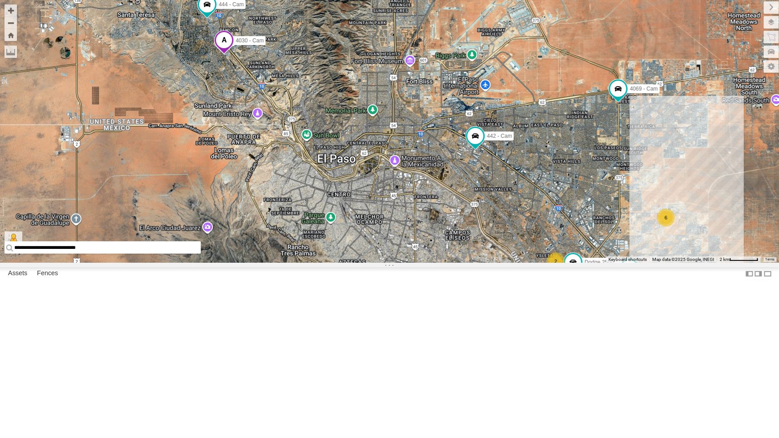
click at [257, 44] on span "4030 - Cam" at bounding box center [250, 40] width 28 height 6
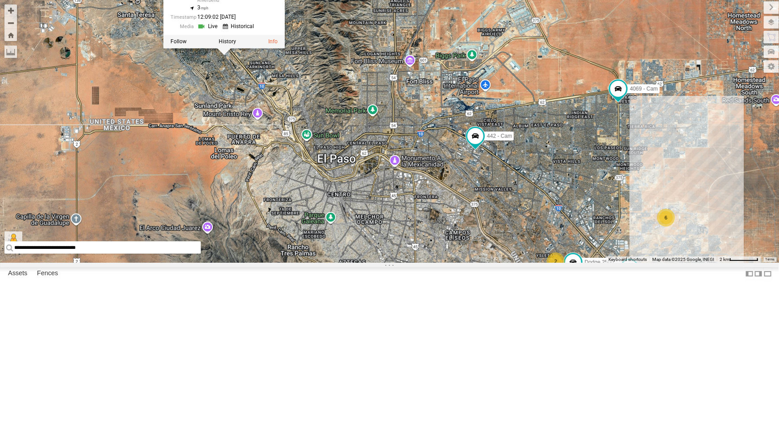
click at [245, 210] on div "4069 - Cam 893 - Cam F350 - Cam 442 - Cam Dodge 2500 - Cam 4030 - Cam 444 - Cam…" at bounding box center [389, 131] width 779 height 263
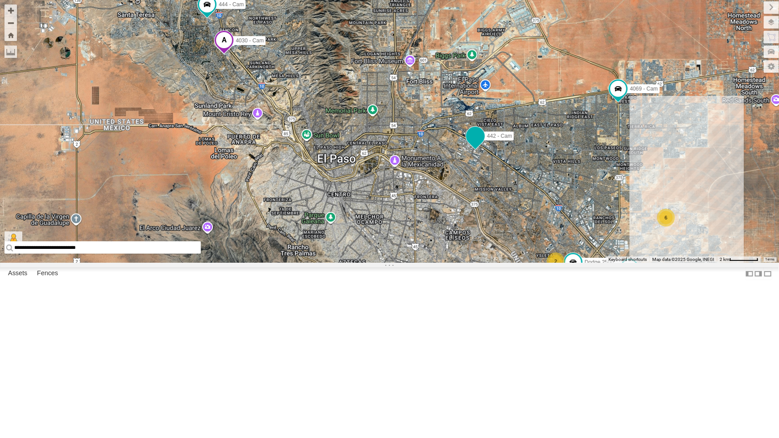
click at [471, 144] on span at bounding box center [475, 136] width 16 height 16
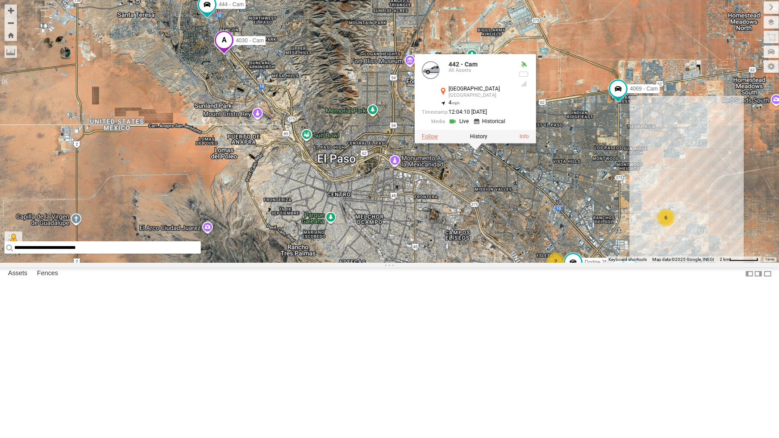
click at [424, 140] on label at bounding box center [430, 136] width 16 height 6
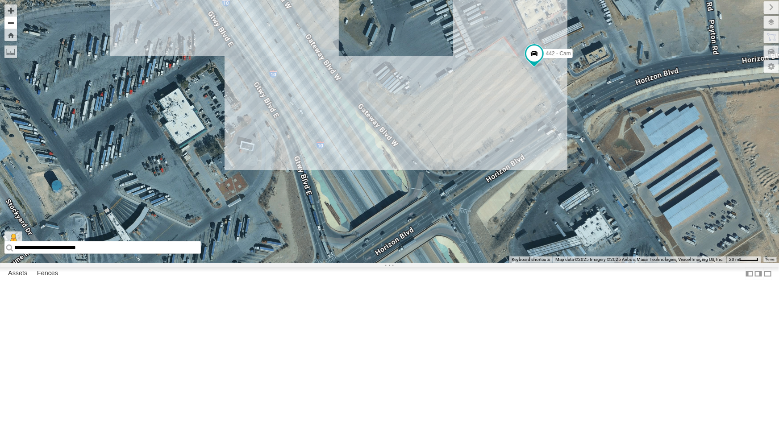
click at [12, 20] on button "Zoom out" at bounding box center [10, 23] width 12 height 12
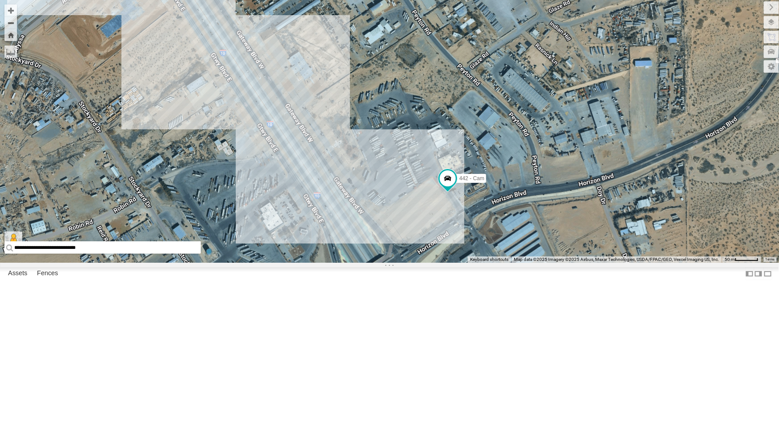
drag, startPoint x: 413, startPoint y: 235, endPoint x: 412, endPoint y: 268, distance: 33.5
click at [412, 263] on div "442 - Cam" at bounding box center [389, 131] width 779 height 263
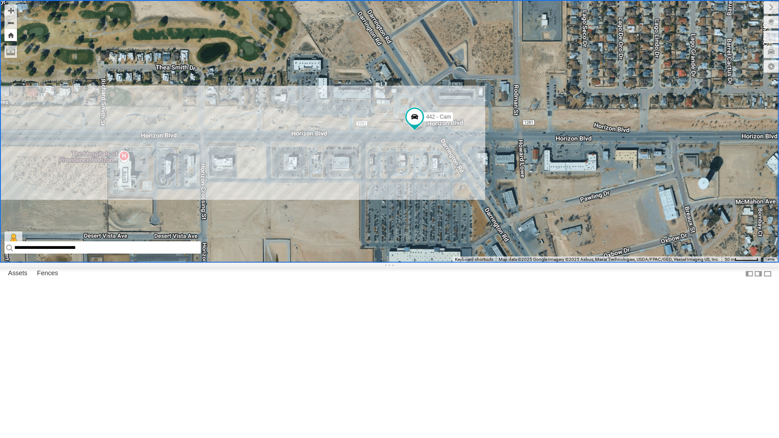
click at [12, 37] on button "Zoom Home" at bounding box center [10, 35] width 12 height 12
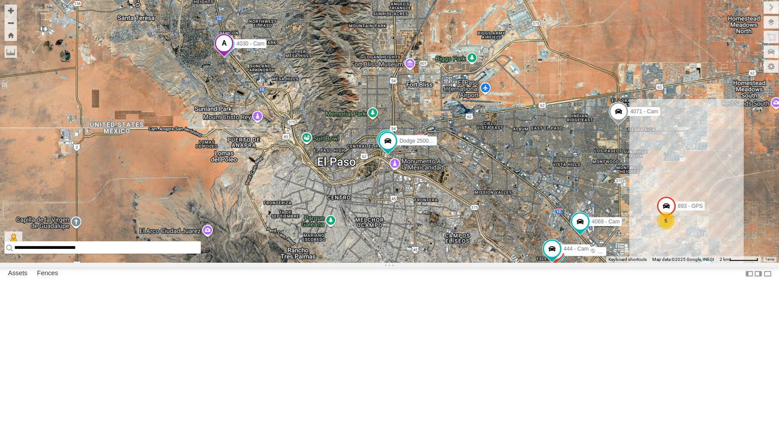
click at [212, 263] on div "4069 - Cam 893 - Cam F350 - Cam 5 Spotter 738 - Cam 442 - Cam Dodge 2500 - Cam …" at bounding box center [389, 131] width 779 height 263
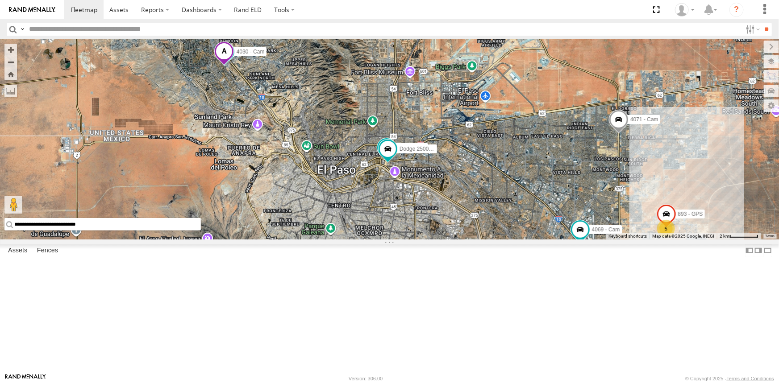
click at [0, 0] on label at bounding box center [0, 0] width 0 height 0
click at [659, 8] on span at bounding box center [656, 9] width 18 height 19
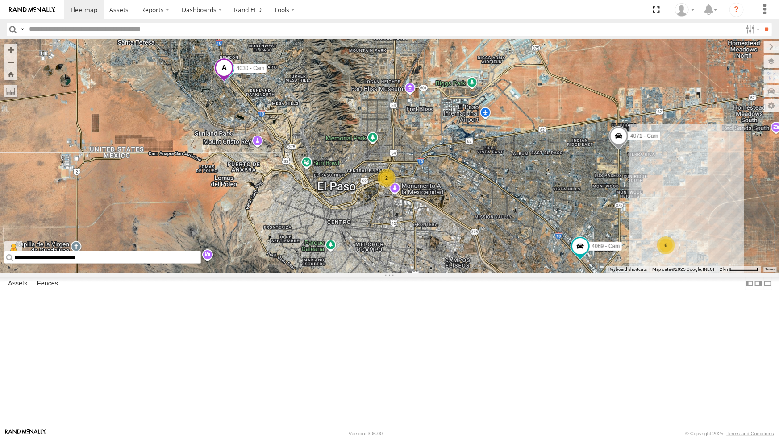
scroll to position [40, 0]
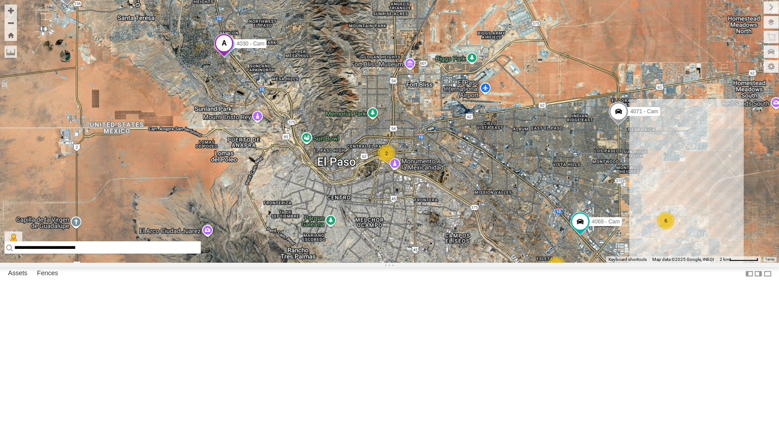
click at [0, 0] on div "All Assets" at bounding box center [0, 0] width 0 height 0
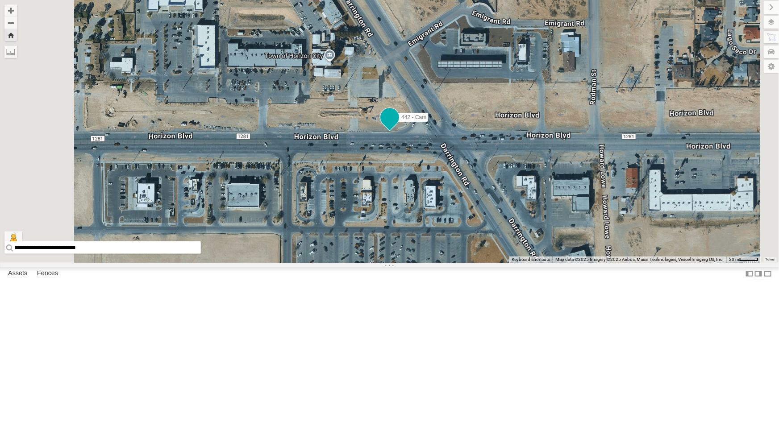
click at [398, 125] on span at bounding box center [390, 117] width 16 height 16
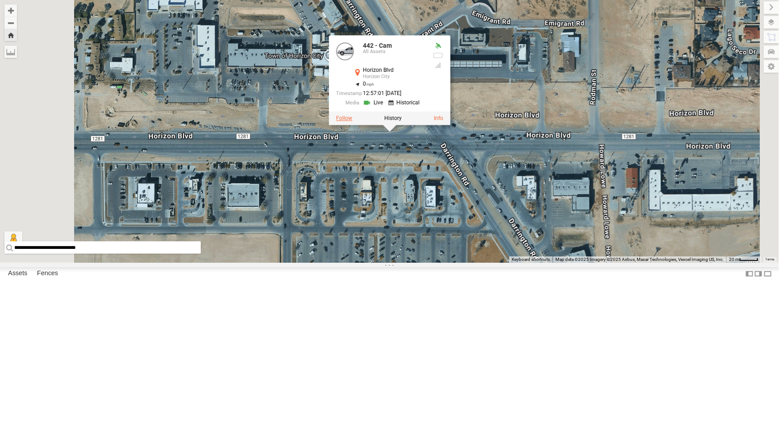
click at [352, 121] on label at bounding box center [344, 118] width 16 height 6
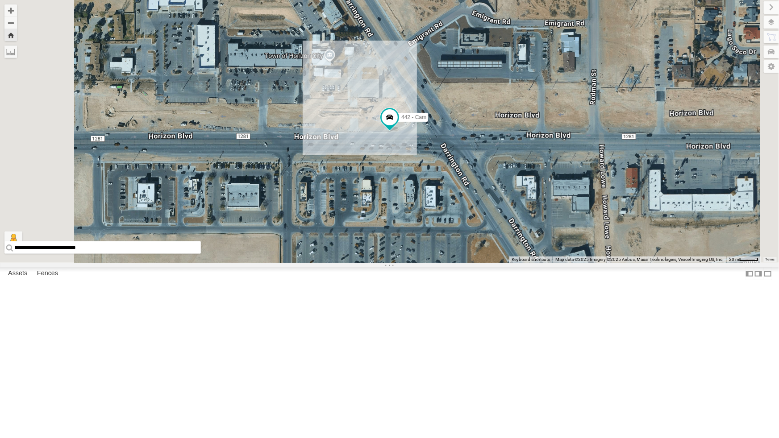
scroll to position [162, 0]
click at [0, 0] on div "4030 - GPS" at bounding box center [0, 0] width 0 height 0
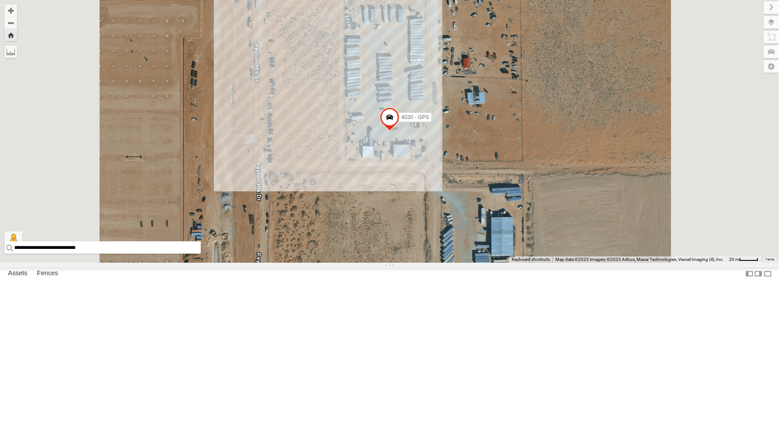
scroll to position [183, 0]
click at [0, 0] on div "All Assets" at bounding box center [0, 0] width 0 height 0
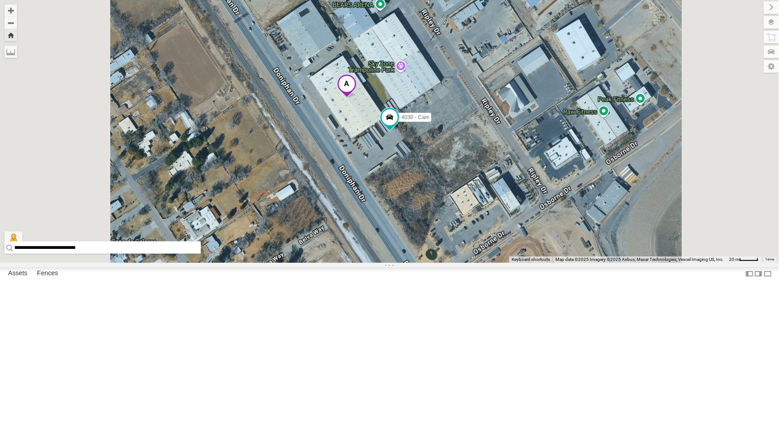
click at [0, 0] on div "442 - Cam" at bounding box center [0, 0] width 0 height 0
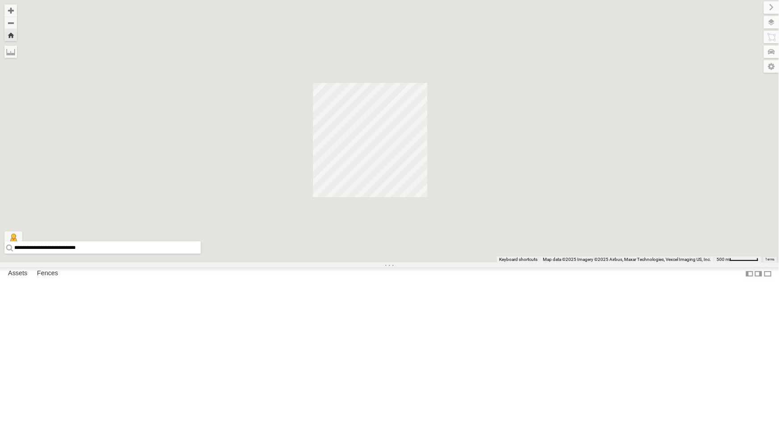
click at [0, 0] on div "442 - Cam" at bounding box center [0, 0] width 0 height 0
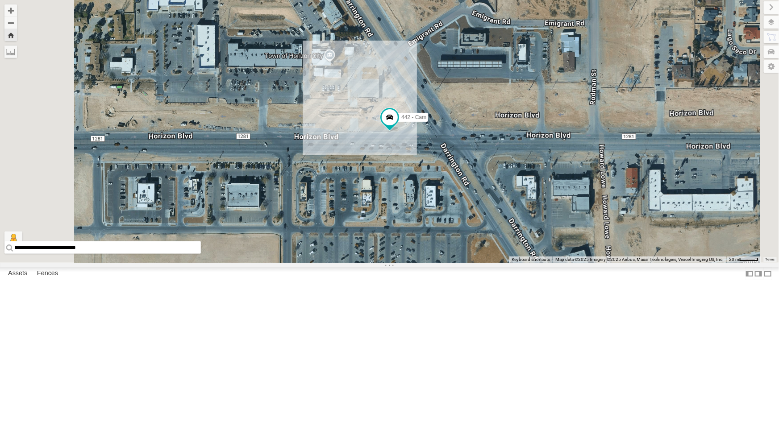
scroll to position [0, 0]
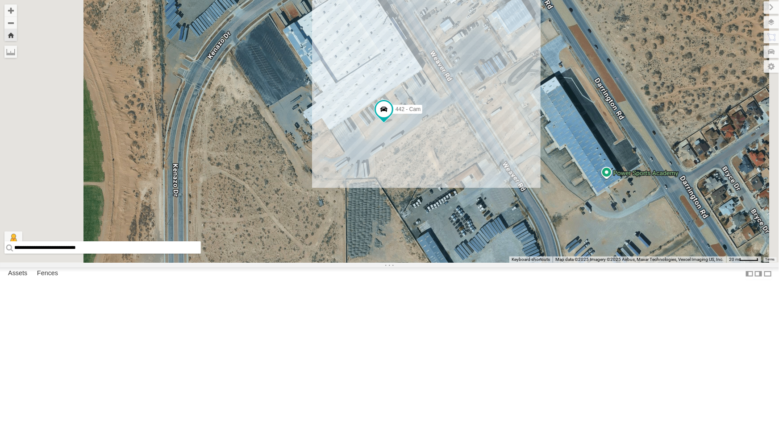
click at [0, 0] on div "4030 - Cam" at bounding box center [0, 0] width 0 height 0
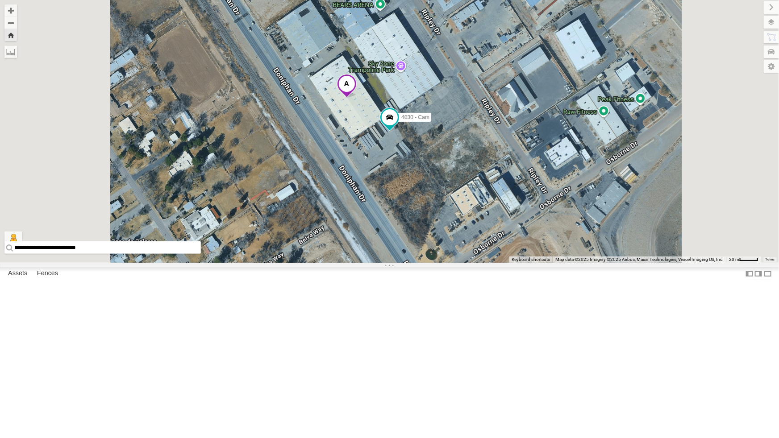
click at [0, 0] on div "442 - Cam All Assets" at bounding box center [0, 0] width 0 height 0
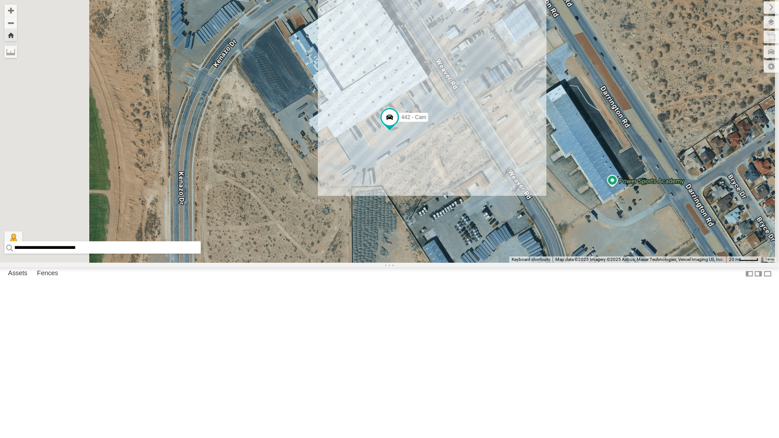
click at [0, 0] on div "4061 - Cam" at bounding box center [0, 0] width 0 height 0
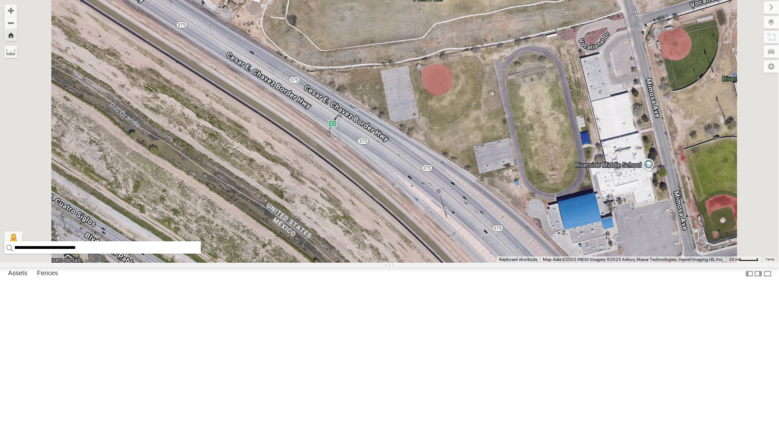
click at [0, 0] on div "All Assets" at bounding box center [0, 0] width 0 height 0
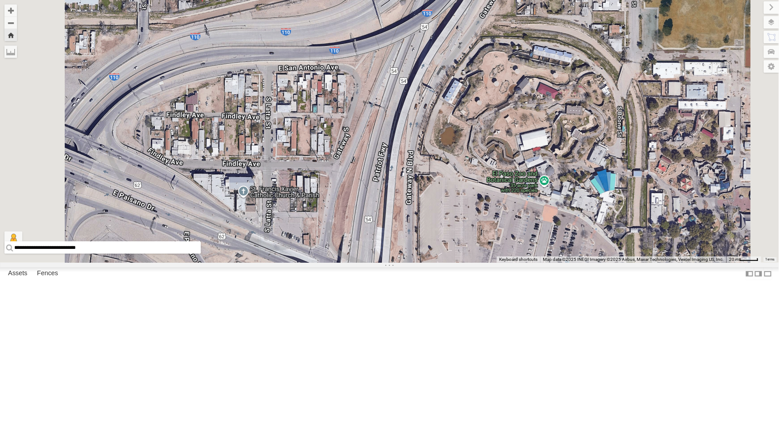
click at [0, 0] on div "442 - Cam" at bounding box center [0, 0] width 0 height 0
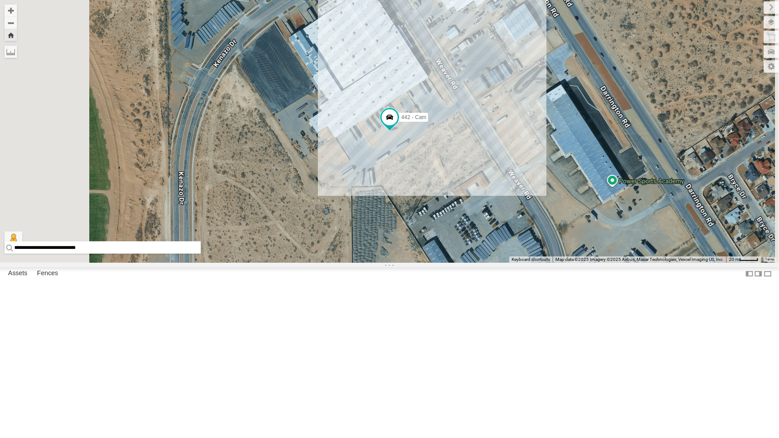
click at [0, 0] on div "4061 - Cam" at bounding box center [0, 0] width 0 height 0
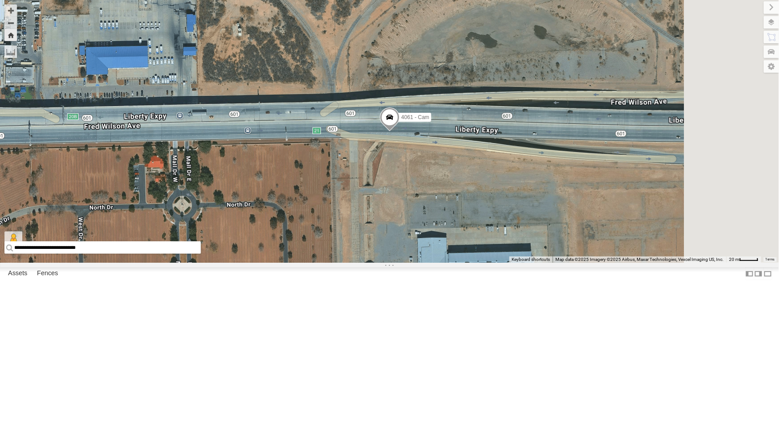
click at [399, 132] on span at bounding box center [389, 120] width 20 height 24
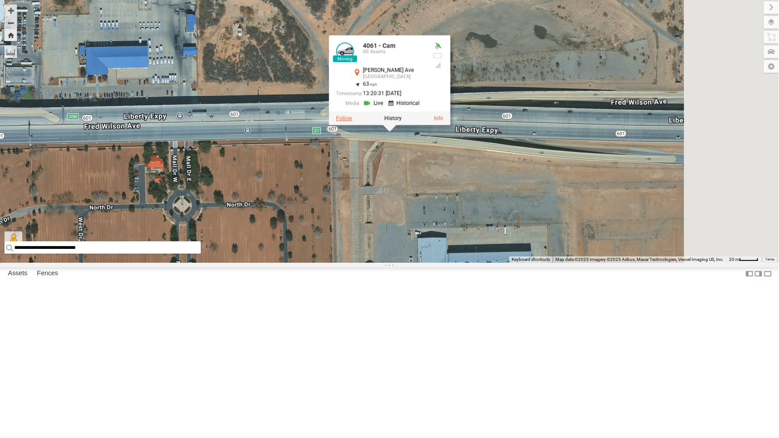
click at [352, 121] on label at bounding box center [344, 118] width 16 height 6
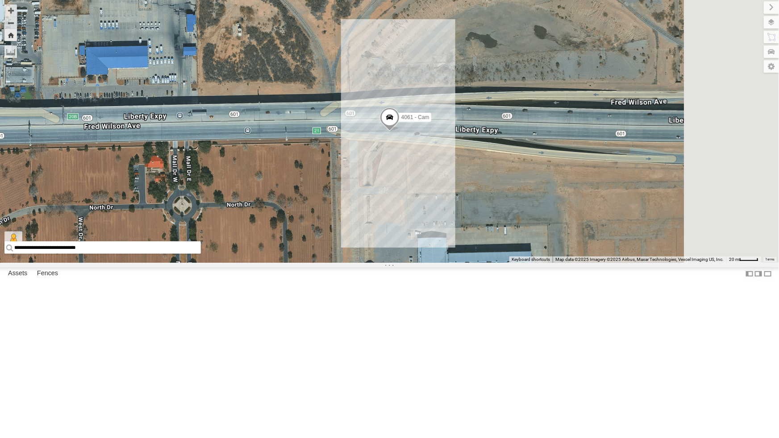
click at [0, 0] on div "442 - Cam" at bounding box center [0, 0] width 0 height 0
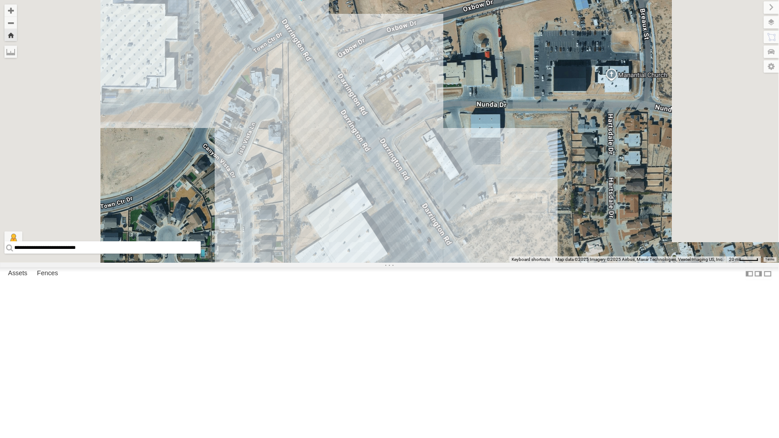
click at [0, 0] on div "All Assets" at bounding box center [0, 0] width 0 height 0
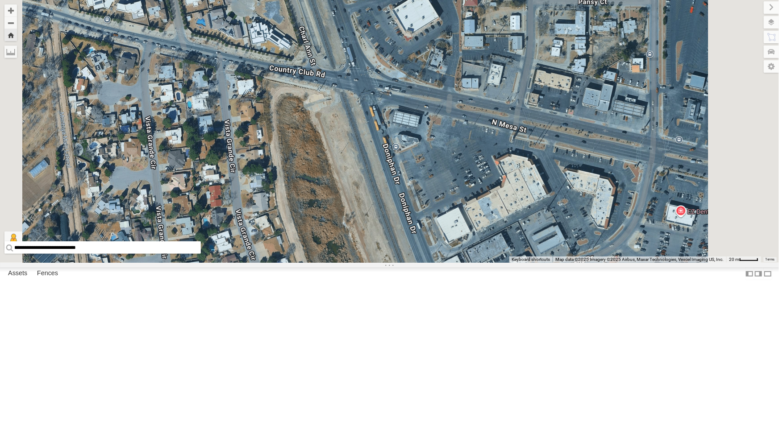
click at [0, 0] on div "4030 - Cam" at bounding box center [0, 0] width 0 height 0
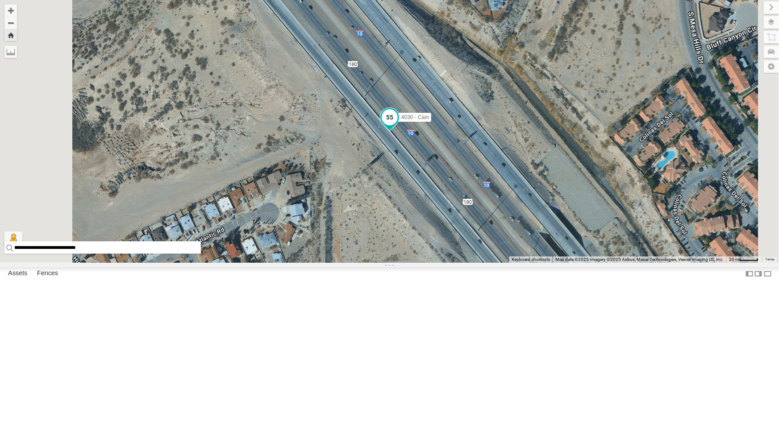
click at [397, 125] on span at bounding box center [389, 117] width 16 height 16
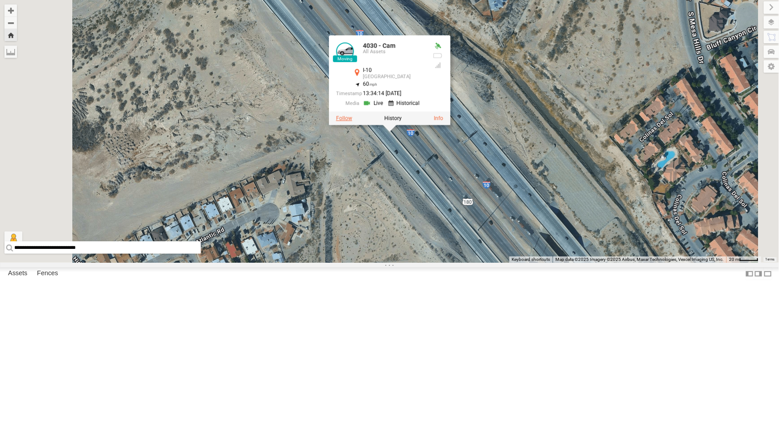
click at [352, 121] on label at bounding box center [344, 118] width 16 height 6
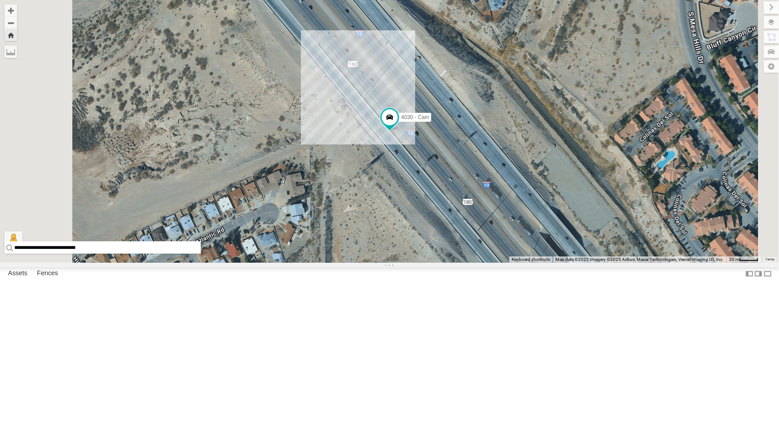
click at [0, 0] on div "442 - Cam" at bounding box center [0, 0] width 0 height 0
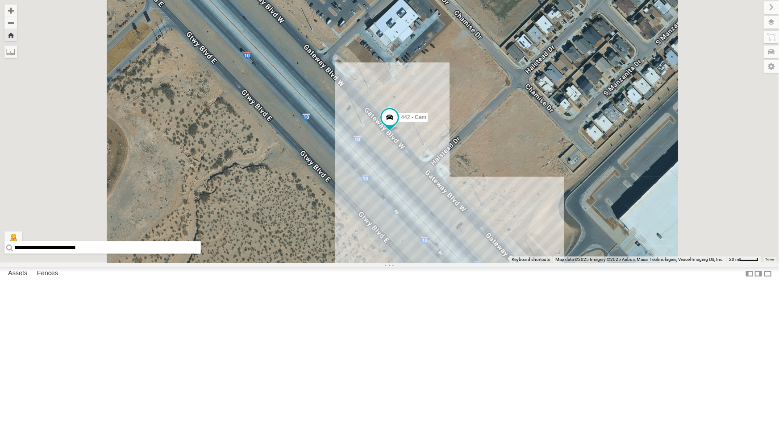
click at [0, 0] on div "4030 - Cam All Assets" at bounding box center [0, 0] width 0 height 0
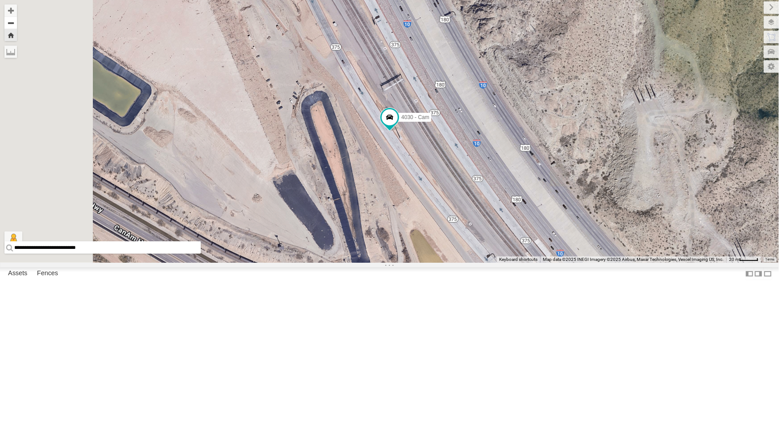
click at [17, 22] on button "Zoom out" at bounding box center [10, 23] width 12 height 12
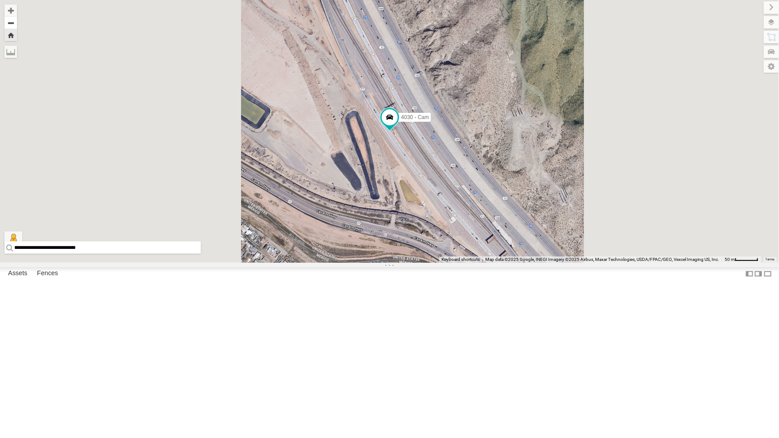
click at [17, 22] on button "Zoom out" at bounding box center [10, 23] width 12 height 12
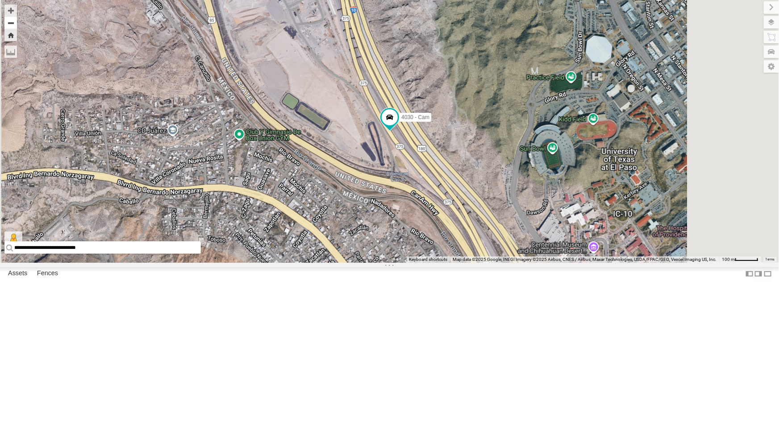
click at [17, 22] on button "Zoom out" at bounding box center [10, 23] width 12 height 12
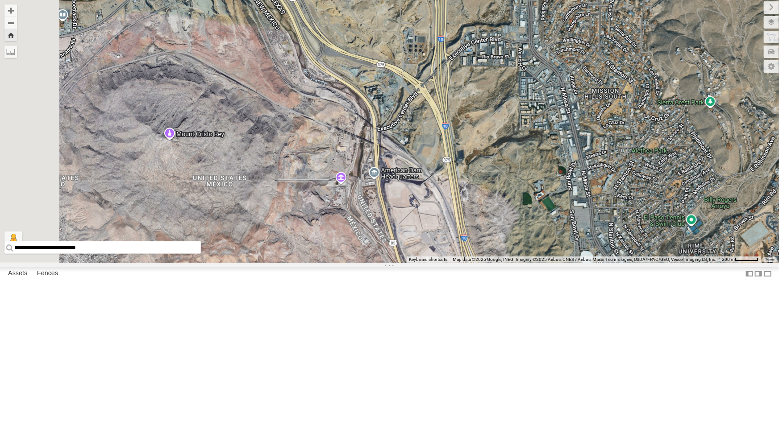
drag, startPoint x: 481, startPoint y: 147, endPoint x: 573, endPoint y: 318, distance: 194.1
click at [573, 263] on div "4030 - Cam" at bounding box center [389, 131] width 779 height 263
click at [0, 0] on div "442 - Cam" at bounding box center [0, 0] width 0 height 0
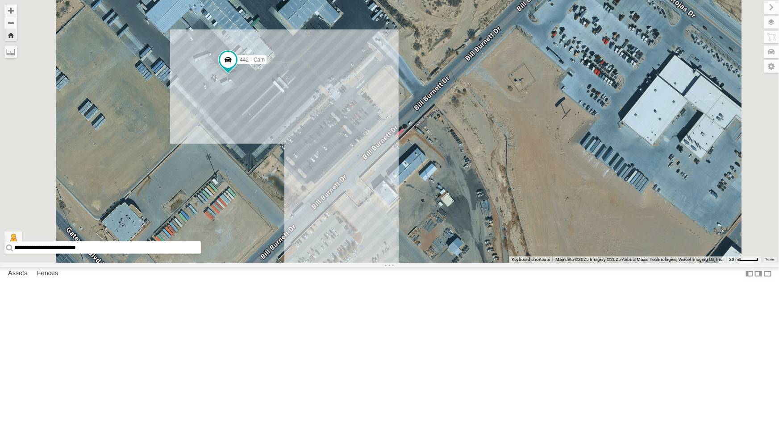
click at [17, 35] on button "Zoom Home" at bounding box center [10, 35] width 12 height 12
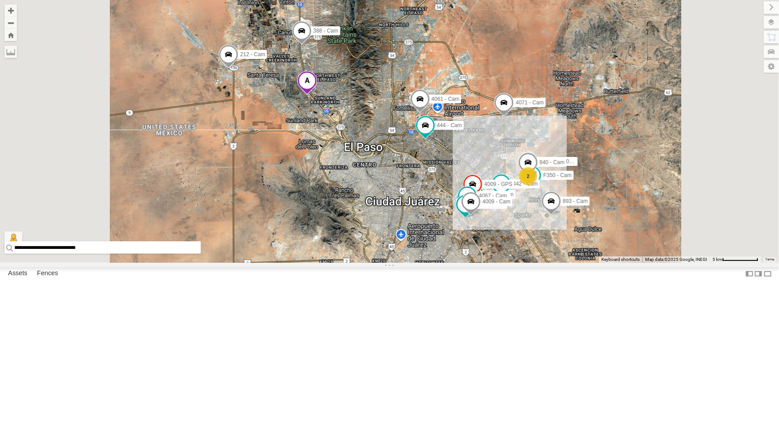
click at [596, 263] on div "4069 - Cam 893 - Cam F350 - Cam 2 Spotter 738 - Cam 442 - Cam Dodge 2500 - Cam …" at bounding box center [389, 131] width 779 height 263
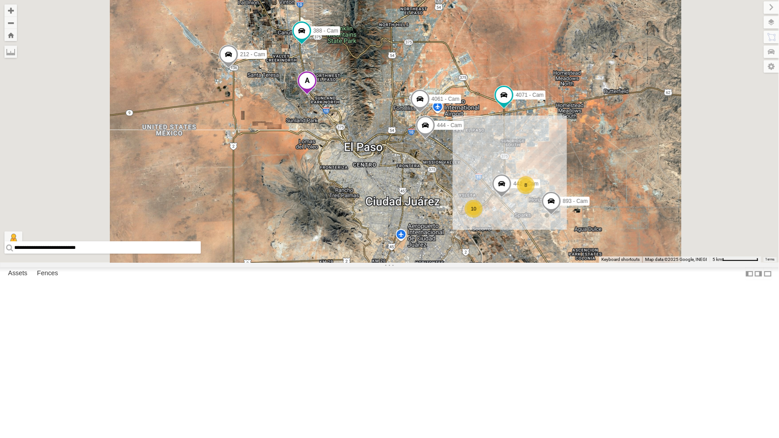
click at [589, 263] on div "893 - Cam 442 - Cam 4061 - Cam 444 - Cam 4071 - Cam 10 8 388 - Cam 212 - Cam" at bounding box center [389, 131] width 779 height 263
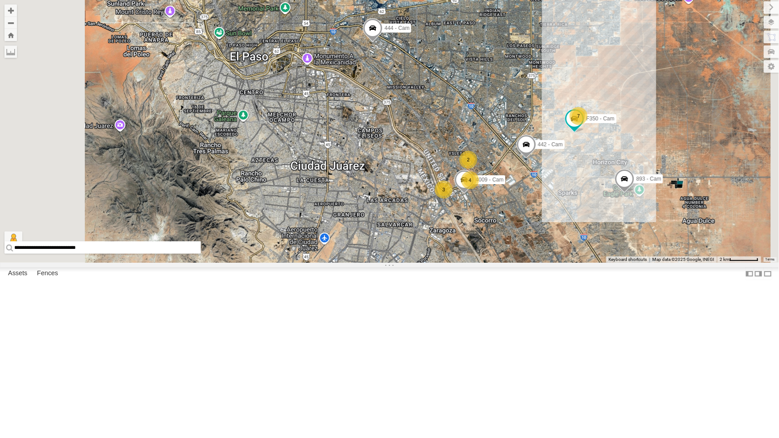
click at [477, 169] on div "2" at bounding box center [468, 160] width 18 height 18
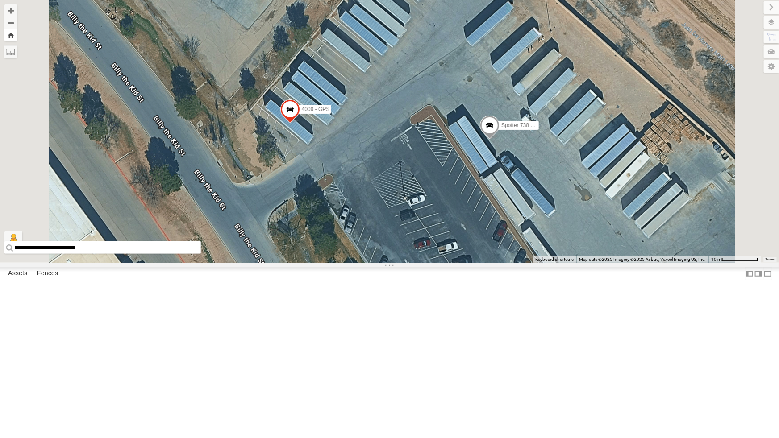
click at [17, 35] on button "Zoom Home" at bounding box center [10, 35] width 12 height 12
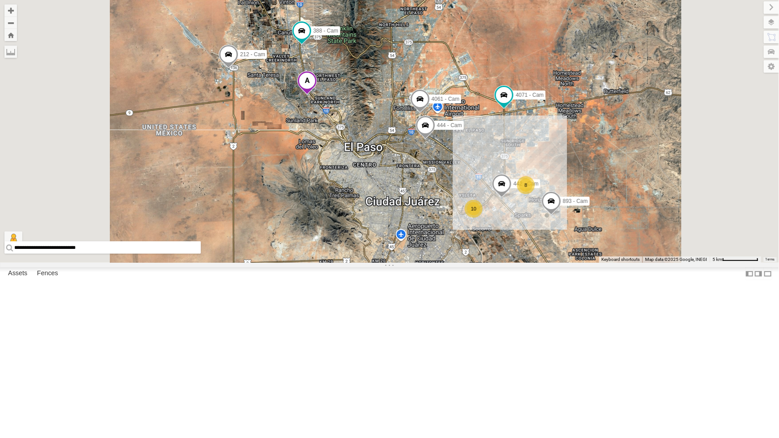
click at [482, 218] on div "10" at bounding box center [474, 209] width 18 height 18
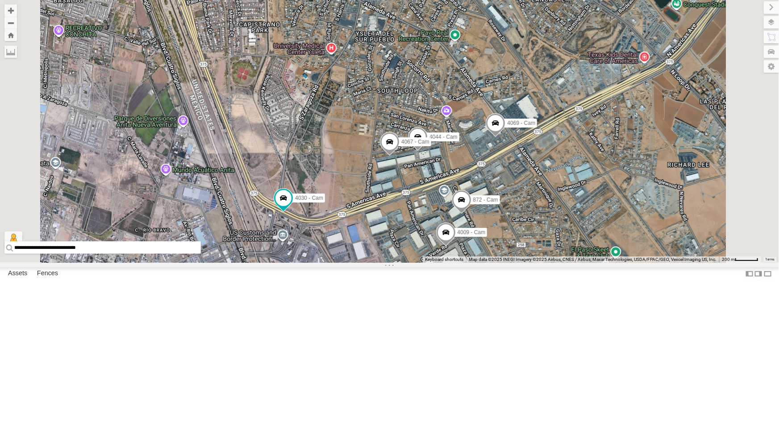
click at [520, 246] on div "893 - Cam 442 - Cam 4061 - Cam 444 - Cam 388 - Cam 4071 - Cam 212 - Cam 4069 - …" at bounding box center [389, 131] width 779 height 263
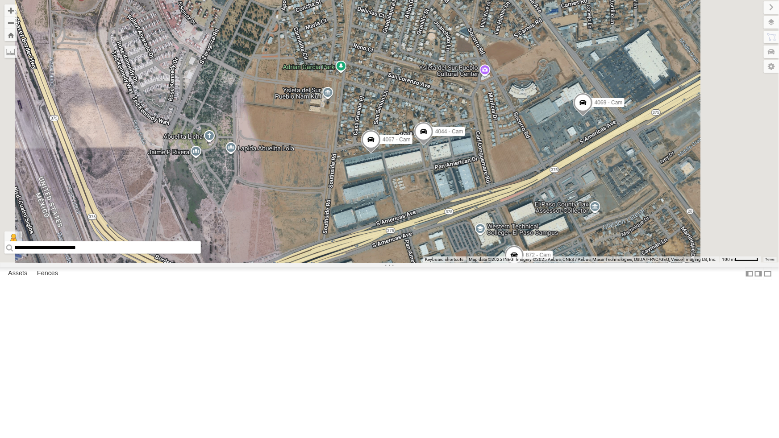
click at [0, 0] on div "442 - Cam" at bounding box center [0, 0] width 0 height 0
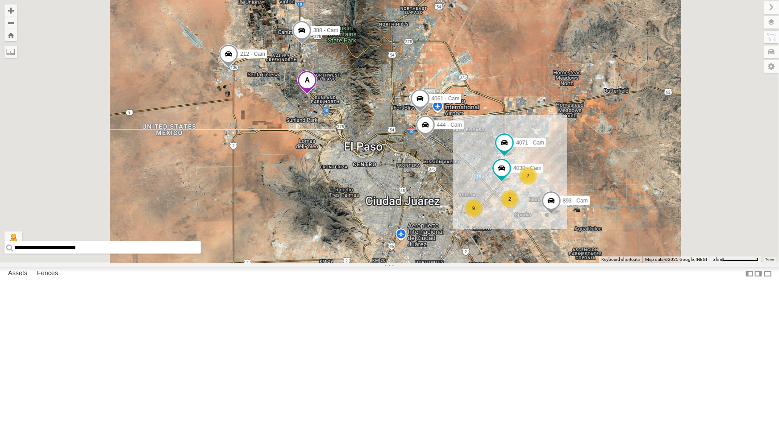
click at [317, 94] on span at bounding box center [307, 82] width 20 height 24
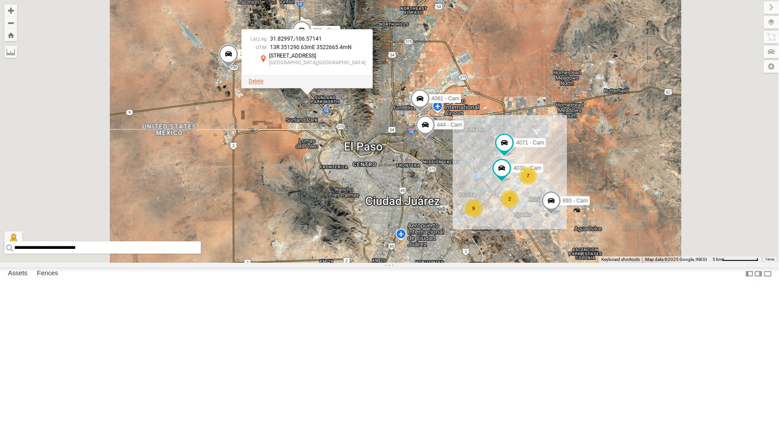
click at [263, 84] on span at bounding box center [256, 81] width 15 height 6
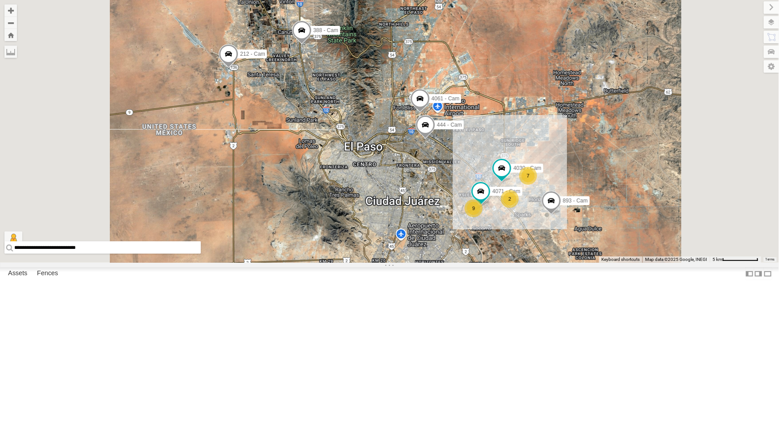
click at [0, 0] on div "442 - Cam" at bounding box center [0, 0] width 0 height 0
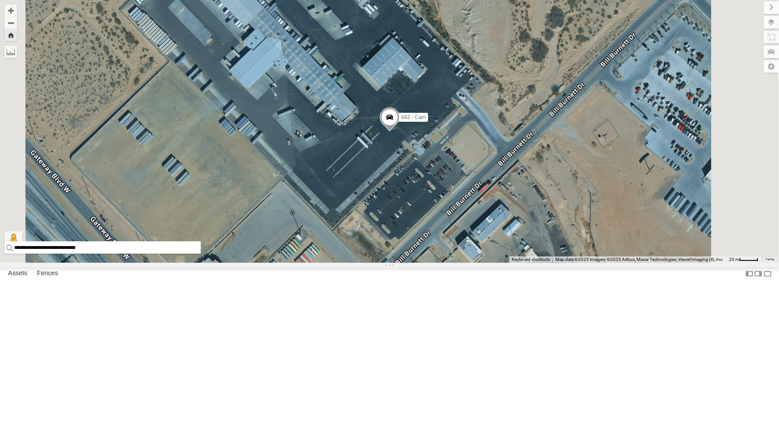
click at [0, 0] on div "4030 - Cam" at bounding box center [0, 0] width 0 height 0
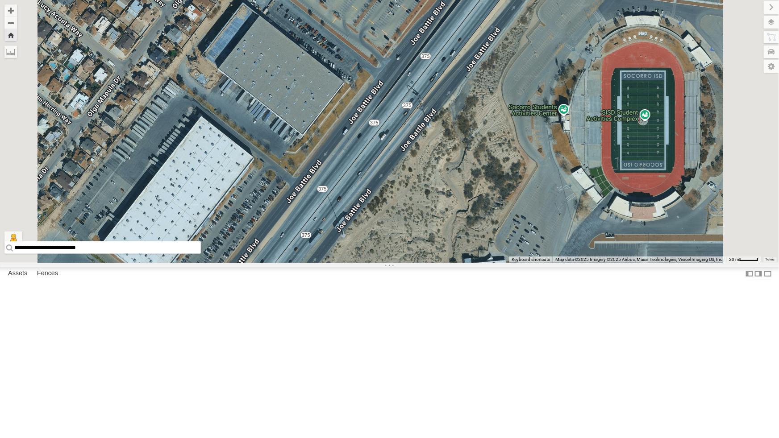
click at [0, 0] on div "4030 - Cam" at bounding box center [0, 0] width 0 height 0
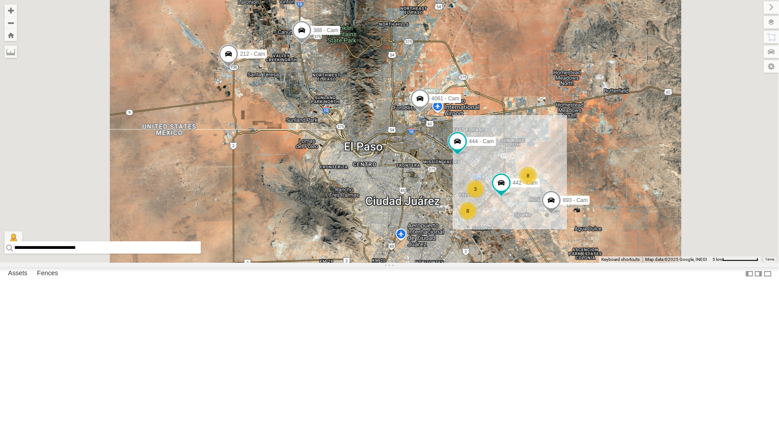
click at [0, 0] on div "442 - Cam" at bounding box center [0, 0] width 0 height 0
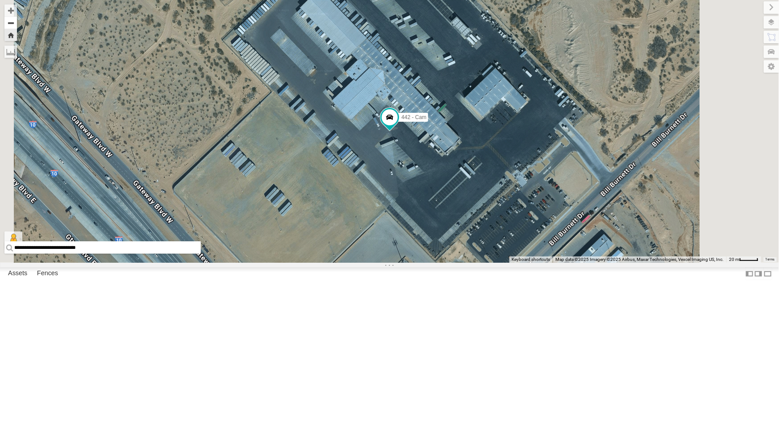
click at [17, 21] on button "Zoom out" at bounding box center [10, 23] width 12 height 12
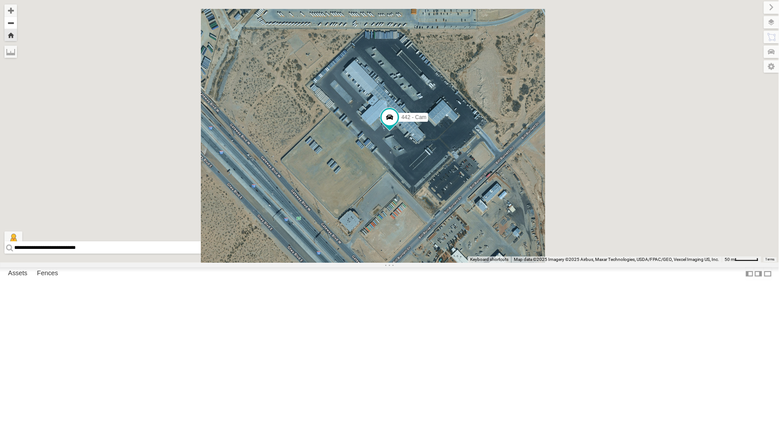
click at [17, 21] on button "Zoom out" at bounding box center [10, 23] width 12 height 12
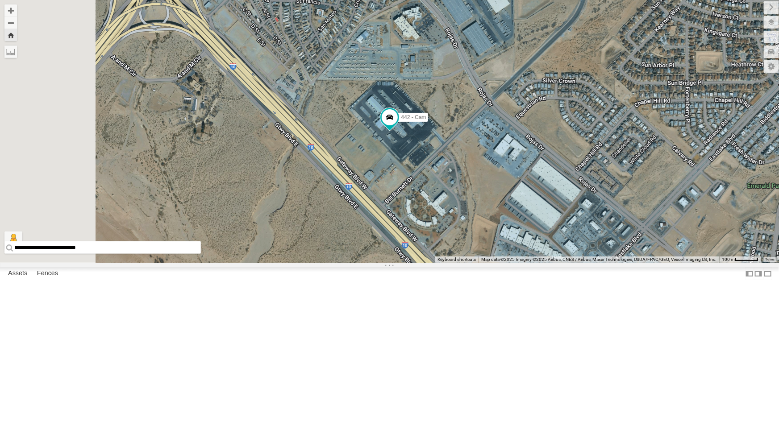
click at [0, 0] on div "4030 - Cam" at bounding box center [0, 0] width 0 height 0
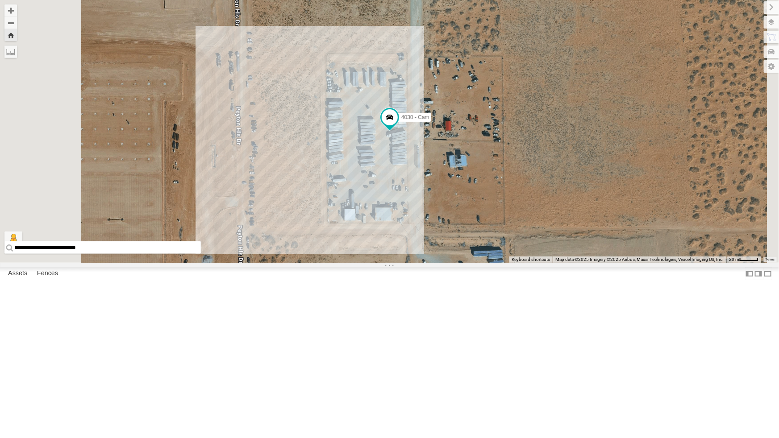
click at [0, 0] on div "442 - Cam" at bounding box center [0, 0] width 0 height 0
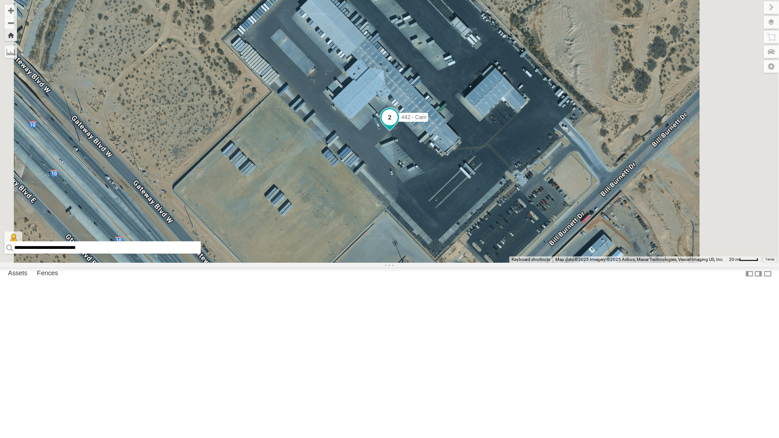
click at [398, 125] on span at bounding box center [390, 117] width 16 height 16
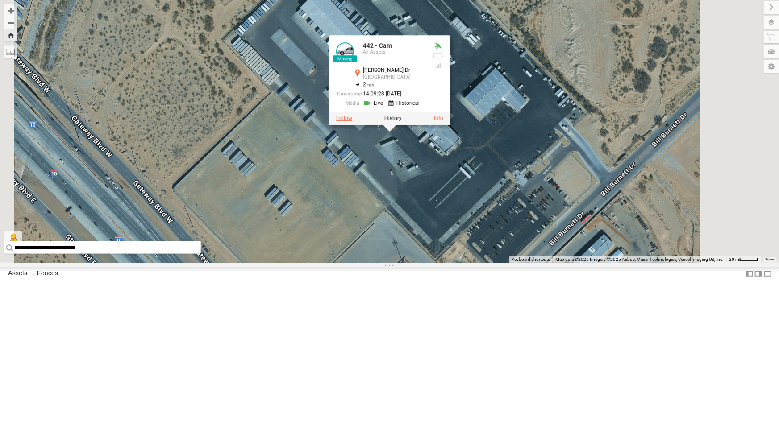
click at [352, 121] on label at bounding box center [344, 118] width 16 height 6
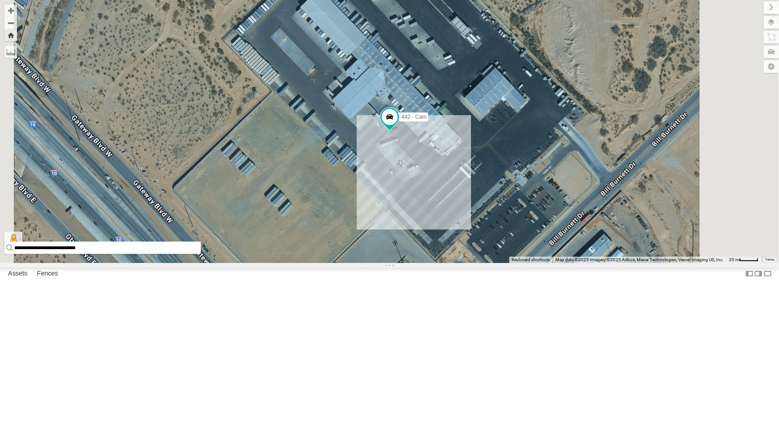
click at [391, 260] on div "442 - Cam" at bounding box center [389, 131] width 779 height 263
click at [0, 0] on div "All Assets" at bounding box center [0, 0] width 0 height 0
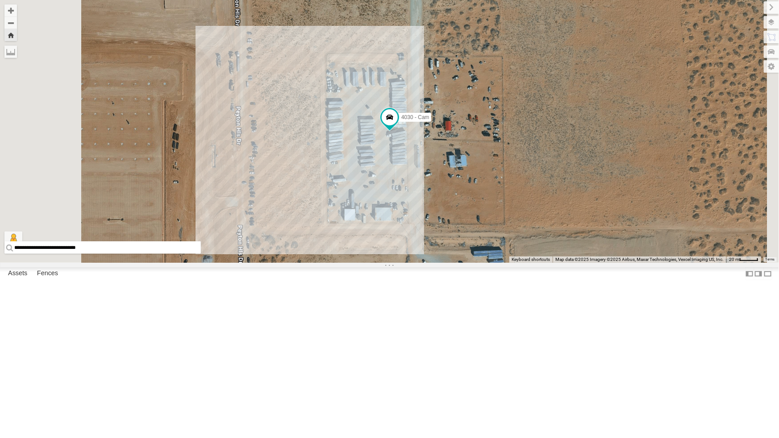
click at [0, 0] on div "442 - Cam" at bounding box center [0, 0] width 0 height 0
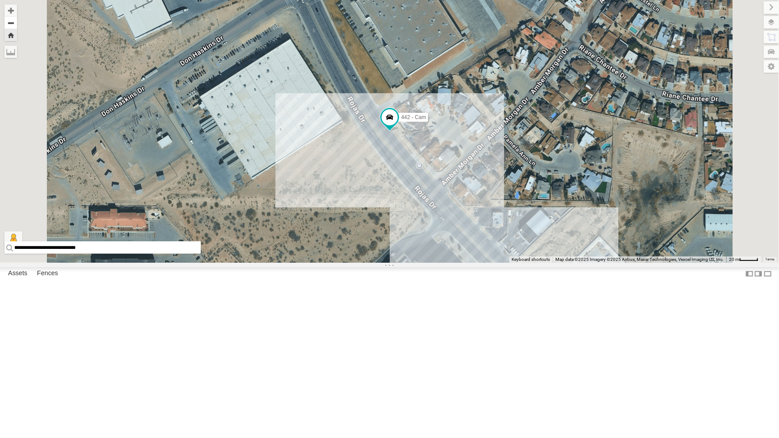
click at [17, 24] on button "Zoom out" at bounding box center [10, 23] width 12 height 12
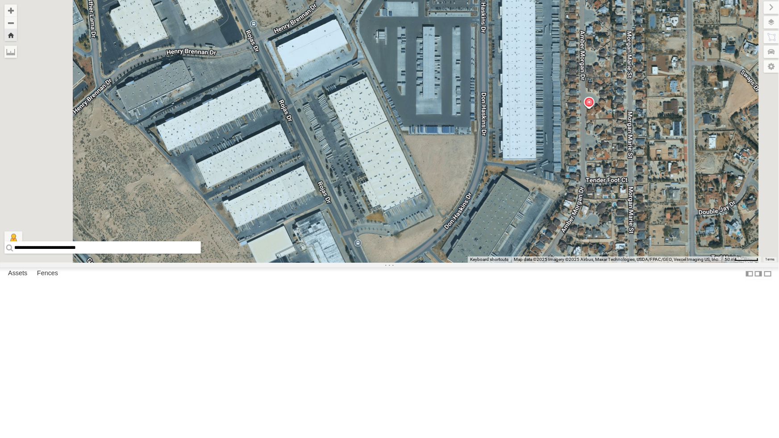
drag, startPoint x: 458, startPoint y: 144, endPoint x: 484, endPoint y: 371, distance: 228.6
click at [484, 263] on div "442 - Cam" at bounding box center [389, 131] width 779 height 263
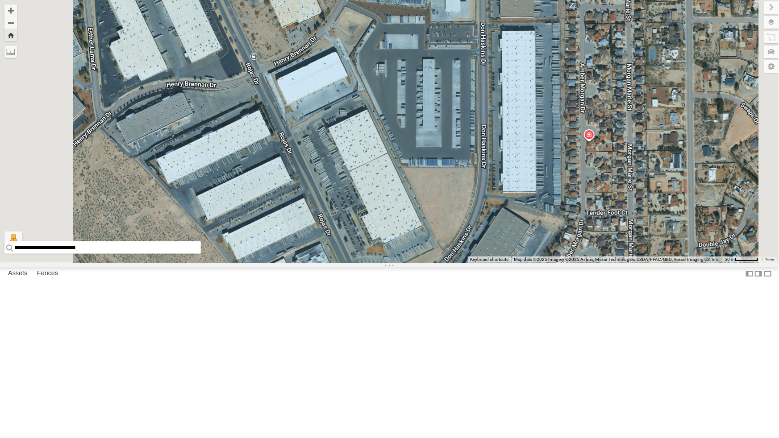
drag, startPoint x: 573, startPoint y: 251, endPoint x: 572, endPoint y: 336, distance: 84.8
click at [572, 263] on div "442 - Cam" at bounding box center [389, 131] width 779 height 263
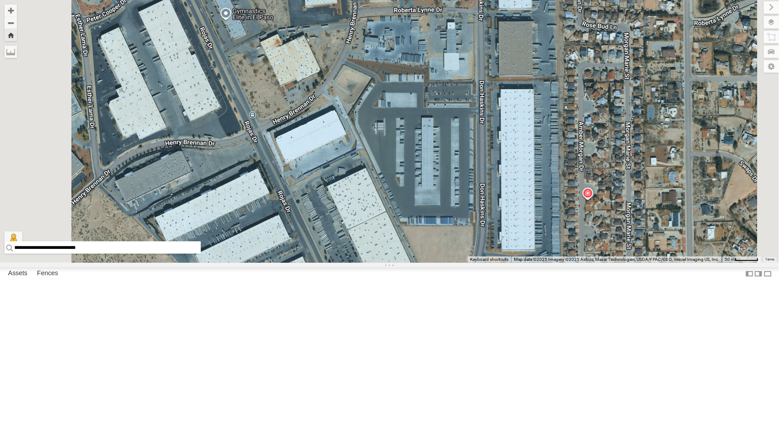
click at [572, 263] on div "442 - Cam" at bounding box center [389, 131] width 779 height 263
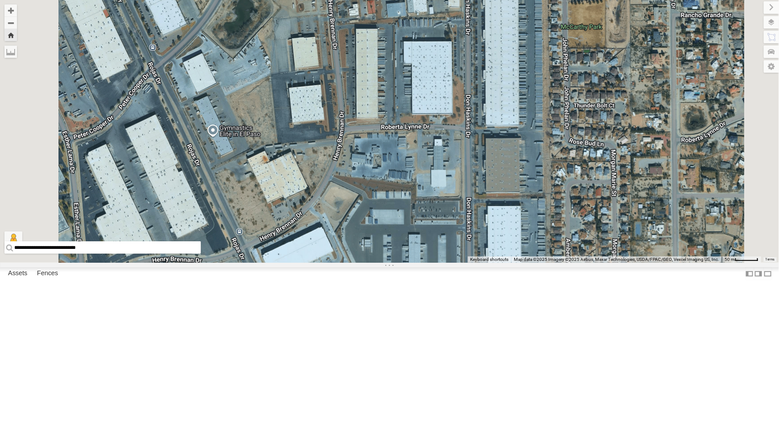
drag, startPoint x: 535, startPoint y: 95, endPoint x: 522, endPoint y: 216, distance: 120.8
click at [522, 216] on div "442 - Cam" at bounding box center [389, 131] width 779 height 263
click at [17, 23] on button "Zoom out" at bounding box center [10, 23] width 12 height 12
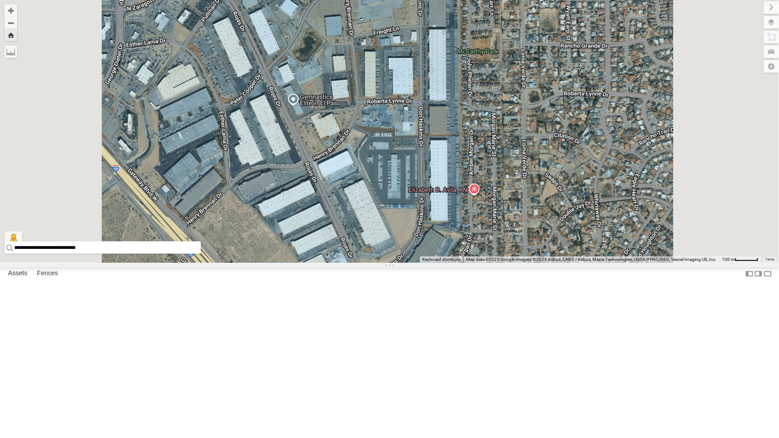
drag, startPoint x: 454, startPoint y: 335, endPoint x: 446, endPoint y: 303, distance: 32.3
click at [446, 263] on div "442 - Cam" at bounding box center [389, 131] width 779 height 263
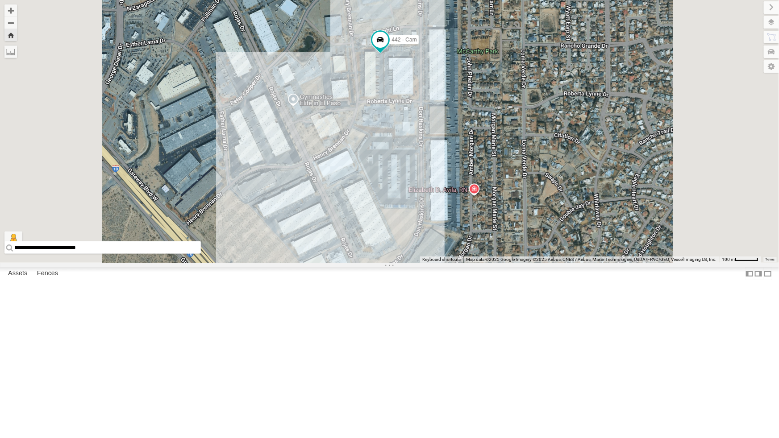
scroll to position [40, 0]
click at [0, 0] on div "4069 - Cam" at bounding box center [0, 0] width 0 height 0
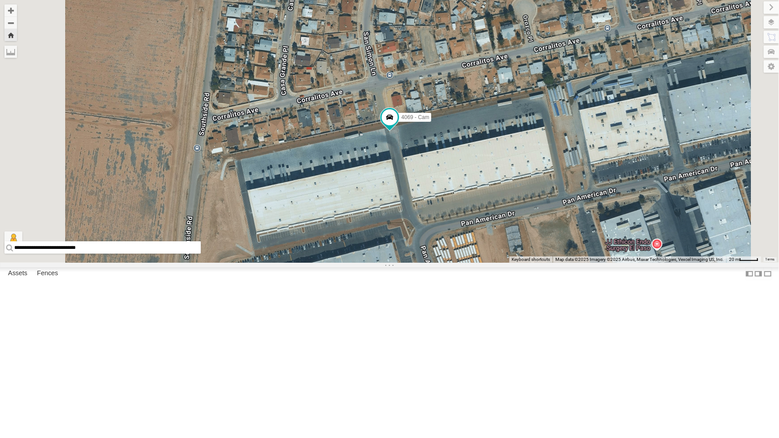
click at [0, 0] on div "442 - Cam" at bounding box center [0, 0] width 0 height 0
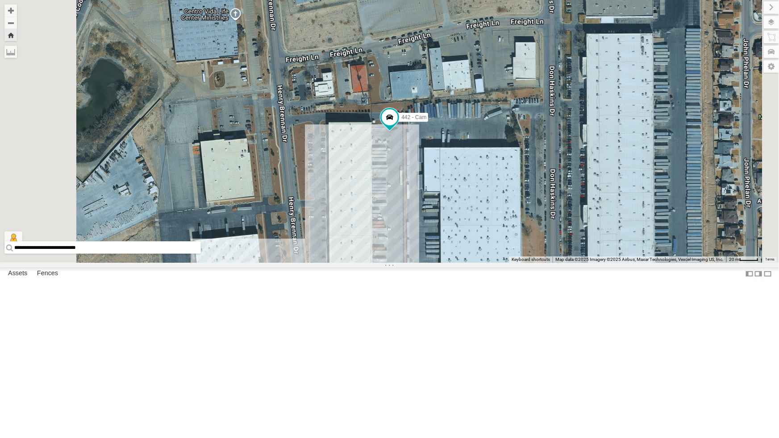
scroll to position [0, 0]
click at [0, 0] on div "4030 - Cam" at bounding box center [0, 0] width 0 height 0
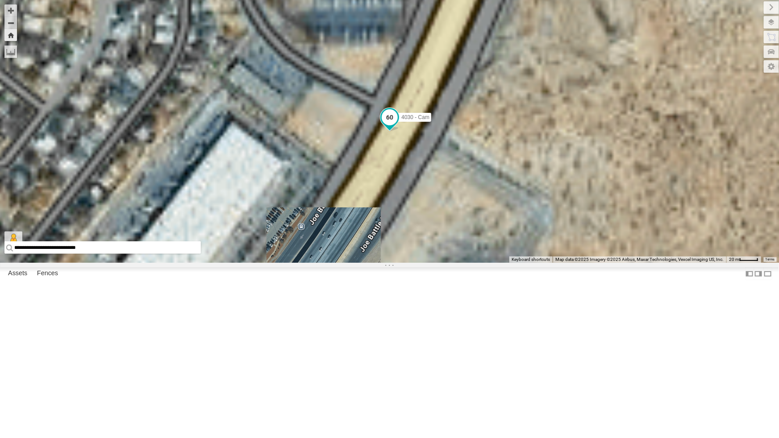
click at [398, 125] on span at bounding box center [390, 117] width 16 height 16
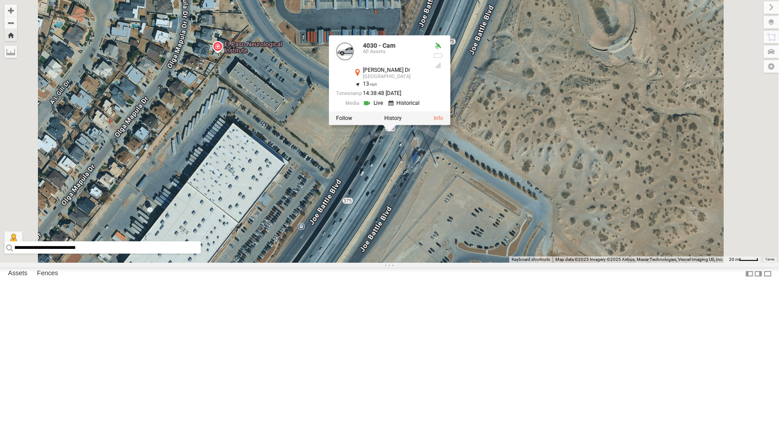
click at [0, 0] on div "4061 - Cam" at bounding box center [0, 0] width 0 height 0
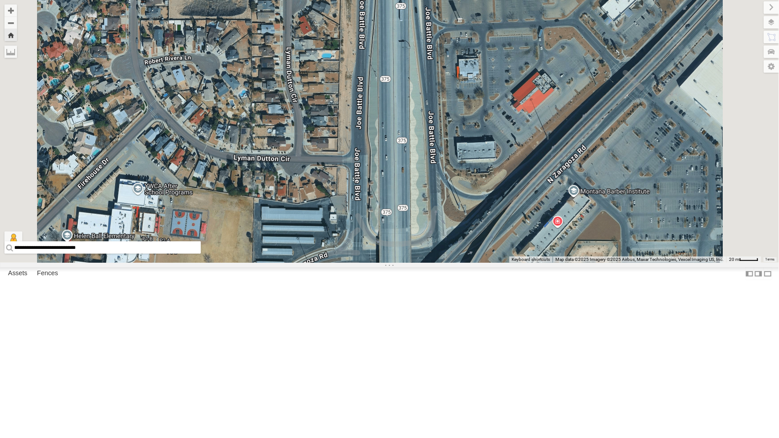
click at [0, 0] on div "442 - Cam" at bounding box center [0, 0] width 0 height 0
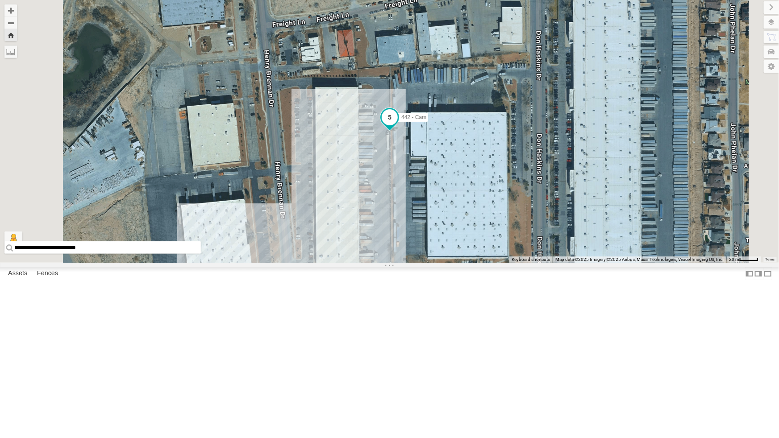
click at [398, 125] on span at bounding box center [390, 117] width 16 height 16
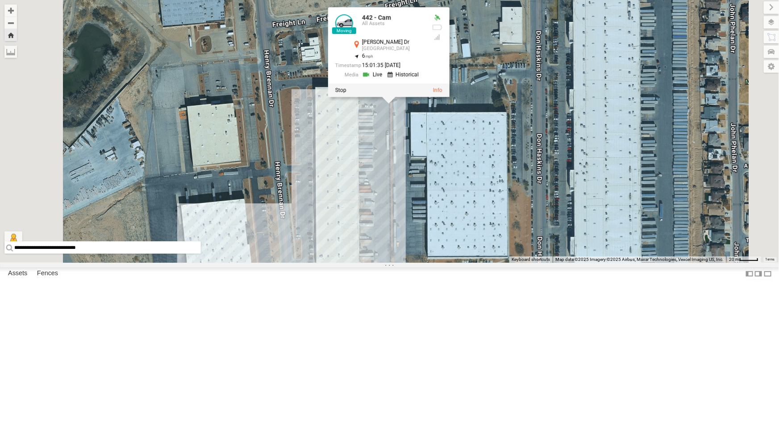
click at [499, 263] on div "442 - Cam 442 - Cam All Assets Henry Brennan Dr El Paso 31.72335 , -106.29018 6…" at bounding box center [389, 131] width 779 height 263
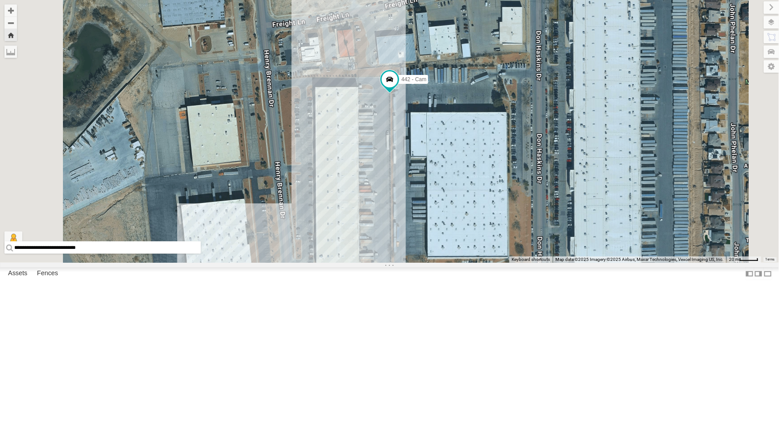
click at [0, 0] on div "4061 - Cam" at bounding box center [0, 0] width 0 height 0
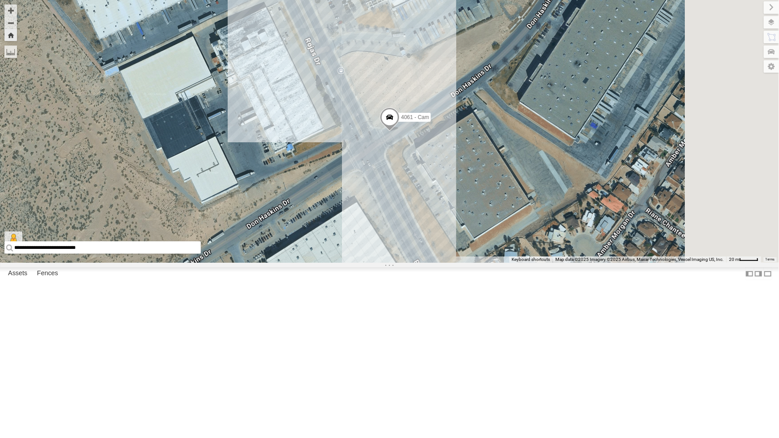
click at [399, 131] on span at bounding box center [389, 119] width 20 height 24
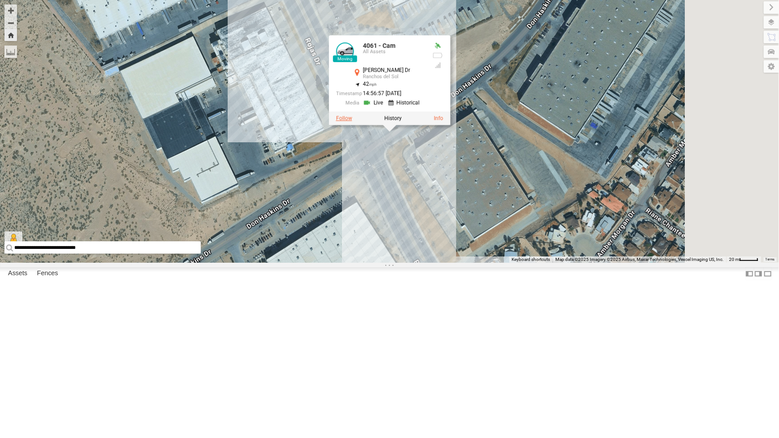
click at [352, 121] on label at bounding box center [344, 118] width 16 height 6
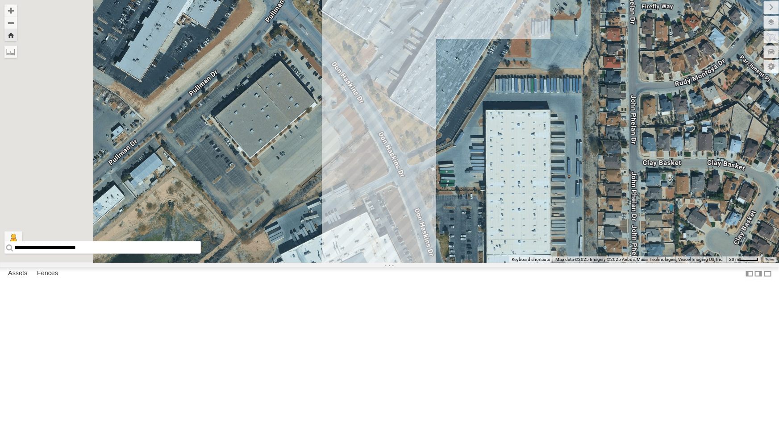
click at [0, 0] on div "442 - Cam" at bounding box center [0, 0] width 0 height 0
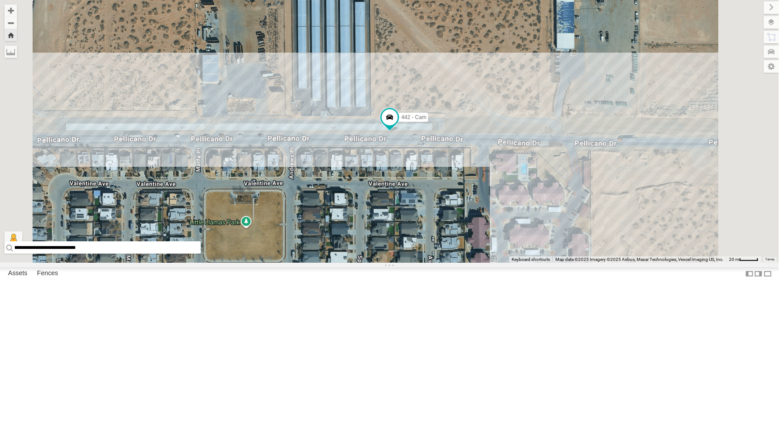
click at [0, 0] on div "4067 - Cam" at bounding box center [0, 0] width 0 height 0
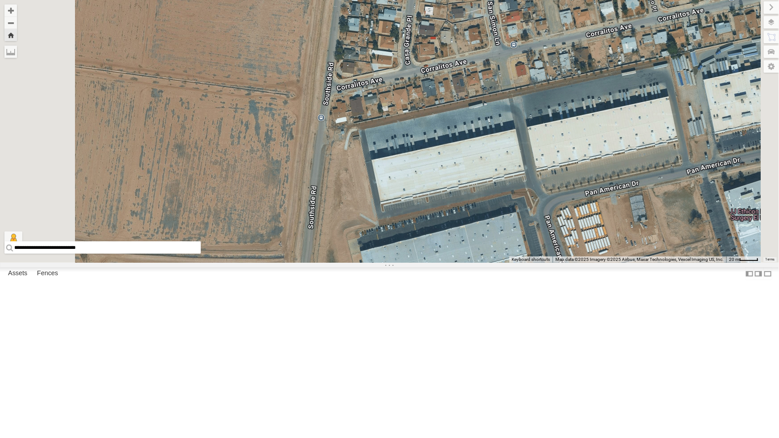
click at [0, 0] on div "4067 - Cam" at bounding box center [0, 0] width 0 height 0
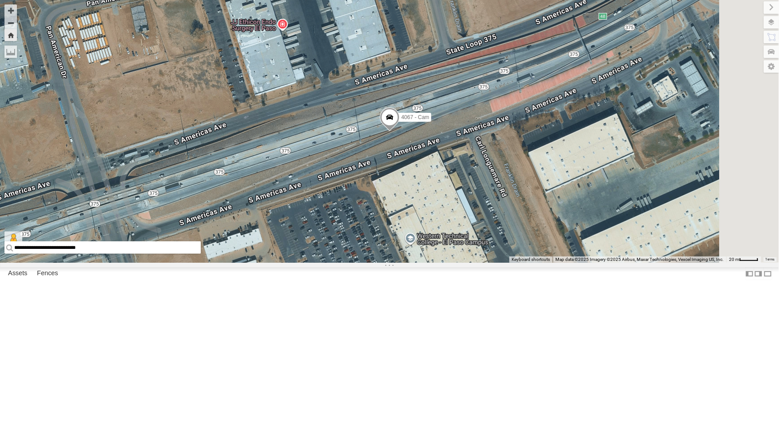
click at [0, 0] on div "4069 - Cam" at bounding box center [0, 0] width 0 height 0
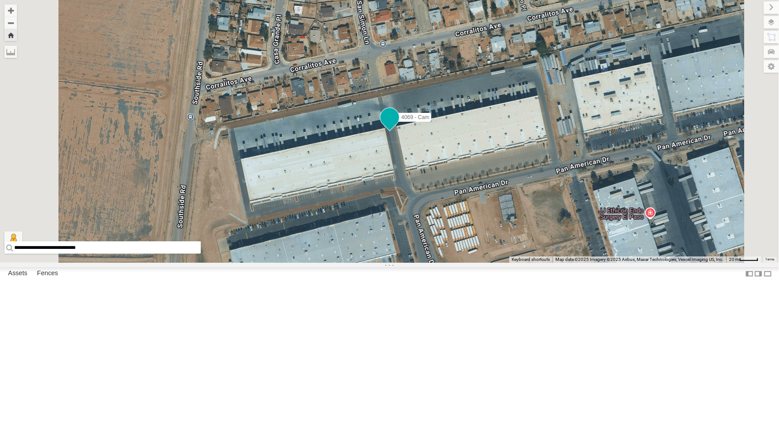
click at [397, 125] on span at bounding box center [389, 117] width 16 height 16
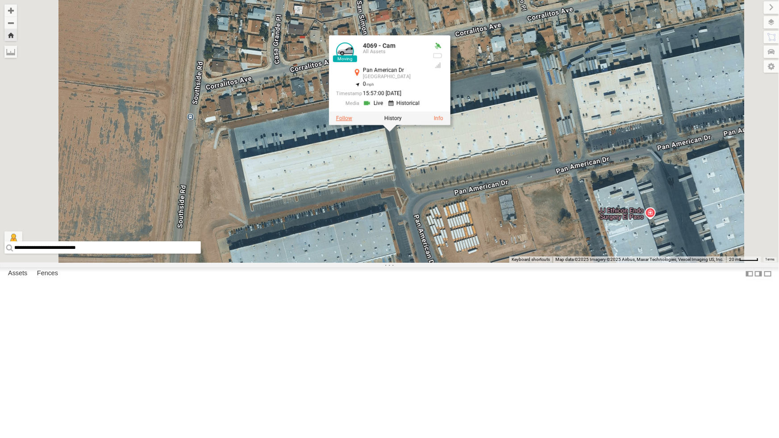
click at [352, 121] on label at bounding box center [344, 118] width 16 height 6
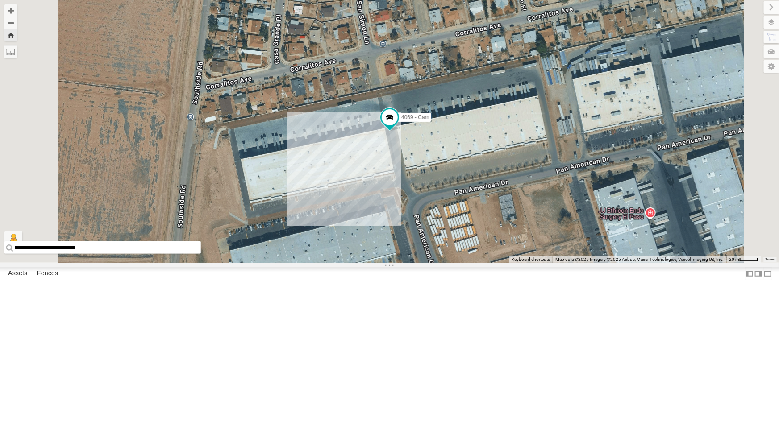
click at [0, 0] on div "4061 - Cam" at bounding box center [0, 0] width 0 height 0
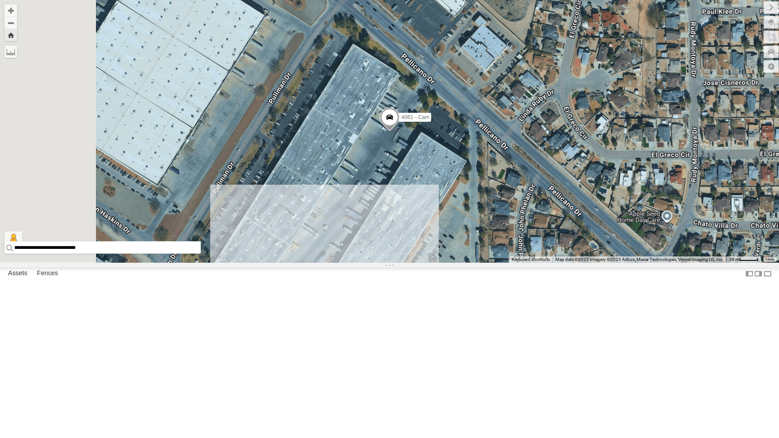
click at [399, 132] on span at bounding box center [390, 120] width 20 height 24
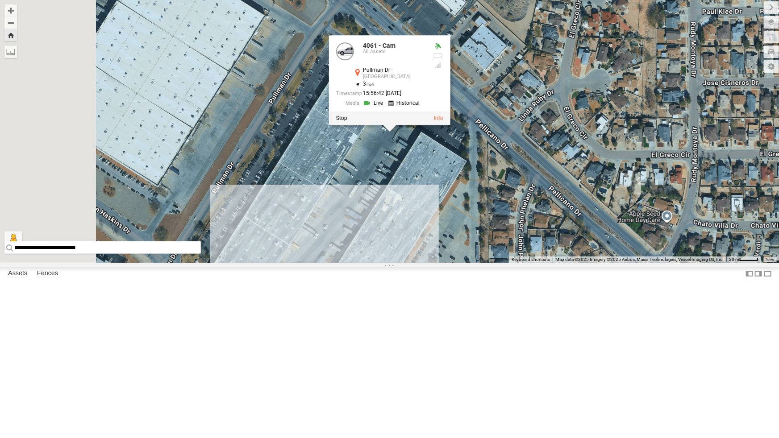
click at [440, 263] on div "4061 - Cam 4061 - Cam All Assets Pullman Dr El Paso 31.73455 , -106.28782 3 15:…" at bounding box center [389, 131] width 779 height 263
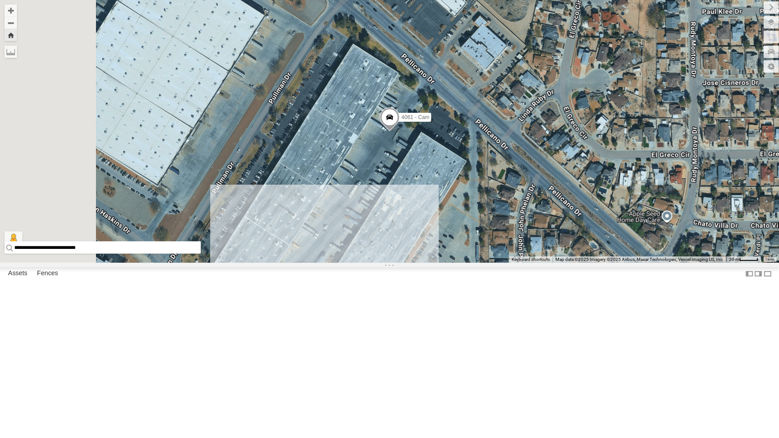
click at [0, 0] on div "442 - Cam" at bounding box center [0, 0] width 0 height 0
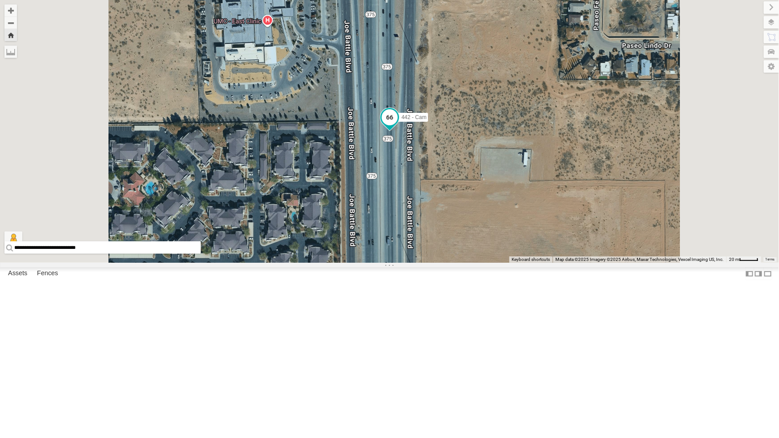
click at [398, 125] on span at bounding box center [390, 117] width 16 height 16
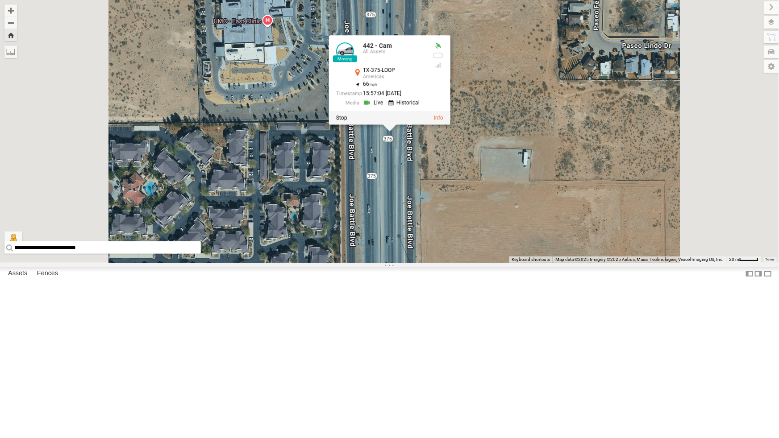
click at [482, 263] on div "442 - Cam 442 - Cam All Assets TX-375-LOOP Americas 31.73645 , -106.26737 66 15…" at bounding box center [389, 131] width 779 height 263
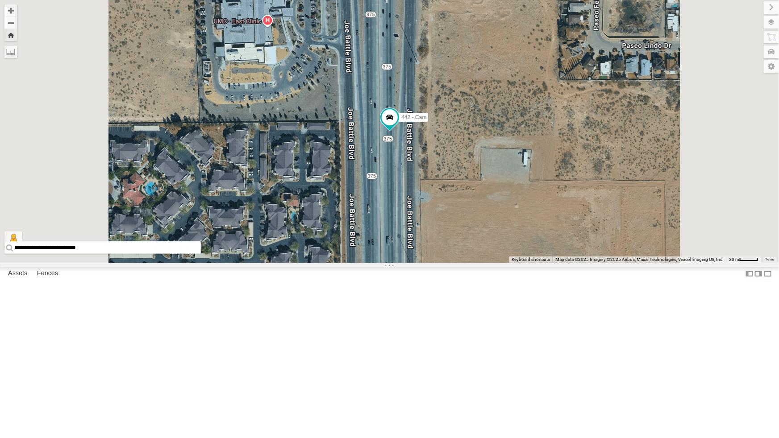
click at [0, 0] on div "4069 - Cam" at bounding box center [0, 0] width 0 height 0
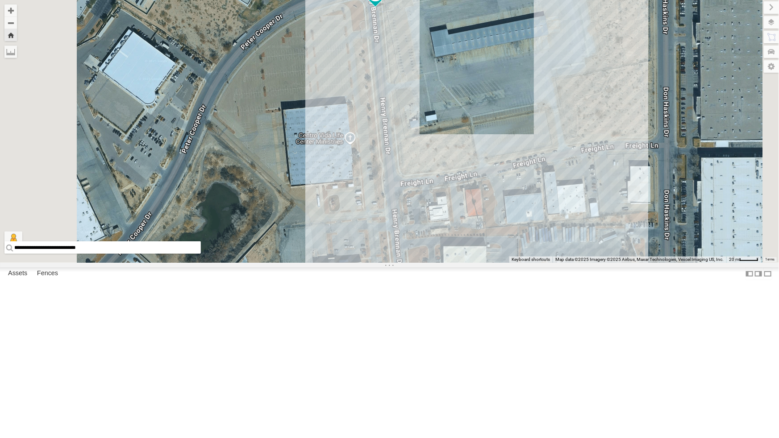
click at [0, 0] on div "4061 - Cam" at bounding box center [0, 0] width 0 height 0
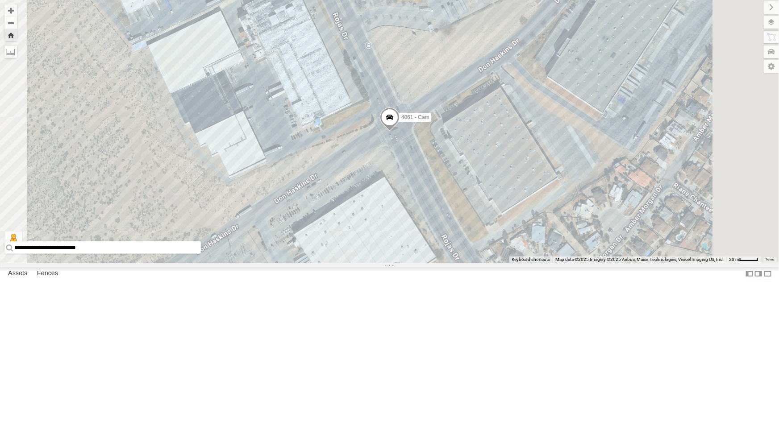
click at [0, 0] on div "442 - Cam" at bounding box center [0, 0] width 0 height 0
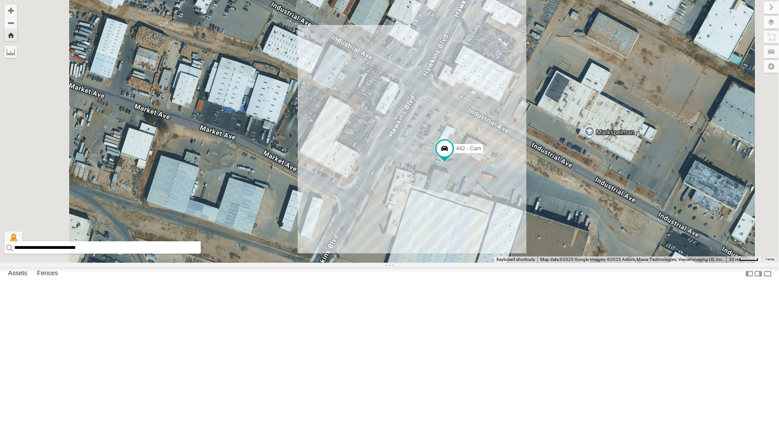
click at [0, 0] on div "4061 - Cam" at bounding box center [0, 0] width 0 height 0
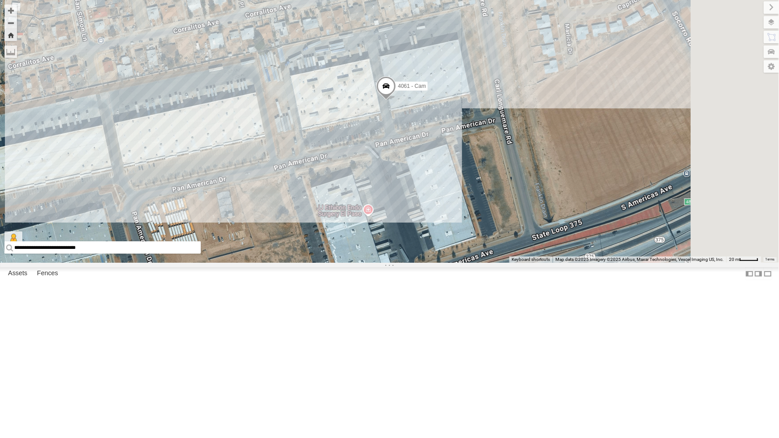
click at [0, 0] on div "4067 - Cam" at bounding box center [0, 0] width 0 height 0
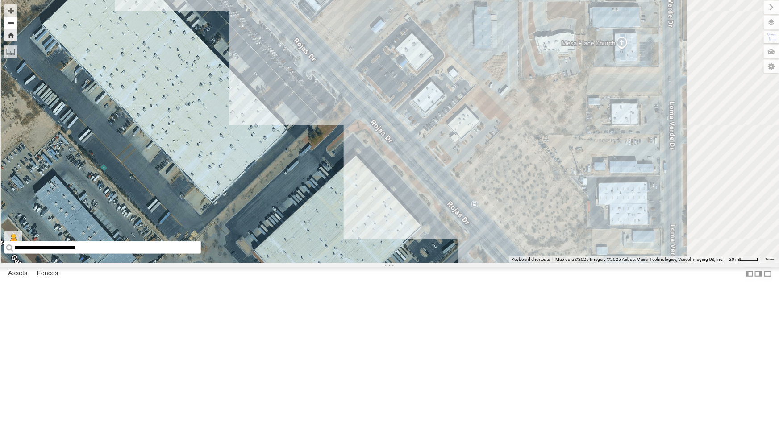
click at [17, 25] on button "Zoom out" at bounding box center [10, 23] width 12 height 12
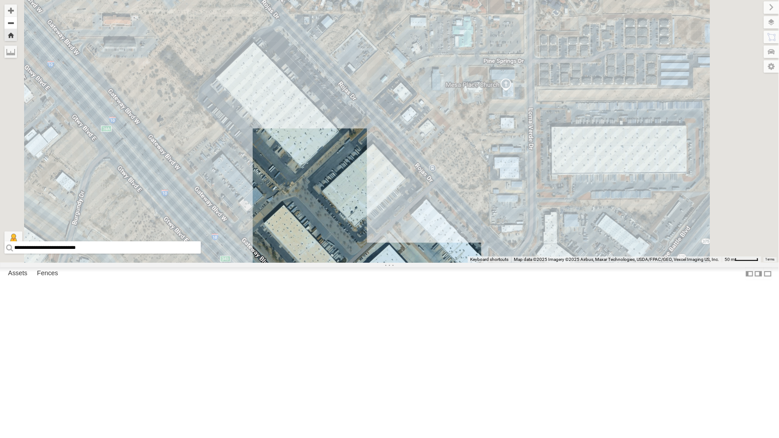
click at [17, 25] on button "Zoom out" at bounding box center [10, 23] width 12 height 12
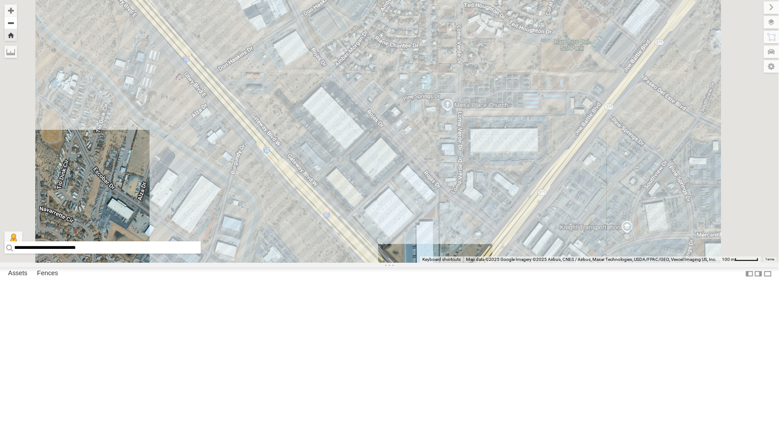
click at [17, 25] on button "Zoom out" at bounding box center [10, 23] width 12 height 12
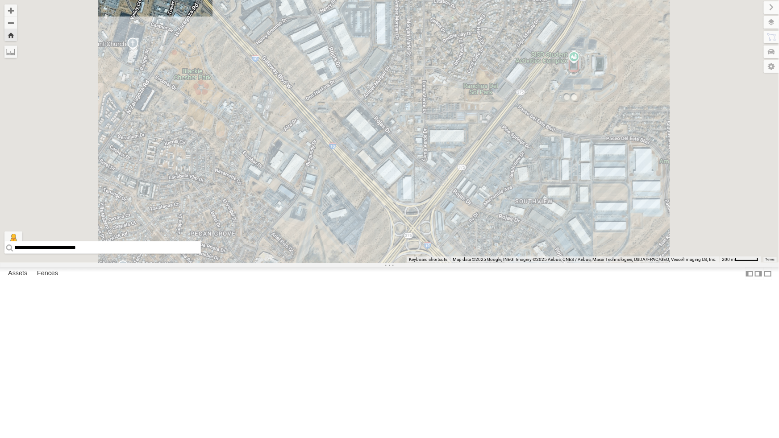
click at [0, 0] on div "4061 - Cam" at bounding box center [0, 0] width 0 height 0
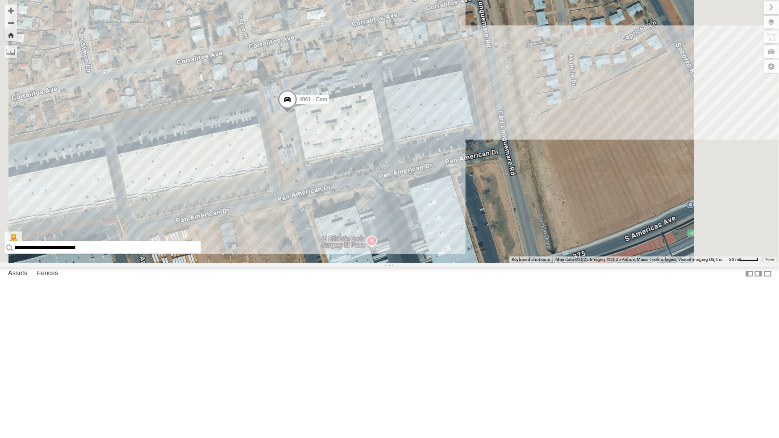
click at [0, 0] on div "442 - Cam" at bounding box center [0, 0] width 0 height 0
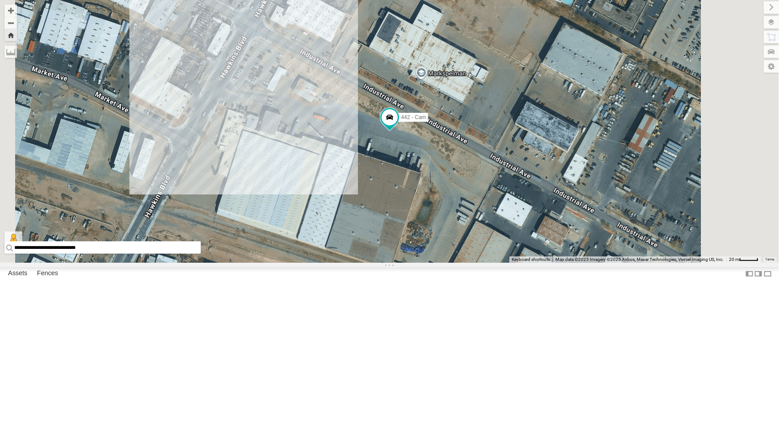
click at [0, 0] on div "4061 - Cam" at bounding box center [0, 0] width 0 height 0
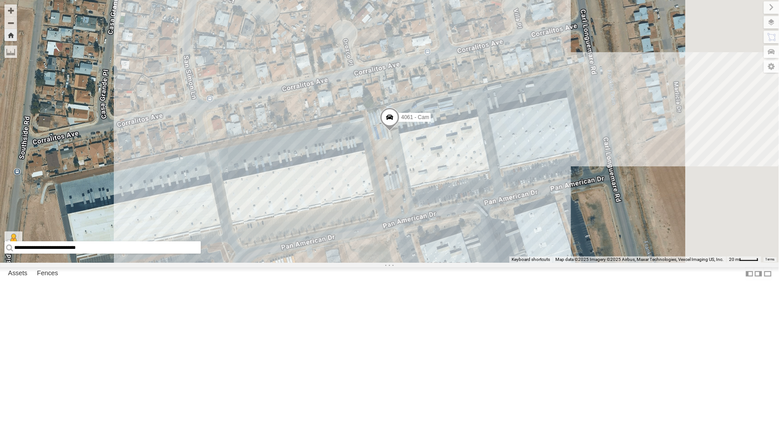
click at [0, 0] on div "4067 - Cam" at bounding box center [0, 0] width 0 height 0
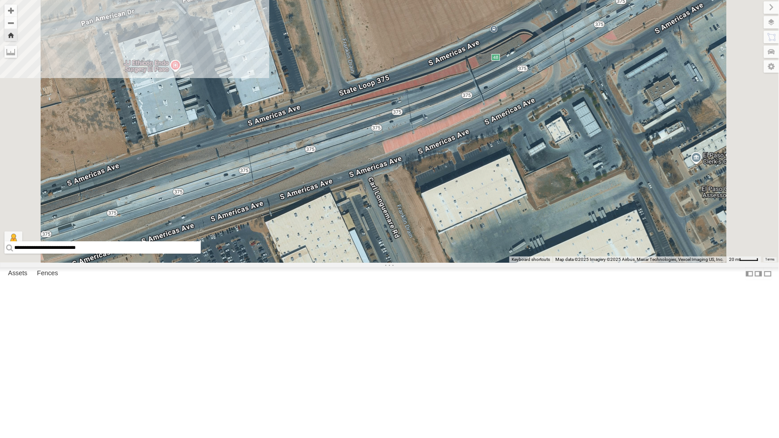
scroll to position [40, 0]
click at [0, 0] on div "4061 - Cam" at bounding box center [0, 0] width 0 height 0
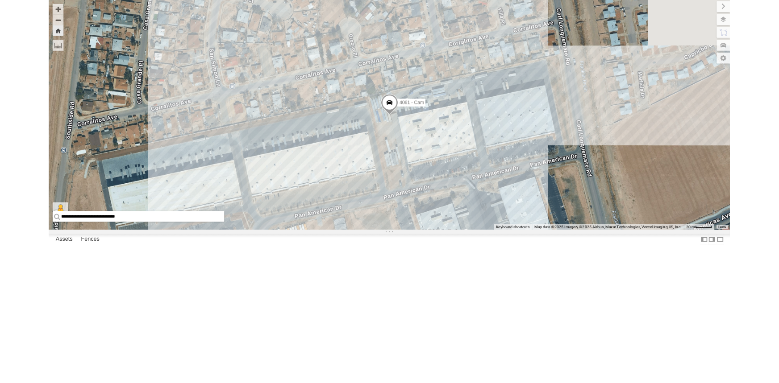
scroll to position [0, 0]
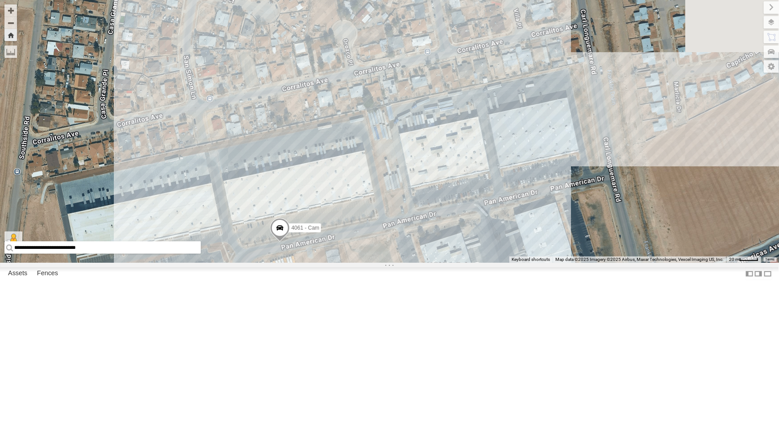
click at [0, 0] on div "4067 - Cam" at bounding box center [0, 0] width 0 height 0
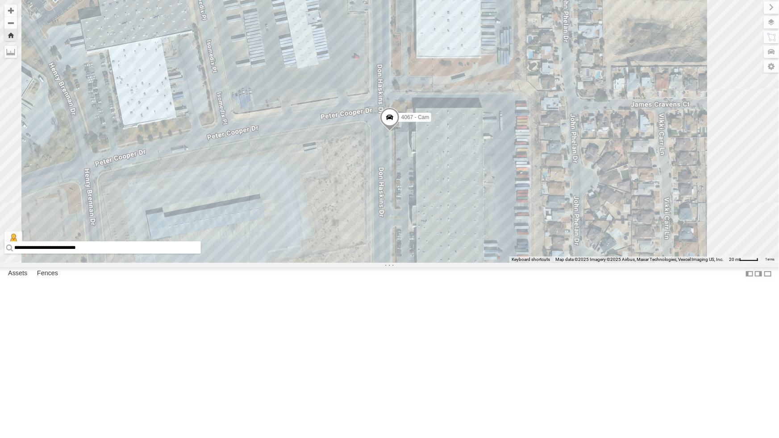
click at [0, 0] on div "4061 - Cam All Assets" at bounding box center [0, 0] width 0 height 0
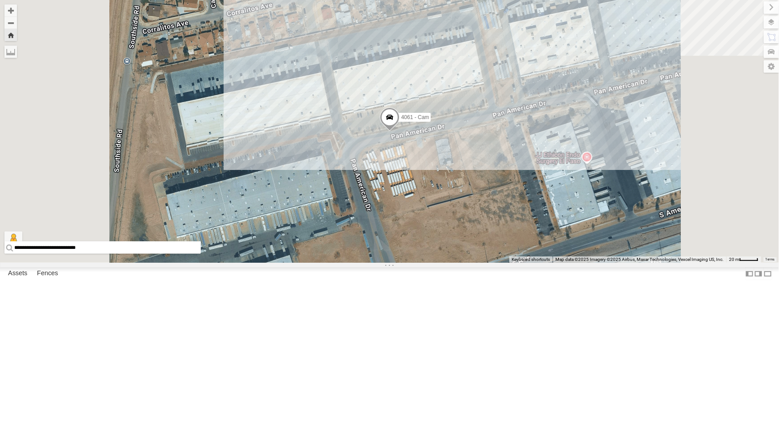
click at [0, 0] on div "All Assets" at bounding box center [0, 0] width 0 height 0
click at [0, 0] on div "4067 - Cam" at bounding box center [0, 0] width 0 height 0
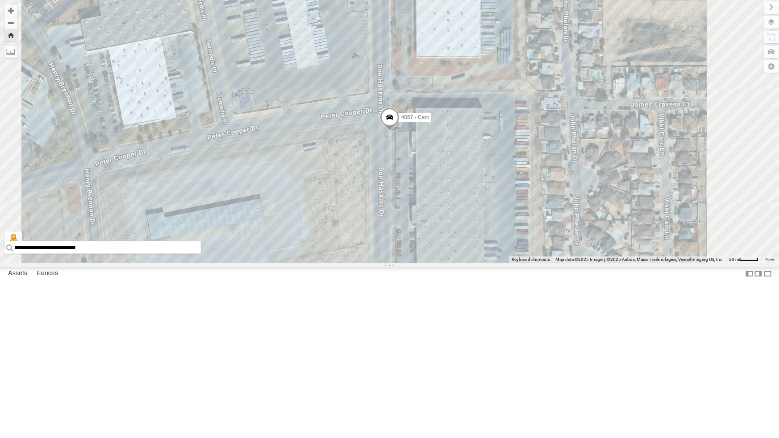
click at [0, 0] on div "4061 - Cam" at bounding box center [0, 0] width 0 height 0
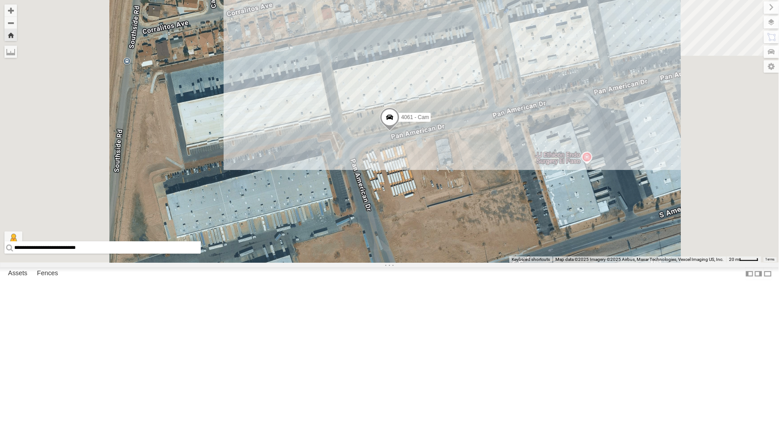
click at [399, 132] on span at bounding box center [389, 120] width 20 height 24
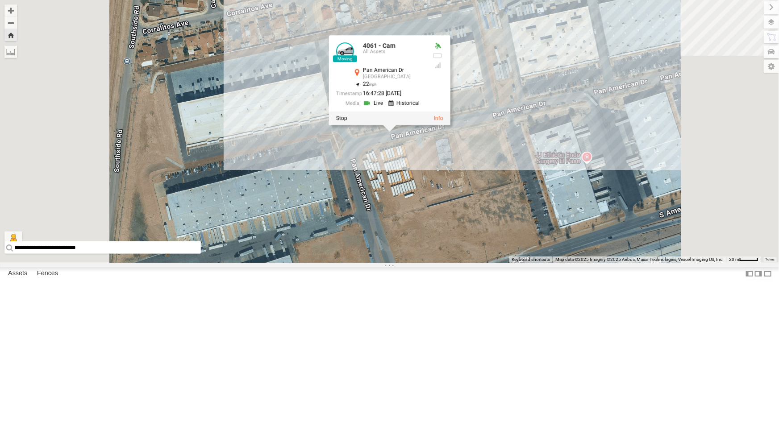
click at [385, 107] on link at bounding box center [373, 103] width 23 height 8
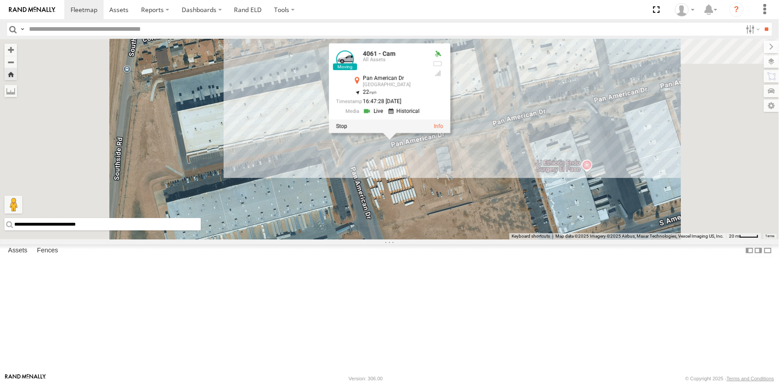
click at [505, 240] on div "4061 - Cam 4061 - Cam All Assets Pan American Dr El Paso 31.67832 , -106.32369 …" at bounding box center [389, 139] width 779 height 200
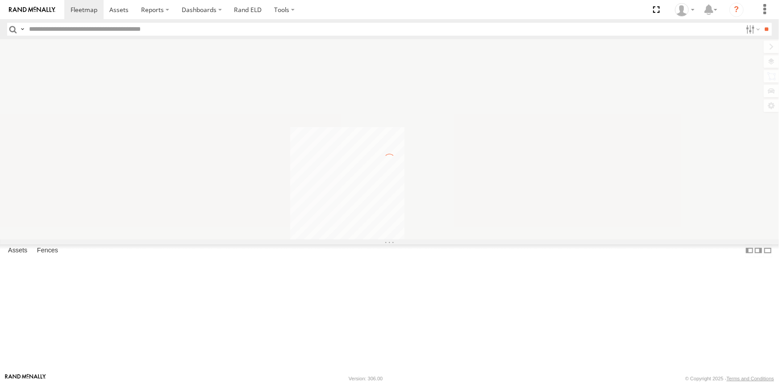
click at [766, 59] on label at bounding box center [771, 61] width 15 height 12
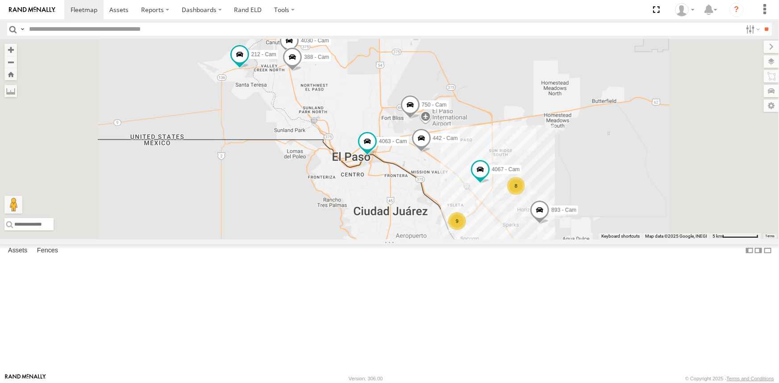
click at [0, 0] on span "Basemaps" at bounding box center [0, 0] width 0 height 0
click at [0, 0] on span "Satellite + Roadmap" at bounding box center [0, 0] width 0 height 0
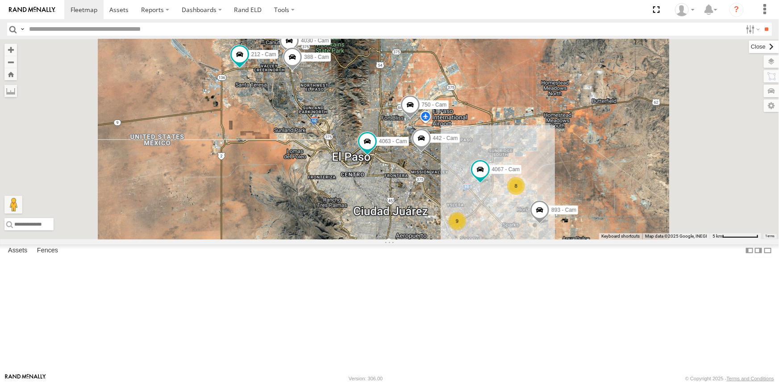
click at [749, 44] on label at bounding box center [764, 47] width 30 height 12
click at [0, 0] on div "4061 - Cam" at bounding box center [0, 0] width 0 height 0
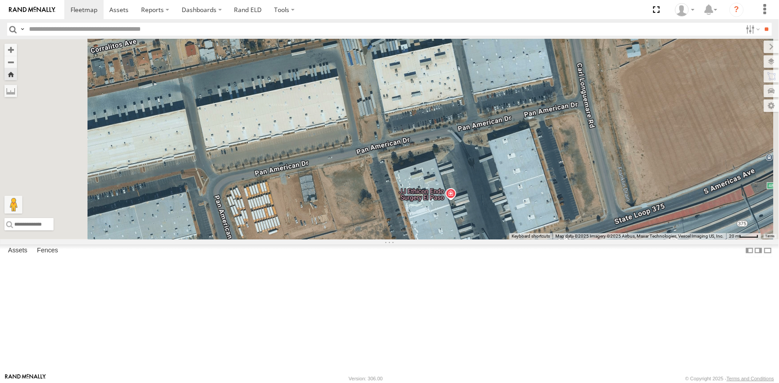
click at [0, 0] on div "All Assets" at bounding box center [0, 0] width 0 height 0
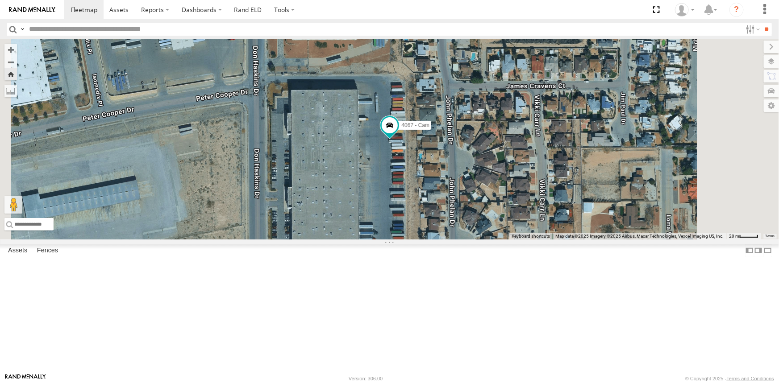
click at [0, 0] on div "4061 - Cam" at bounding box center [0, 0] width 0 height 0
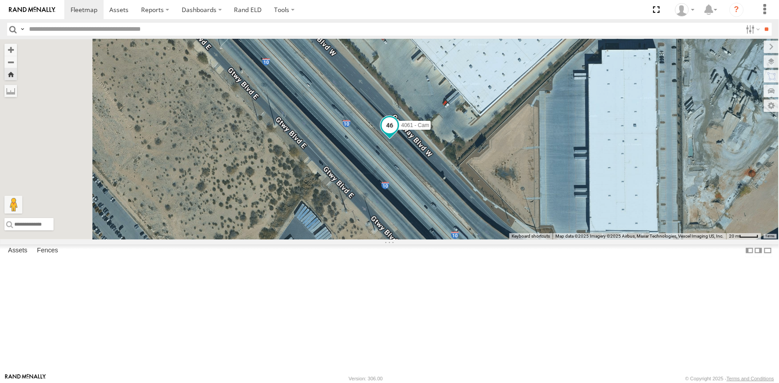
click at [397, 133] on span at bounding box center [389, 125] width 16 height 16
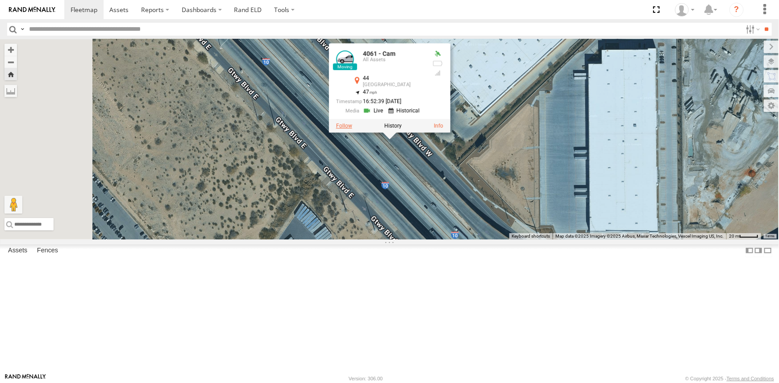
click at [352, 129] on label at bounding box center [344, 126] width 16 height 6
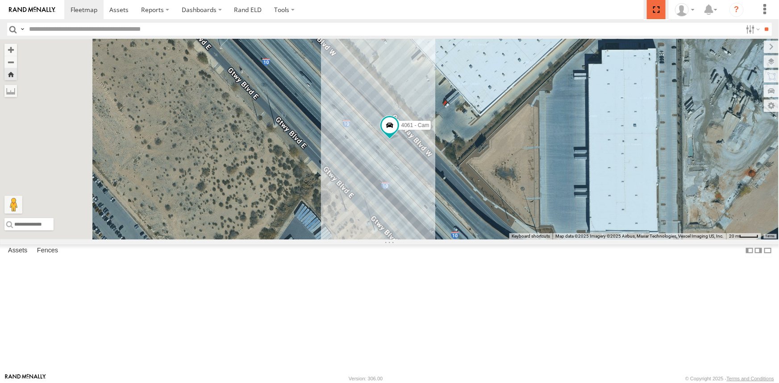
click at [661, 9] on span at bounding box center [656, 9] width 18 height 19
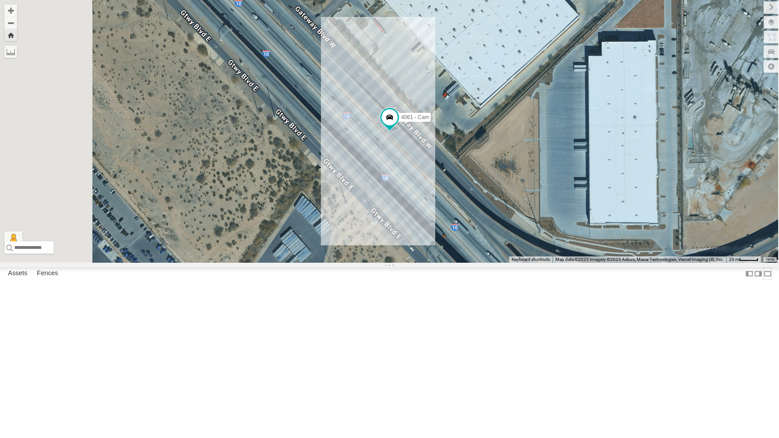
click at [763, 280] on label at bounding box center [767, 273] width 9 height 13
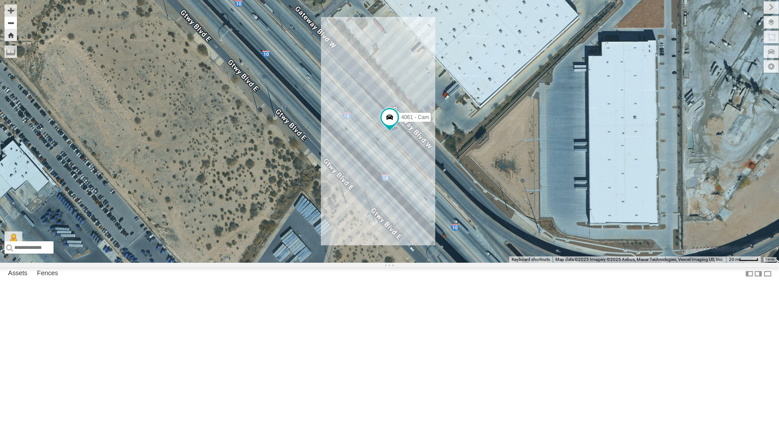
click at [10, 23] on button "Zoom out" at bounding box center [10, 23] width 12 height 12
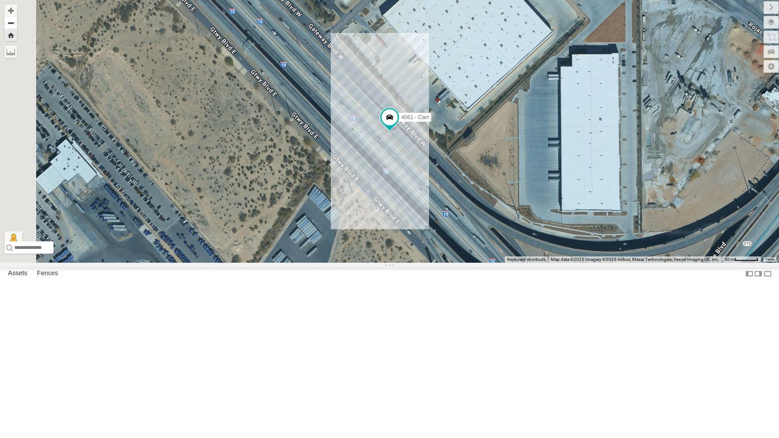
click at [10, 23] on button "Zoom out" at bounding box center [10, 23] width 12 height 12
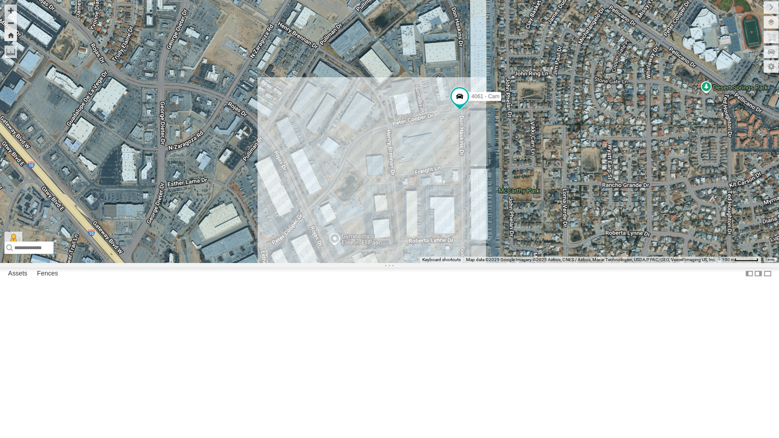
click at [10, 36] on button "Zoom Home" at bounding box center [10, 35] width 12 height 12
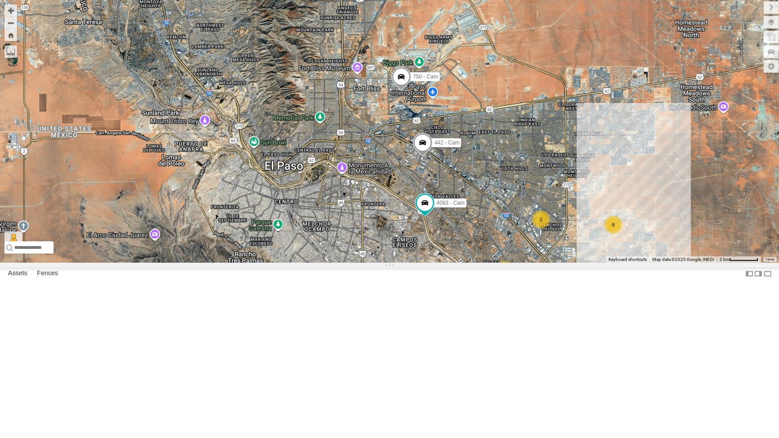
click at [540, 228] on div "2" at bounding box center [541, 220] width 18 height 18
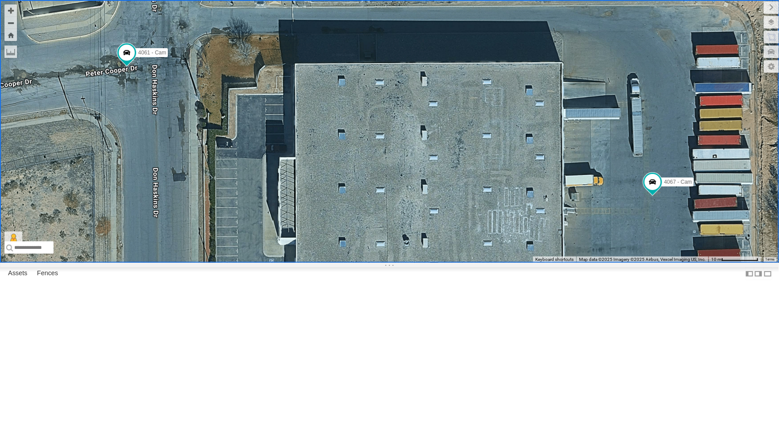
click at [496, 263] on div "893 - Cam 442 - Cam 4030 - Cam 750 - Cam 4063 - Cam 388 - Cam 212 - Cam 4067 - …" at bounding box center [389, 131] width 779 height 263
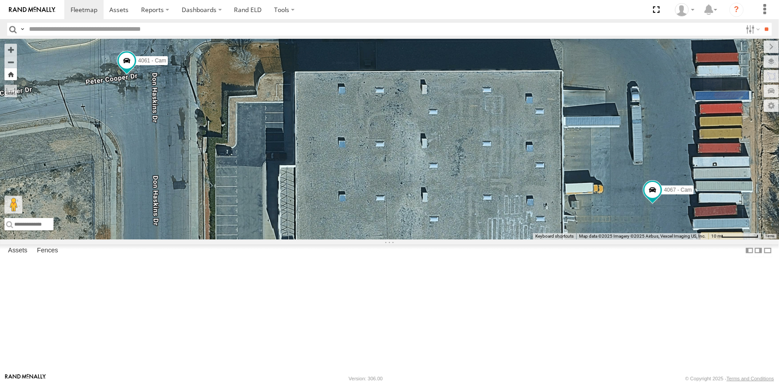
click at [8, 76] on button "Zoom Home" at bounding box center [10, 74] width 12 height 12
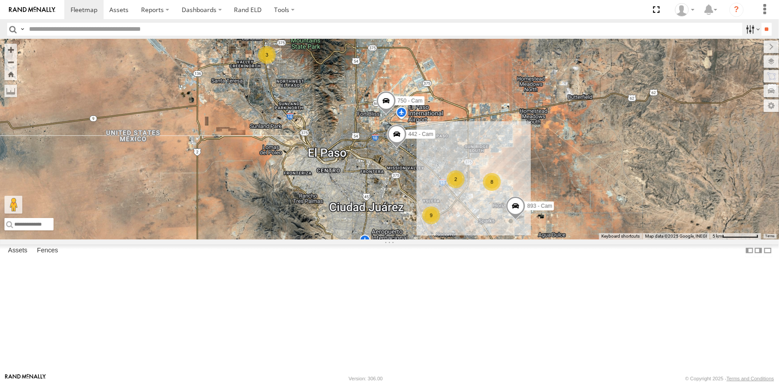
click at [0, 0] on label at bounding box center [0, 0] width 0 height 0
click at [0, 0] on div "442 - Cam" at bounding box center [0, 0] width 0 height 0
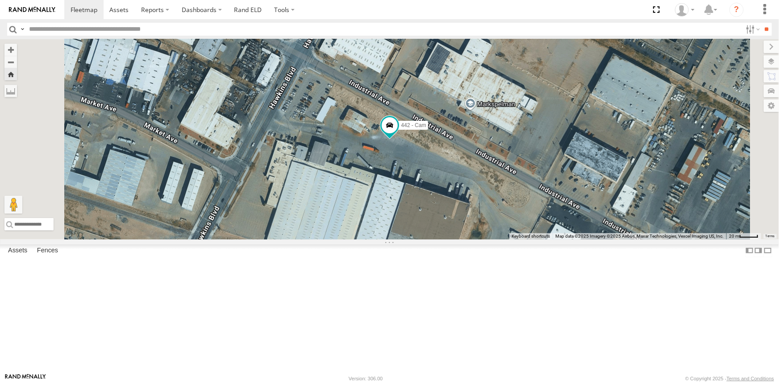
click at [0, 0] on div "442 - Cam" at bounding box center [0, 0] width 0 height 0
